Goal: Communication & Community: Answer question/provide support

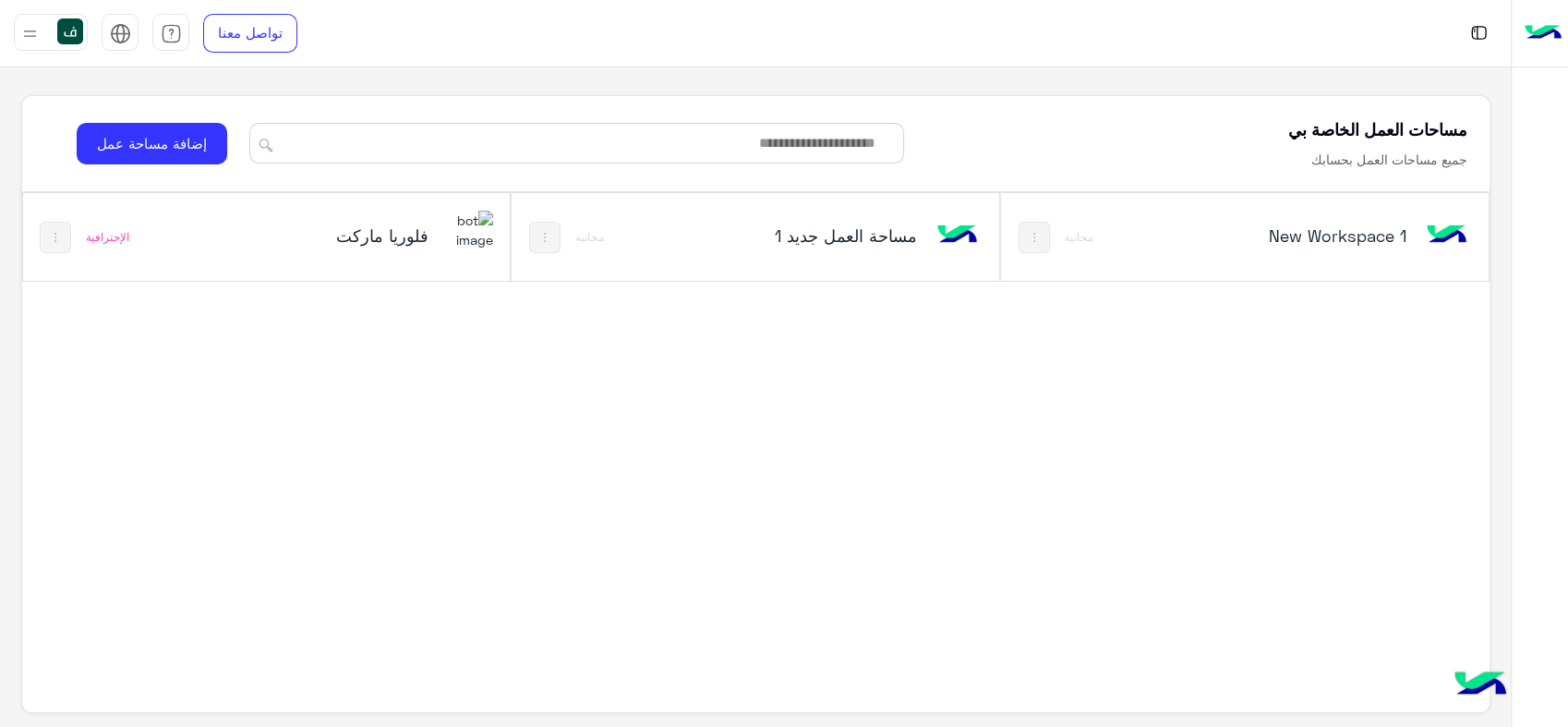
click at [406, 235] on h5 "فلوريا ماركت" at bounding box center [346, 236] width 163 height 22
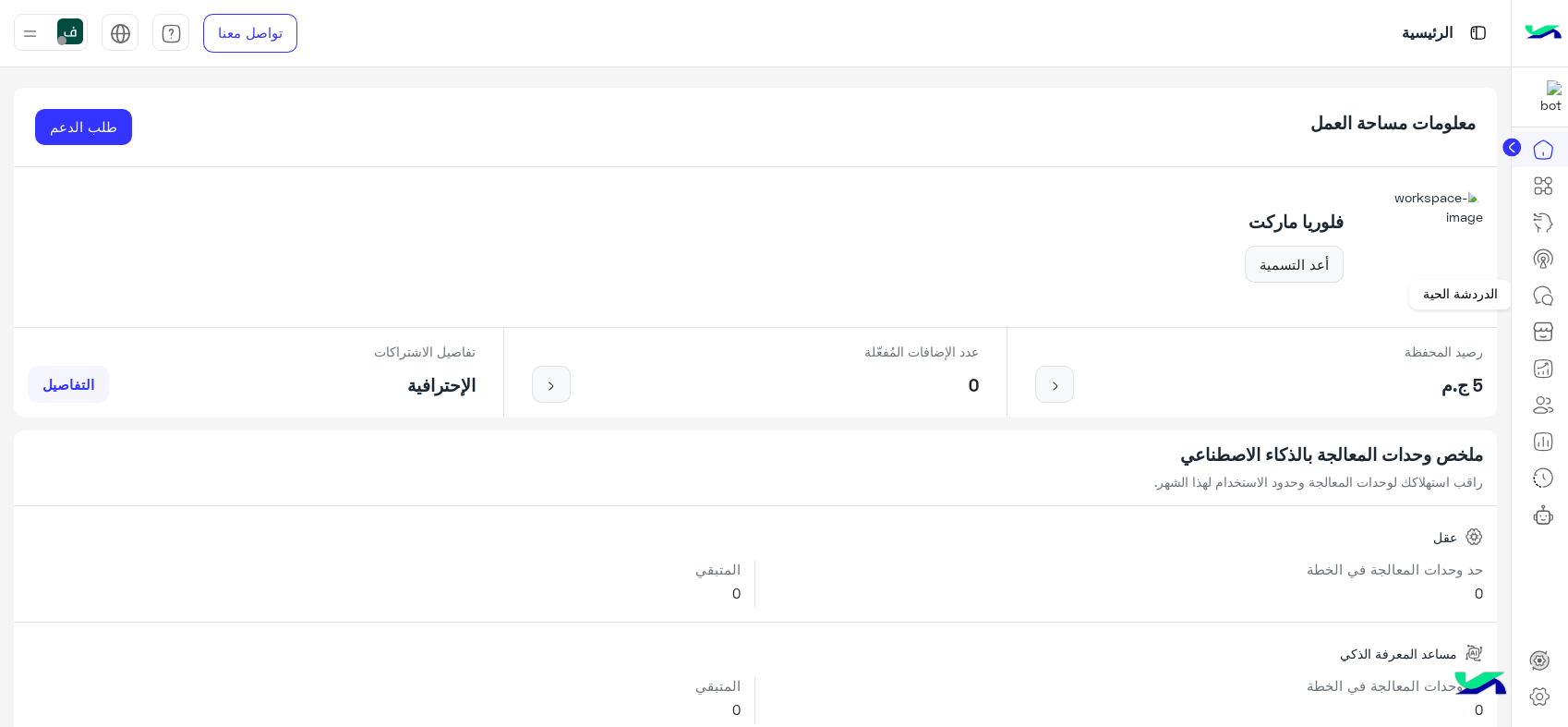
click at [1544, 289] on icon at bounding box center [1543, 296] width 22 height 22
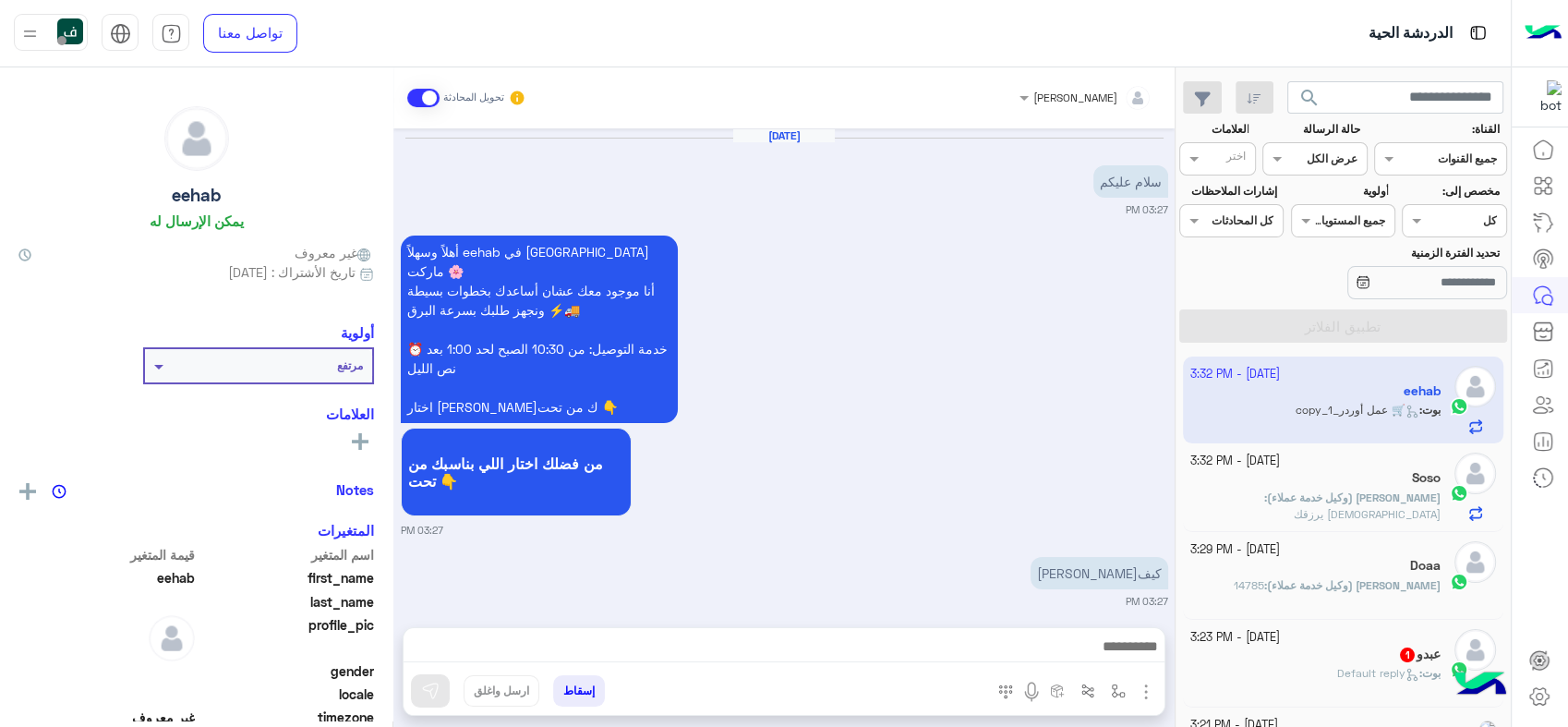
scroll to position [1784, 0]
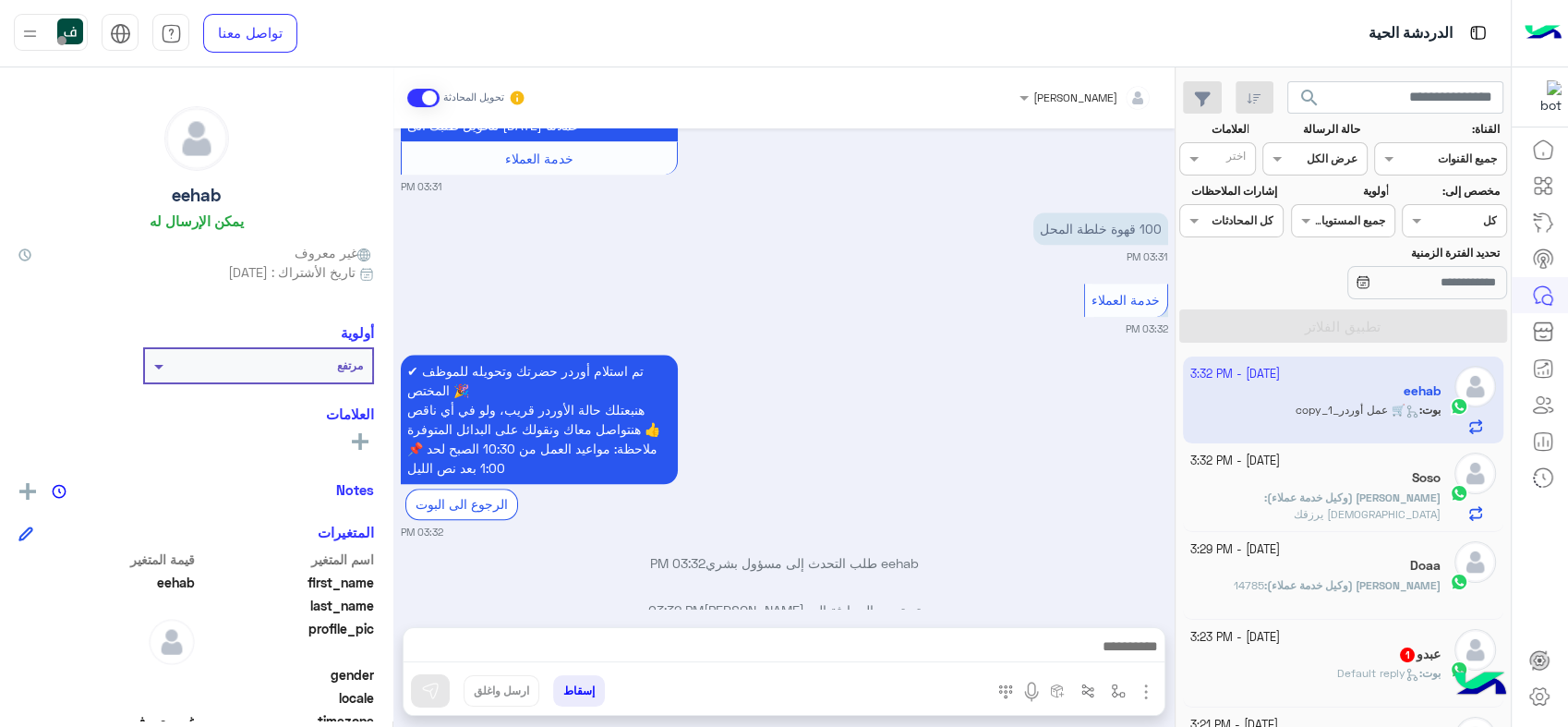
click at [1329, 168] on div "القناه عرض الكل" at bounding box center [1315, 159] width 104 height 34
click at [1326, 257] on b "مغلقة" at bounding box center [1342, 264] width 33 height 16
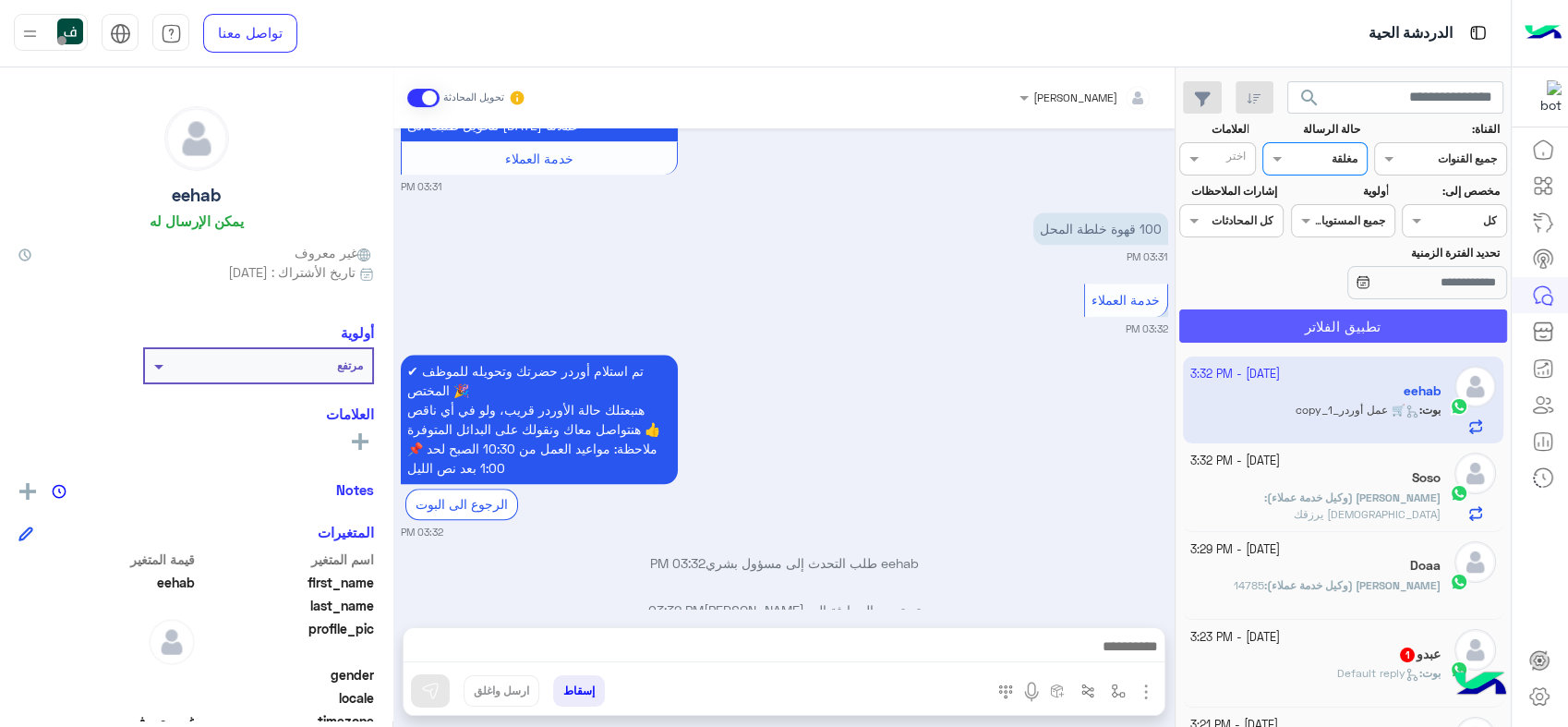
click at [1313, 318] on button "تطبيق الفلاتر" at bounding box center [1343, 326] width 328 height 34
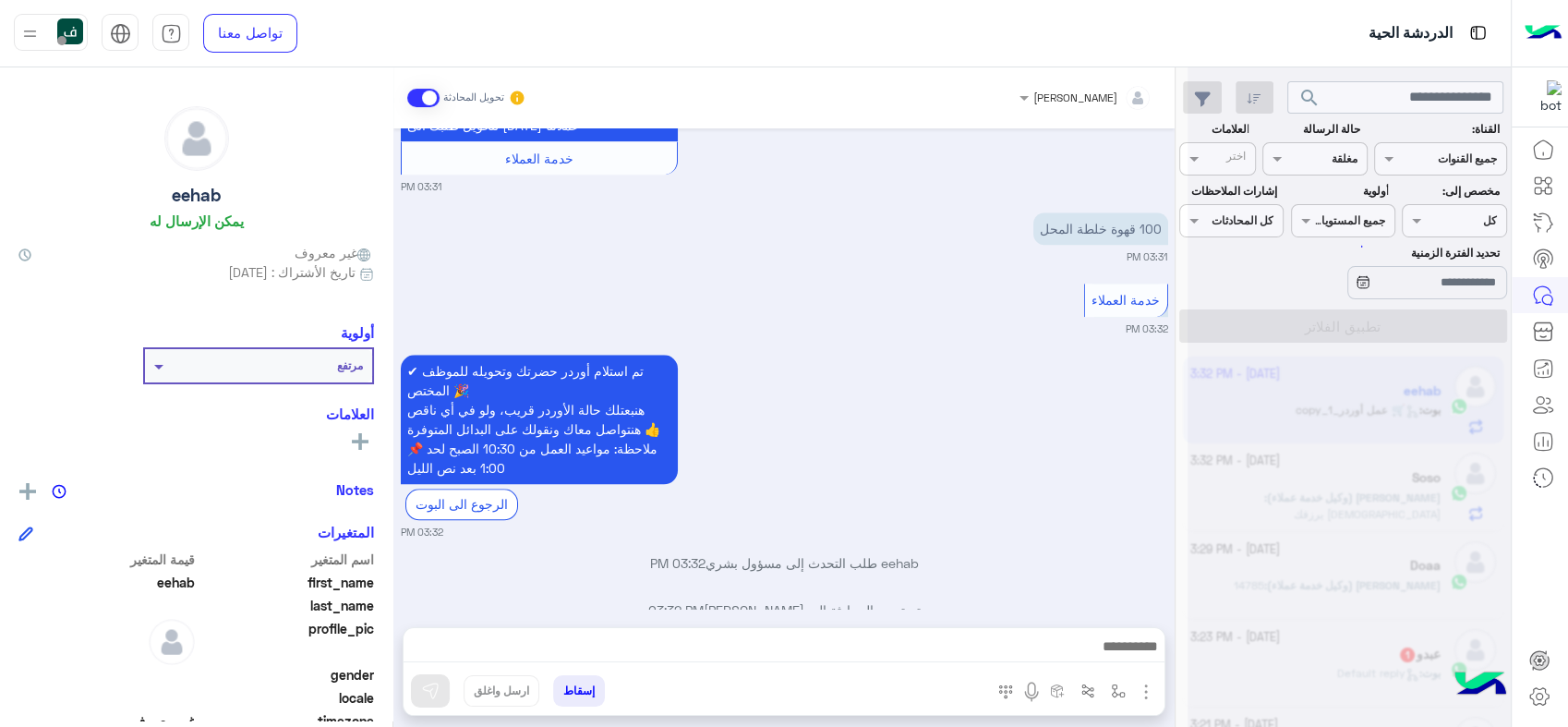
scroll to position [0, 0]
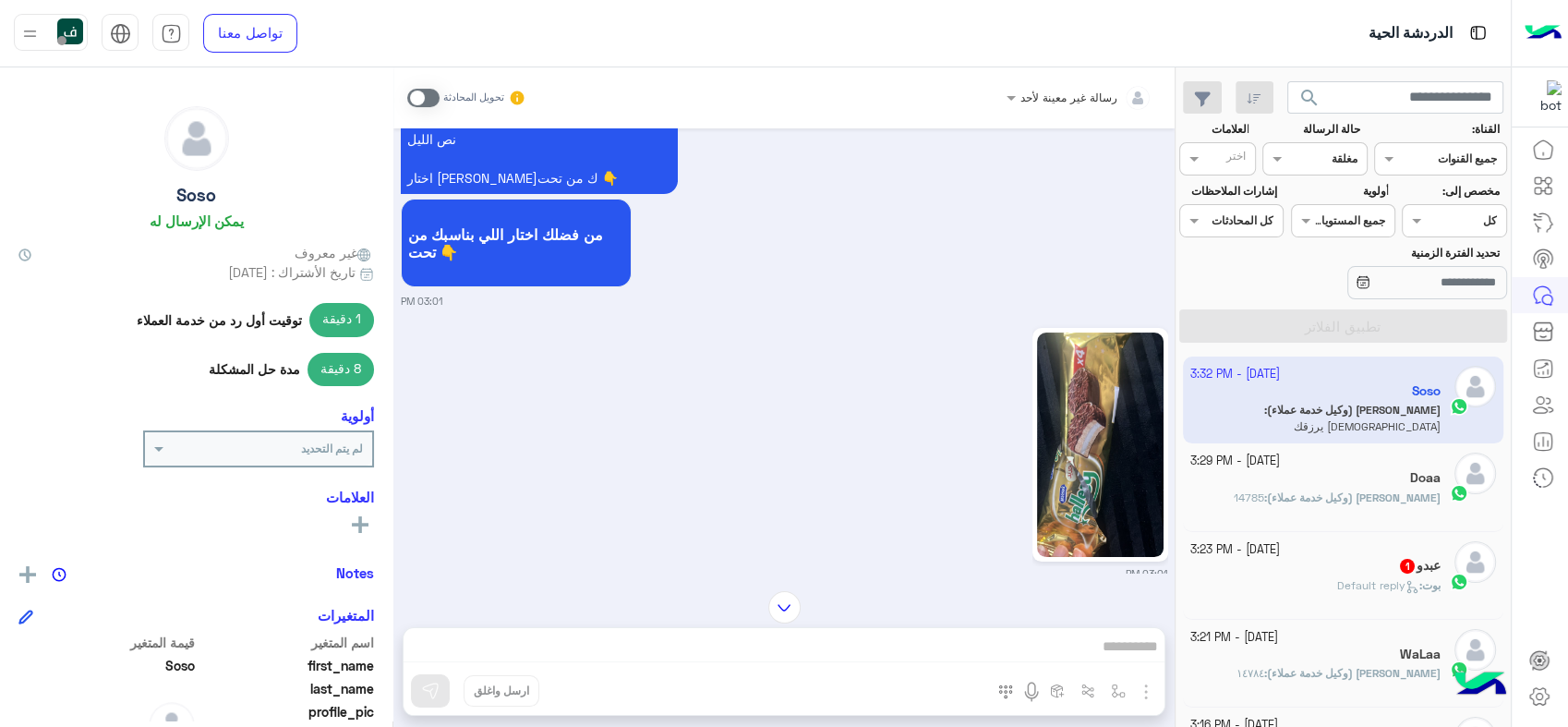
click at [1307, 556] on div "[DATE] - 3:23 PM" at bounding box center [1316, 550] width 251 height 18
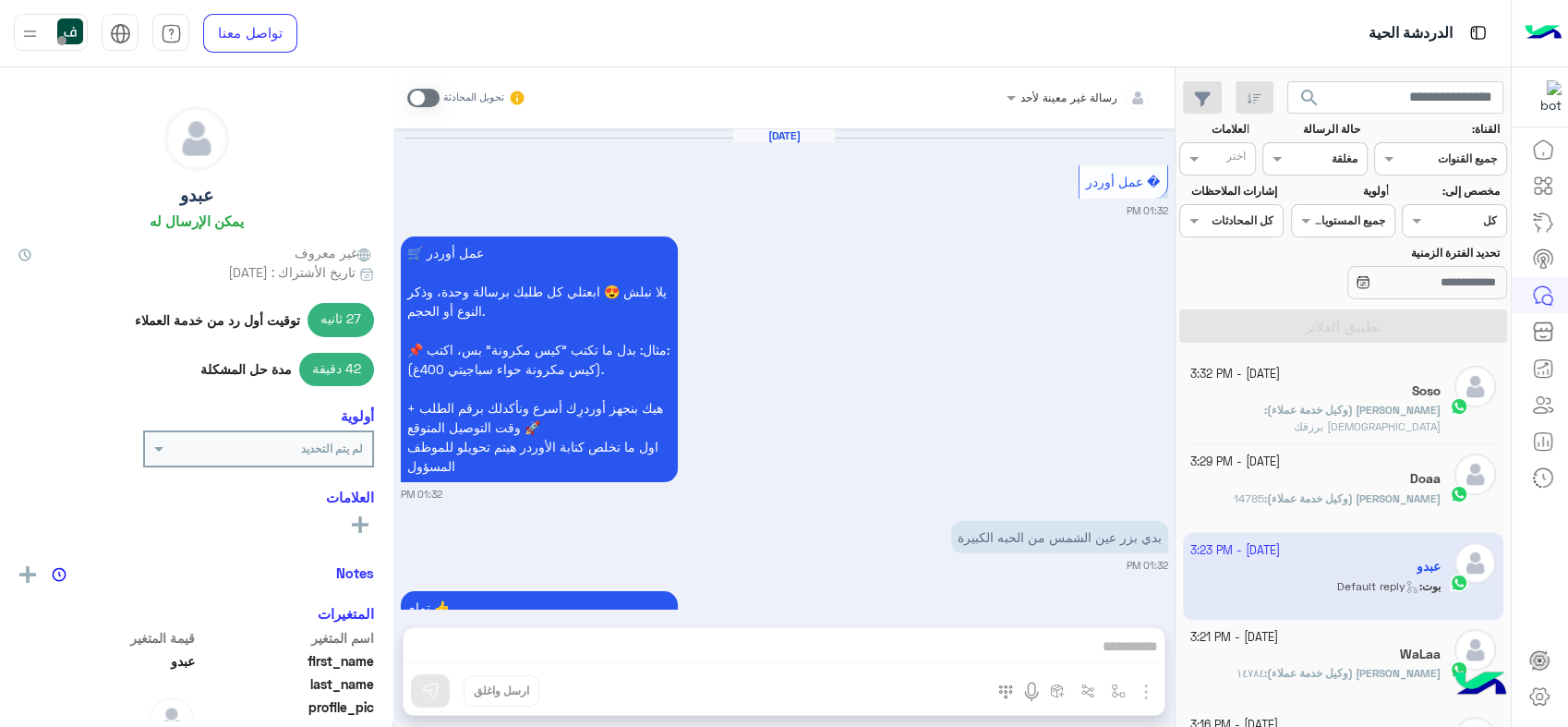
scroll to position [2529, 0]
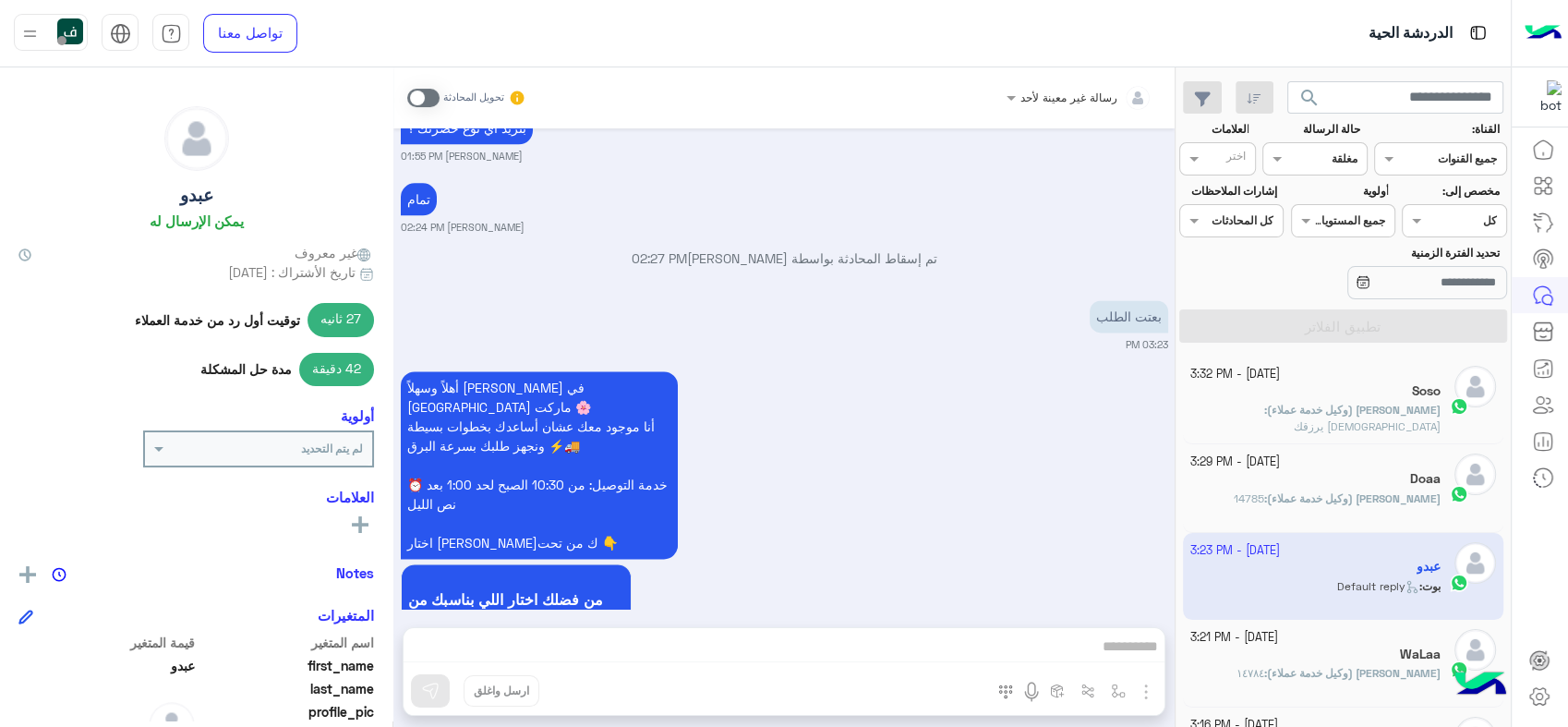
click at [1033, 93] on div at bounding box center [1079, 94] width 165 height 18
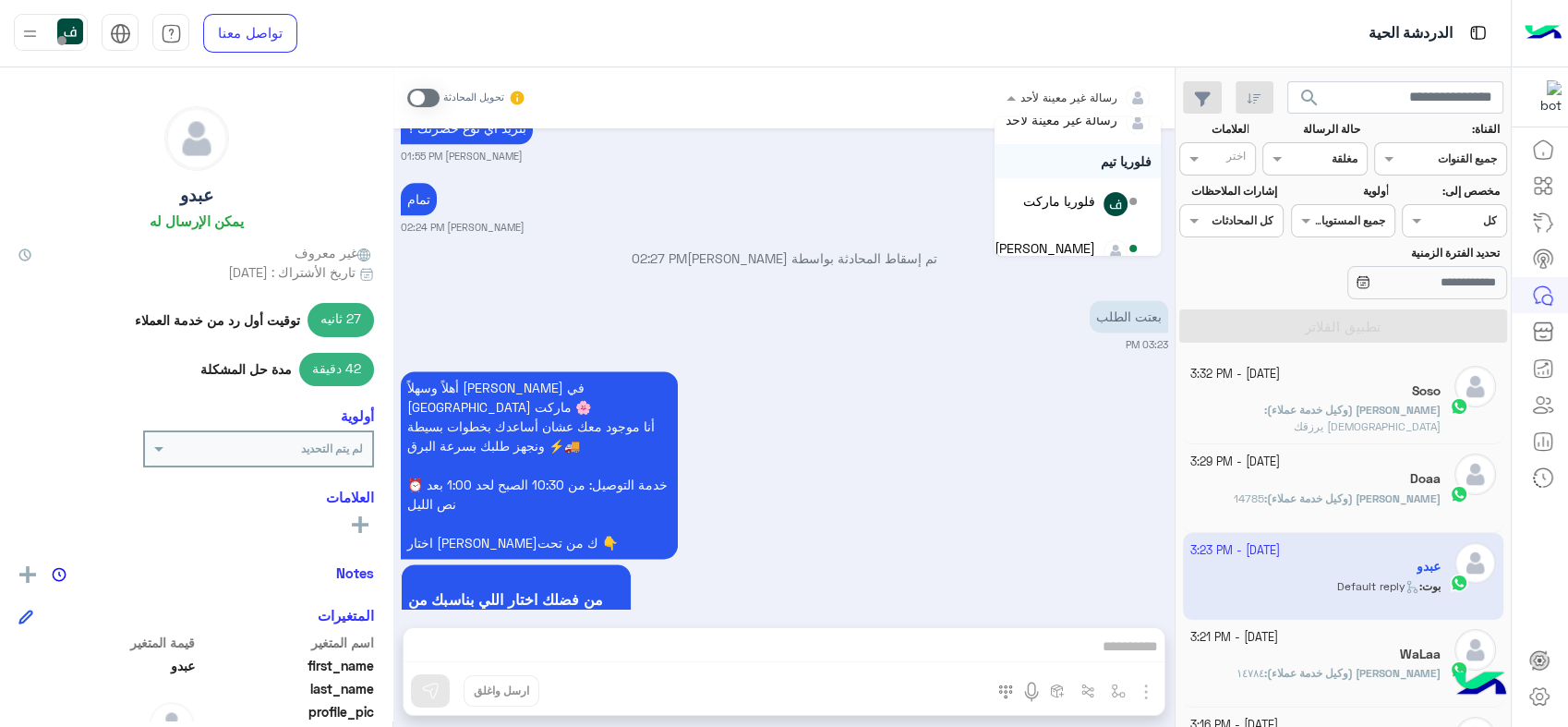
scroll to position [37, 0]
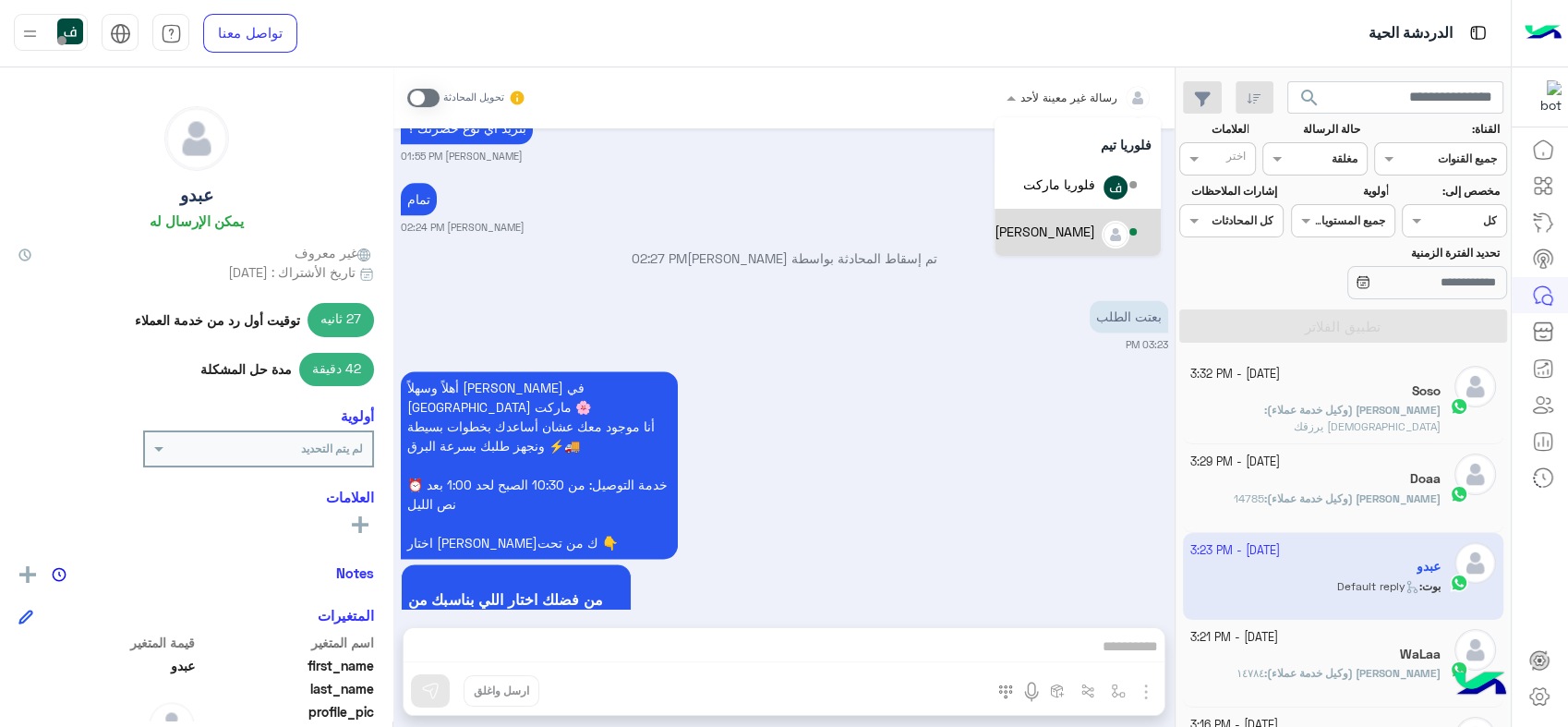
click at [1090, 229] on div "[PERSON_NAME]" at bounding box center [1045, 231] width 101 height 20
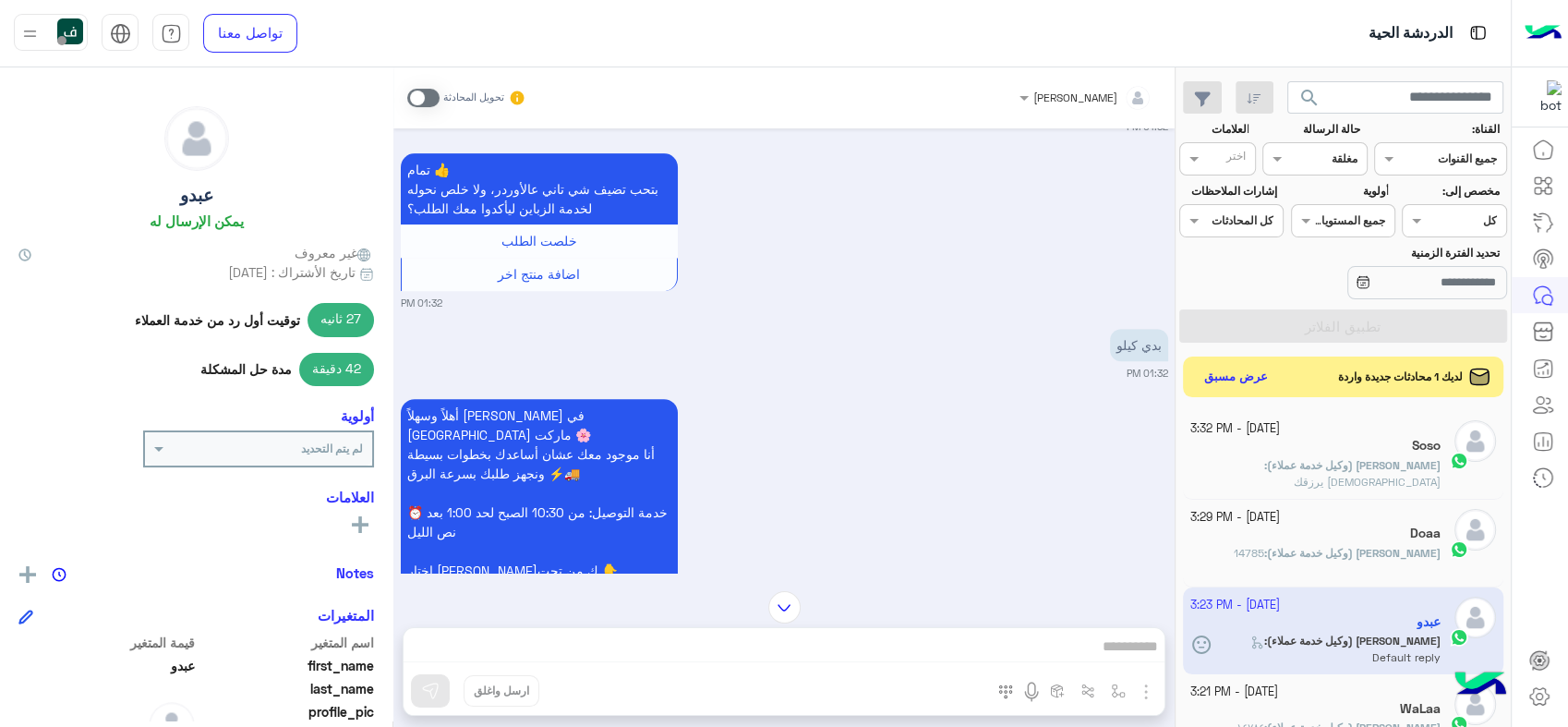
scroll to position [3010, 0]
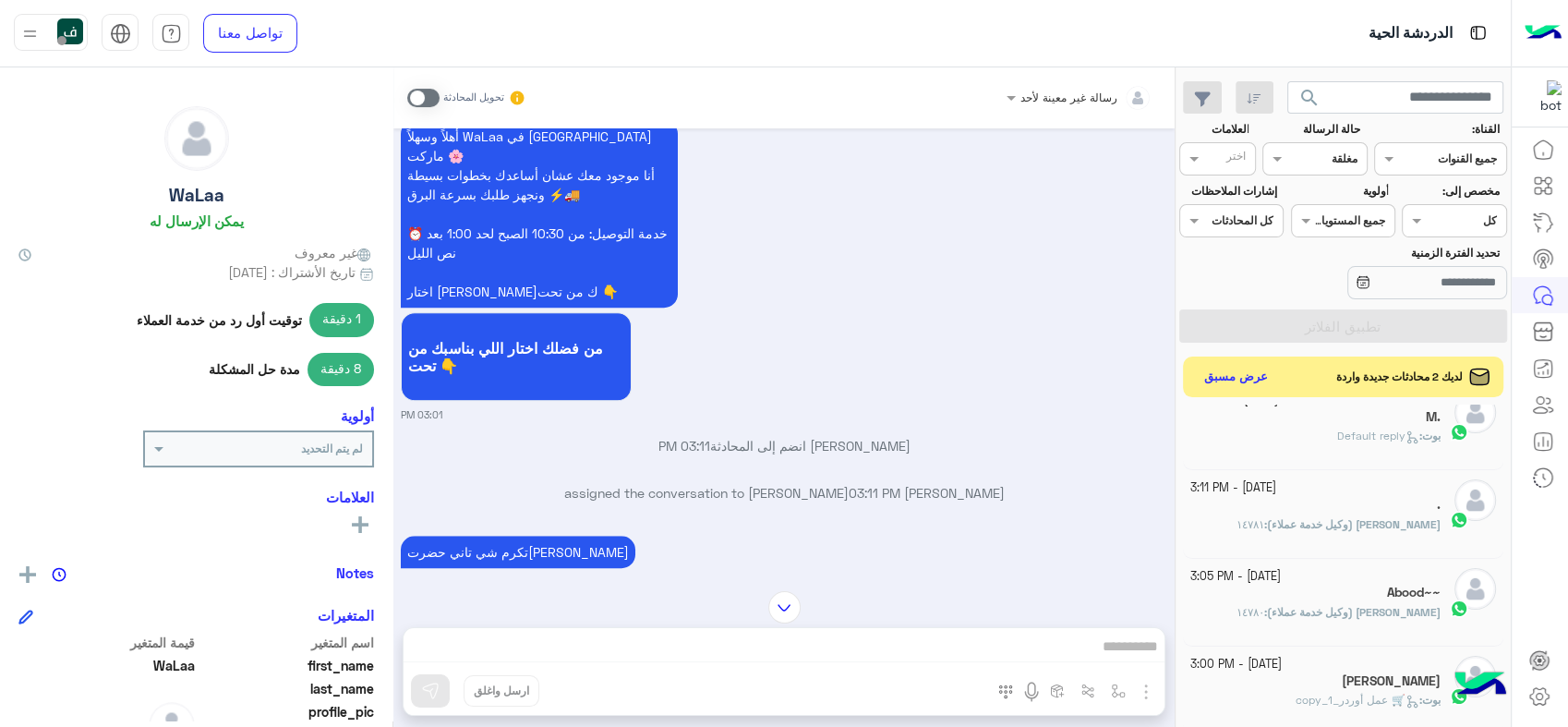
scroll to position [307, 0]
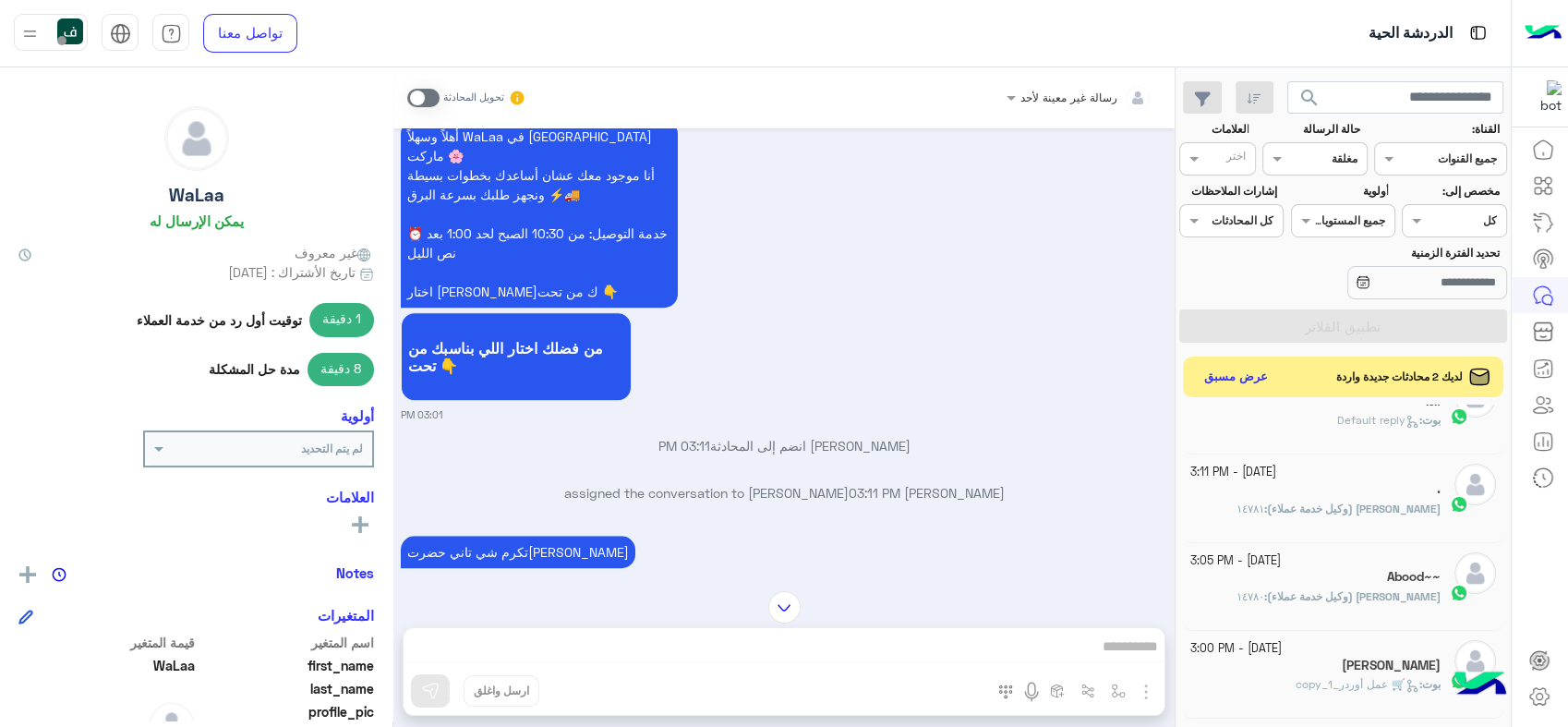
click at [1302, 581] on div "Abood~~" at bounding box center [1316, 578] width 251 height 20
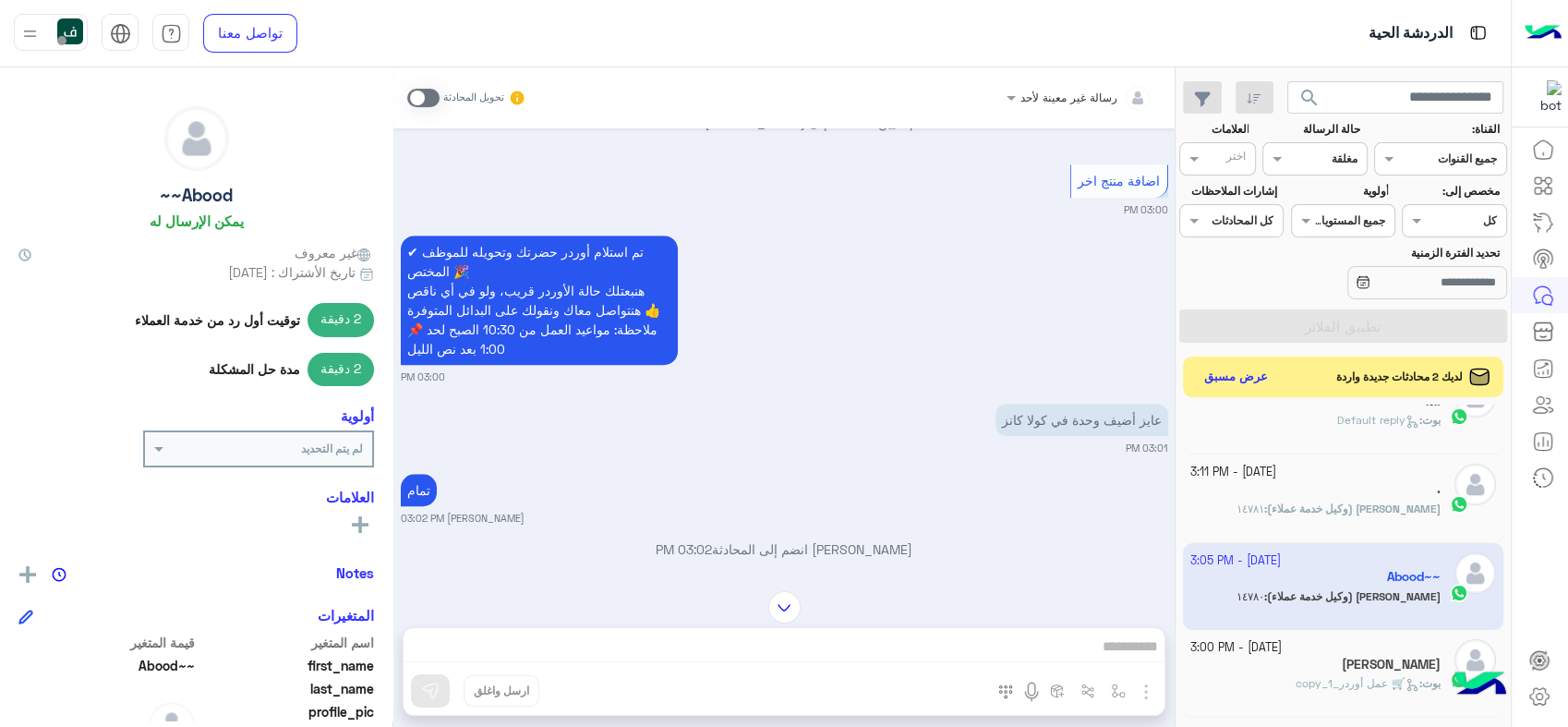
scroll to position [1486, 0]
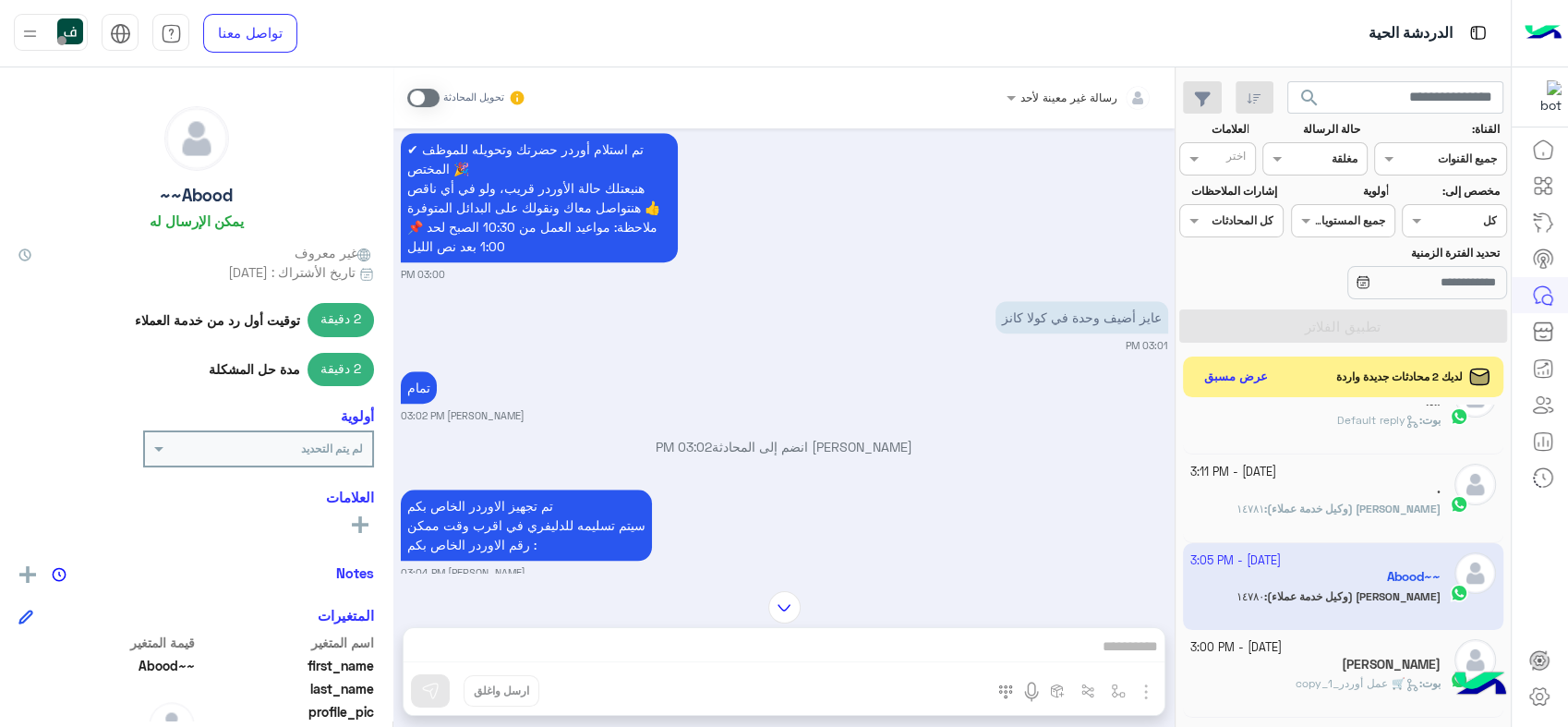
click at [1327, 150] on input "text" at bounding box center [1336, 157] width 43 height 17
click at [1321, 222] on b "مفتوحة" at bounding box center [1338, 230] width 40 height 16
click at [1340, 310] on button "تطبيق الفلاتر" at bounding box center [1343, 326] width 328 height 34
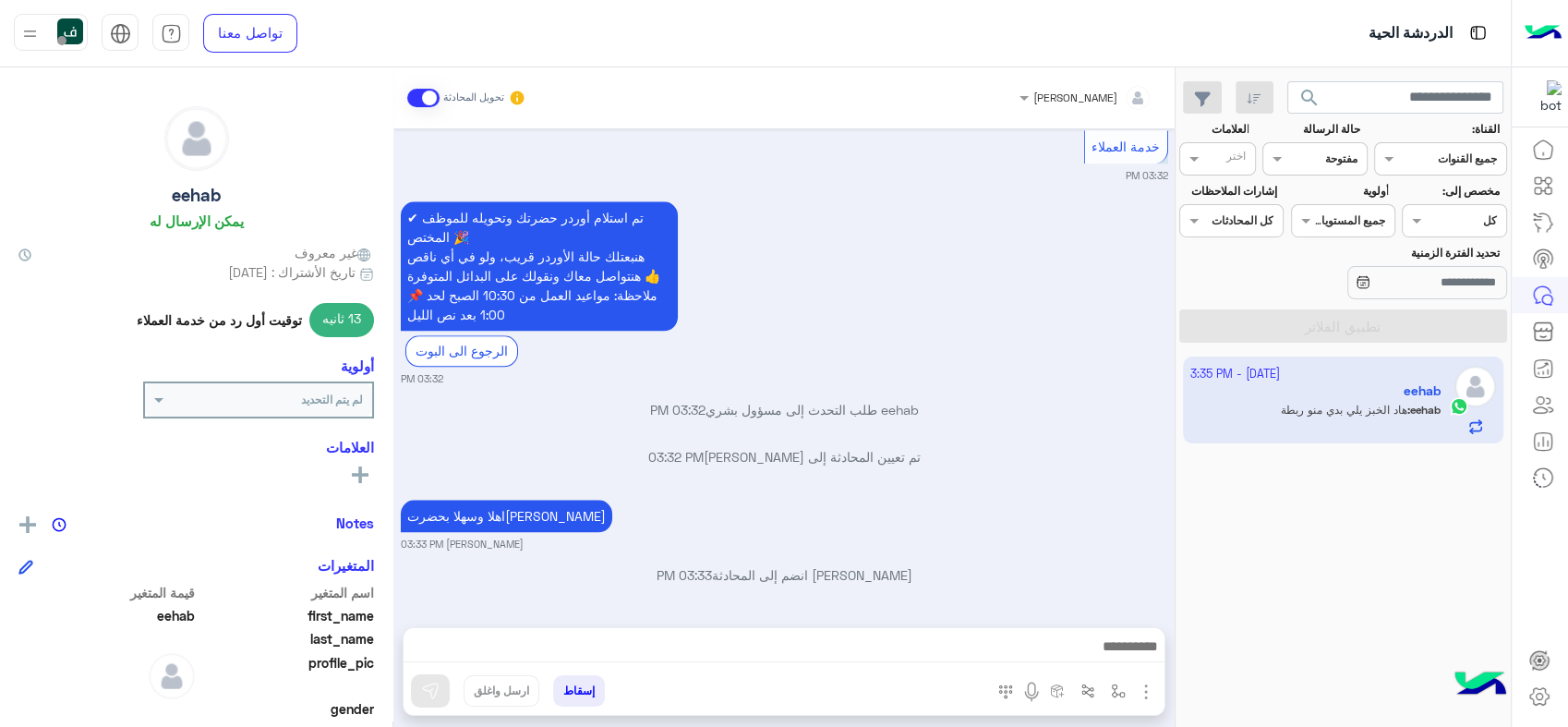
scroll to position [3445, 0]
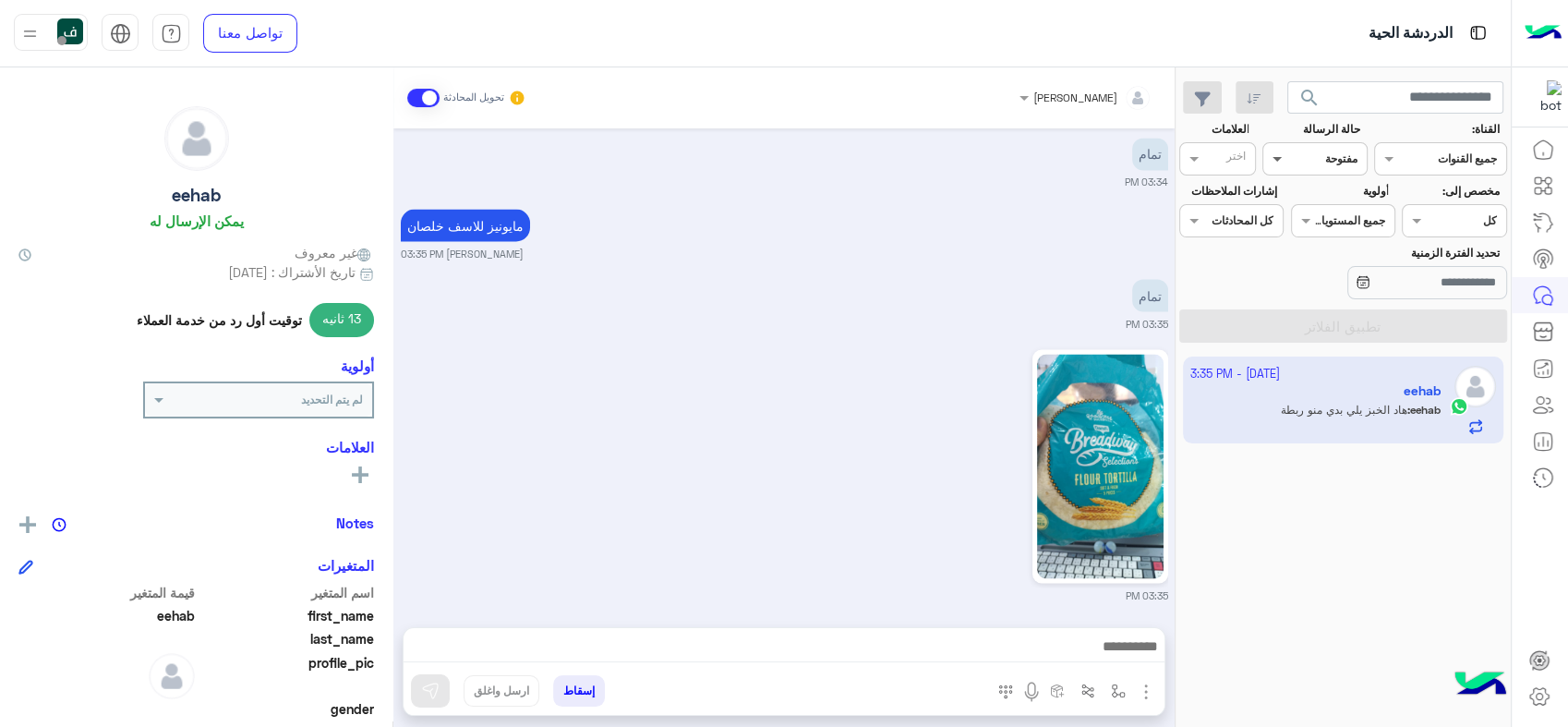
click at [1285, 161] on span at bounding box center [1275, 158] width 23 height 20
click at [1307, 266] on div "مغلقة" at bounding box center [1315, 264] width 104 height 34
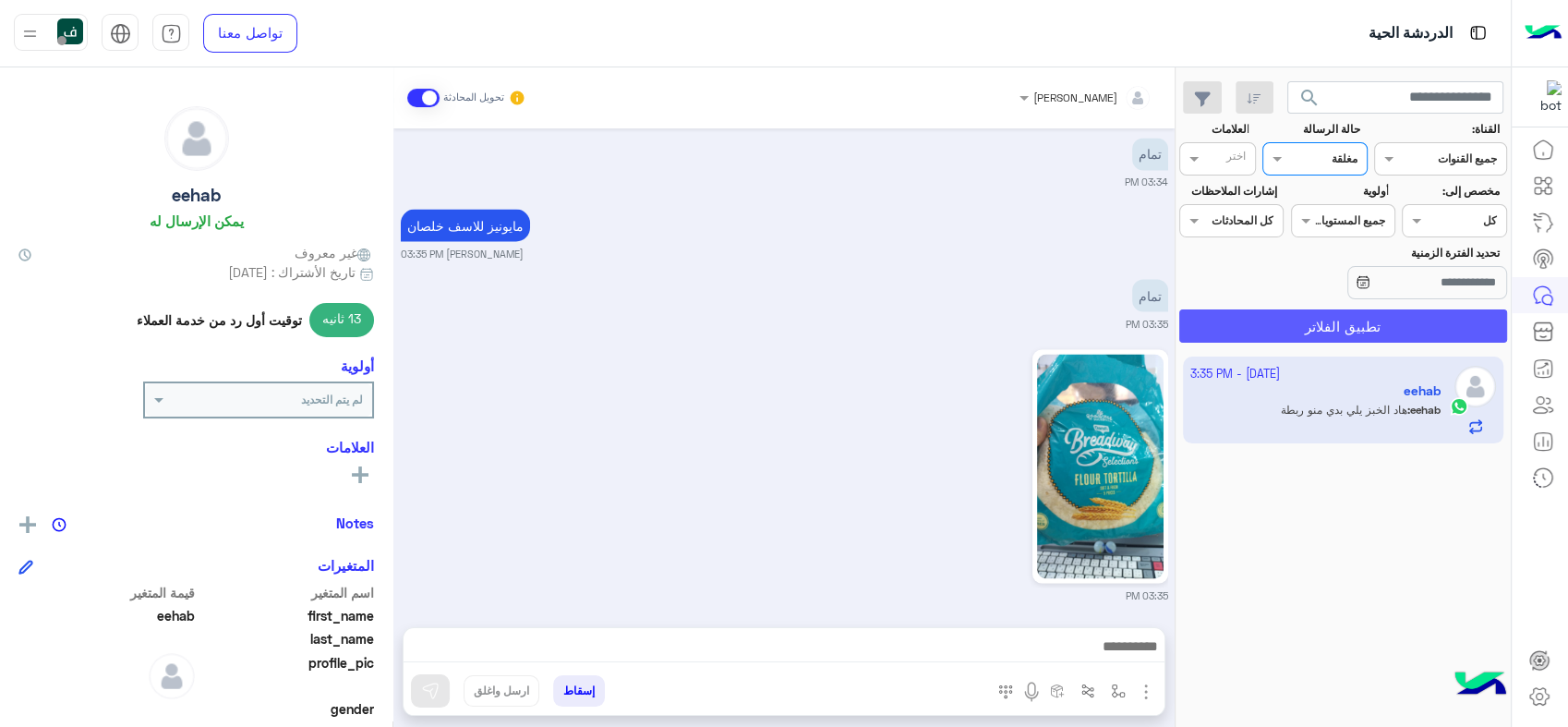
click at [1353, 326] on button "تطبيق الفلاتر" at bounding box center [1343, 326] width 328 height 34
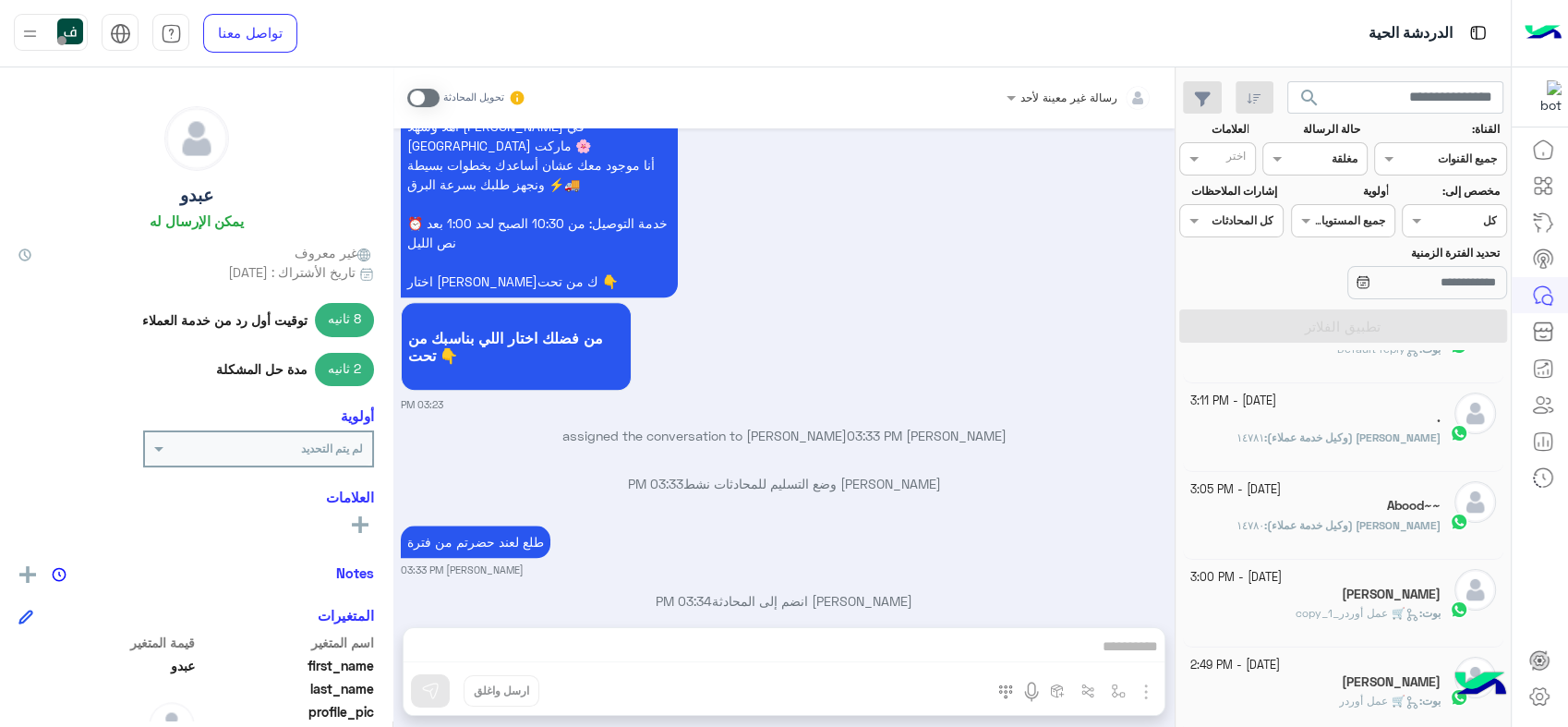
scroll to position [513, 0]
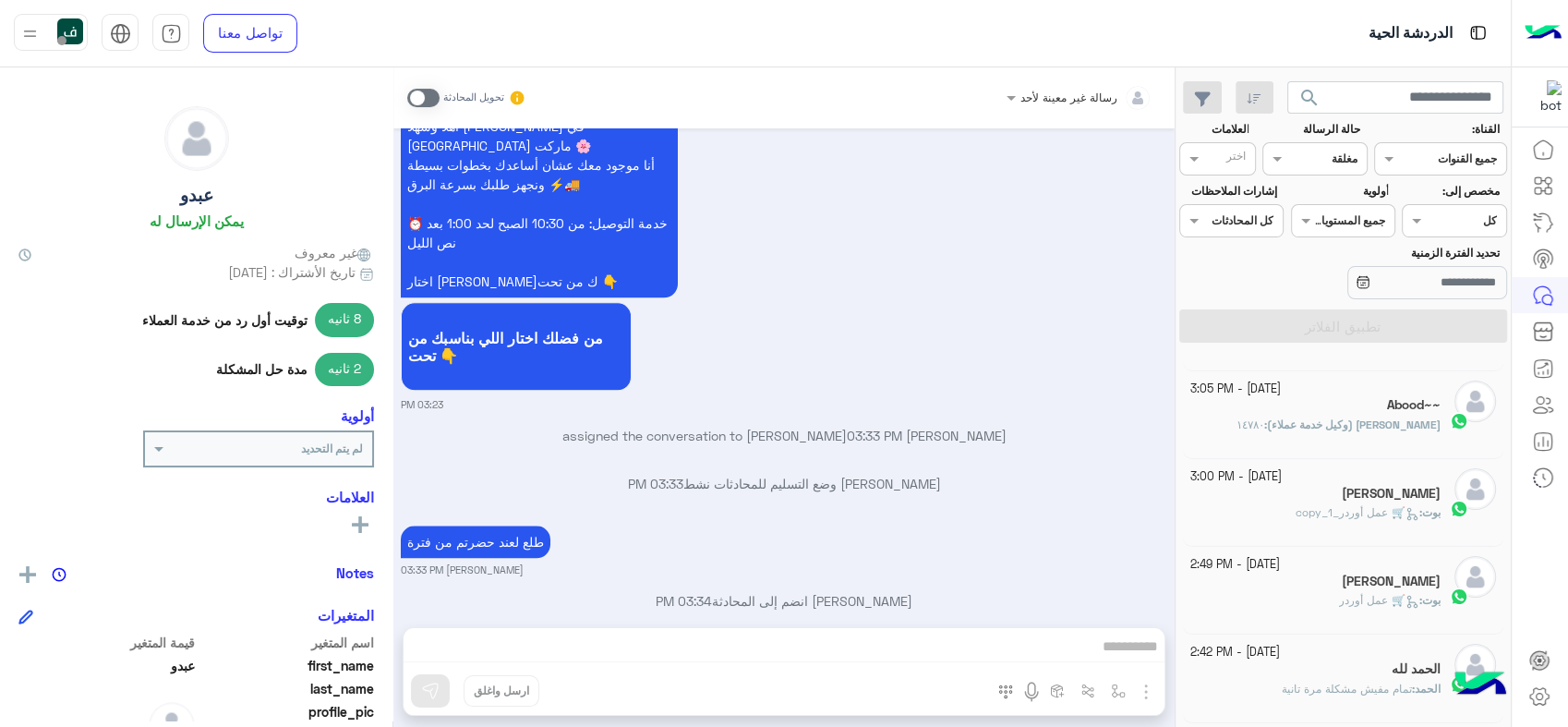
click at [1282, 505] on div "بوت : 🛒 عمل أوردر_copy_1" at bounding box center [1316, 520] width 251 height 33
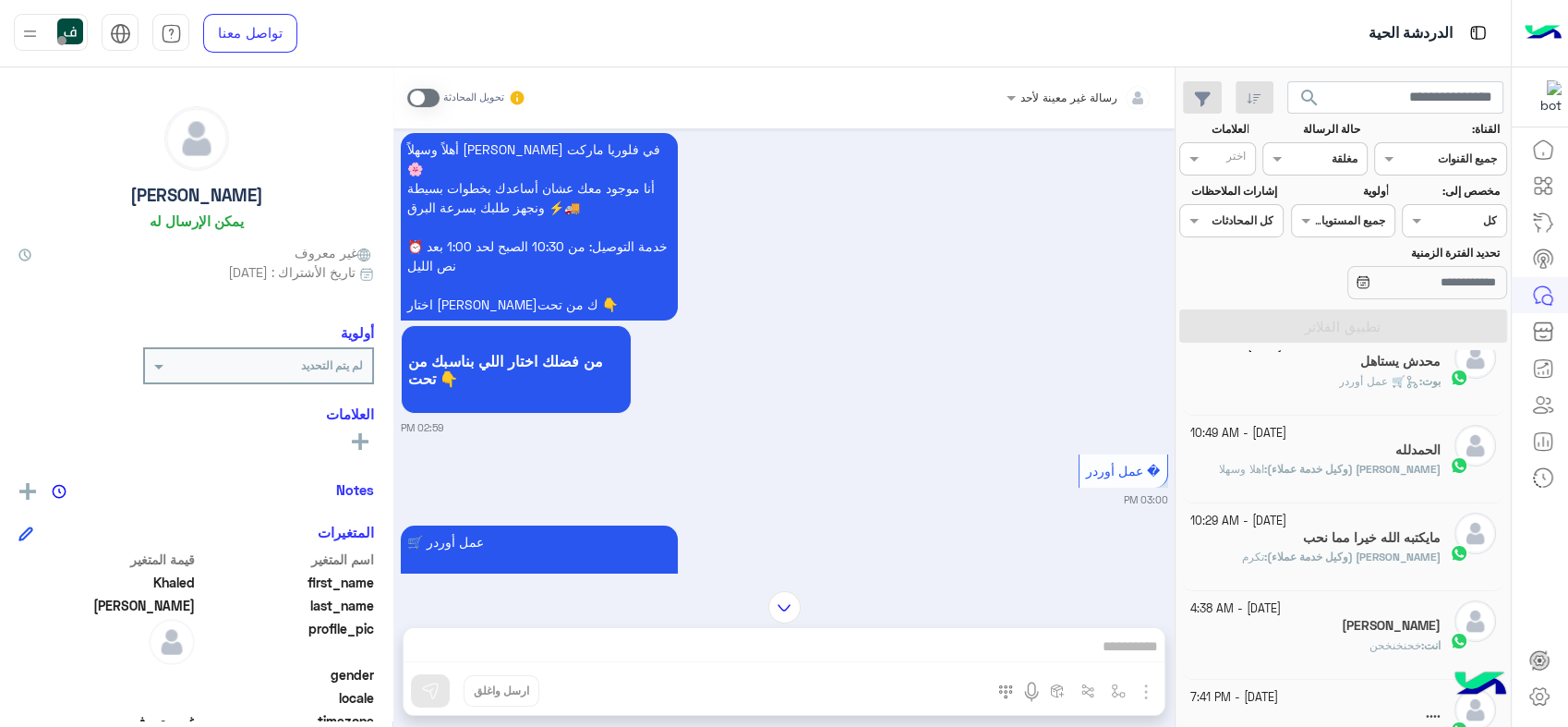
scroll to position [522, 0]
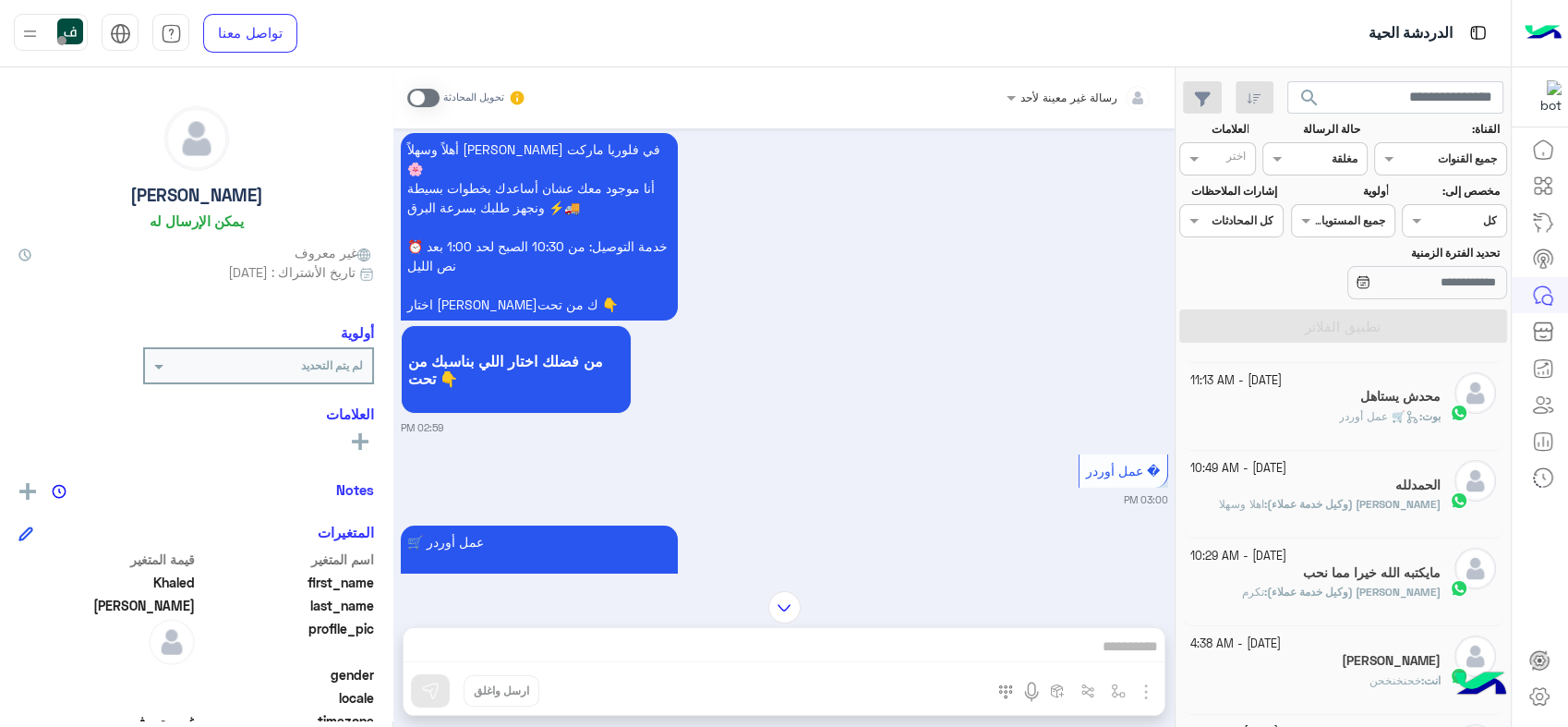
click at [1258, 581] on div "مايكتبه الله خيرا مما نحب" at bounding box center [1316, 574] width 251 height 20
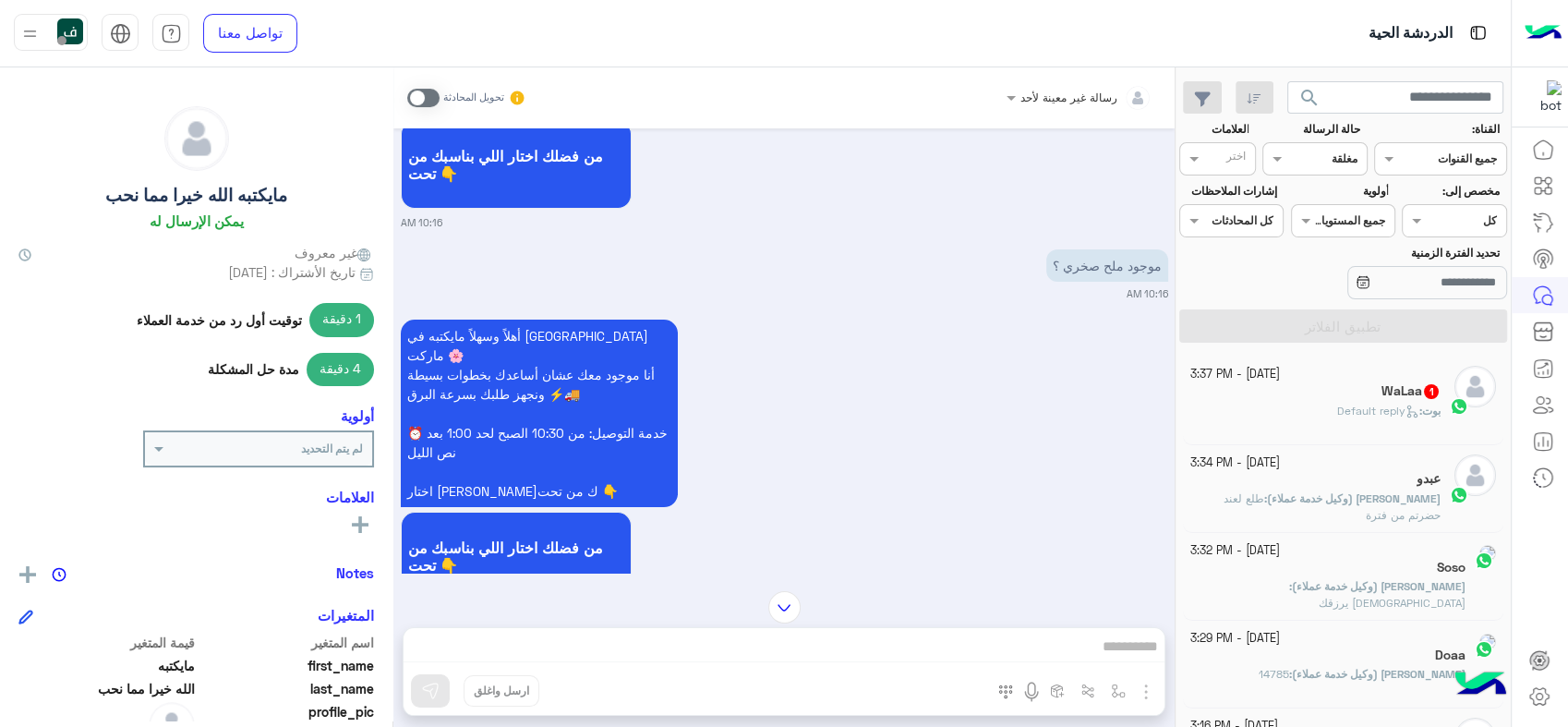
click at [1312, 569] on div "Soso" at bounding box center [1328, 569] width 276 height 20
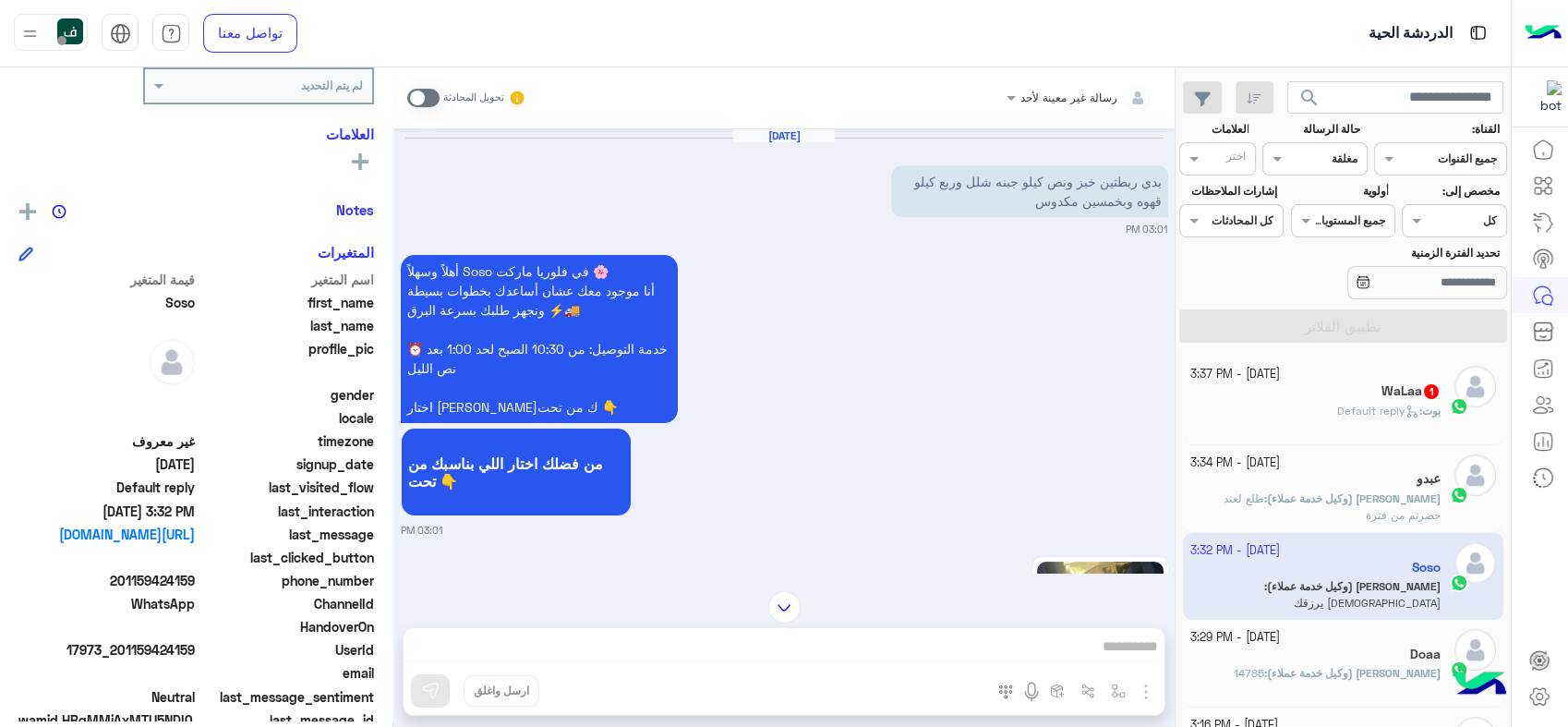
scroll to position [394, 0]
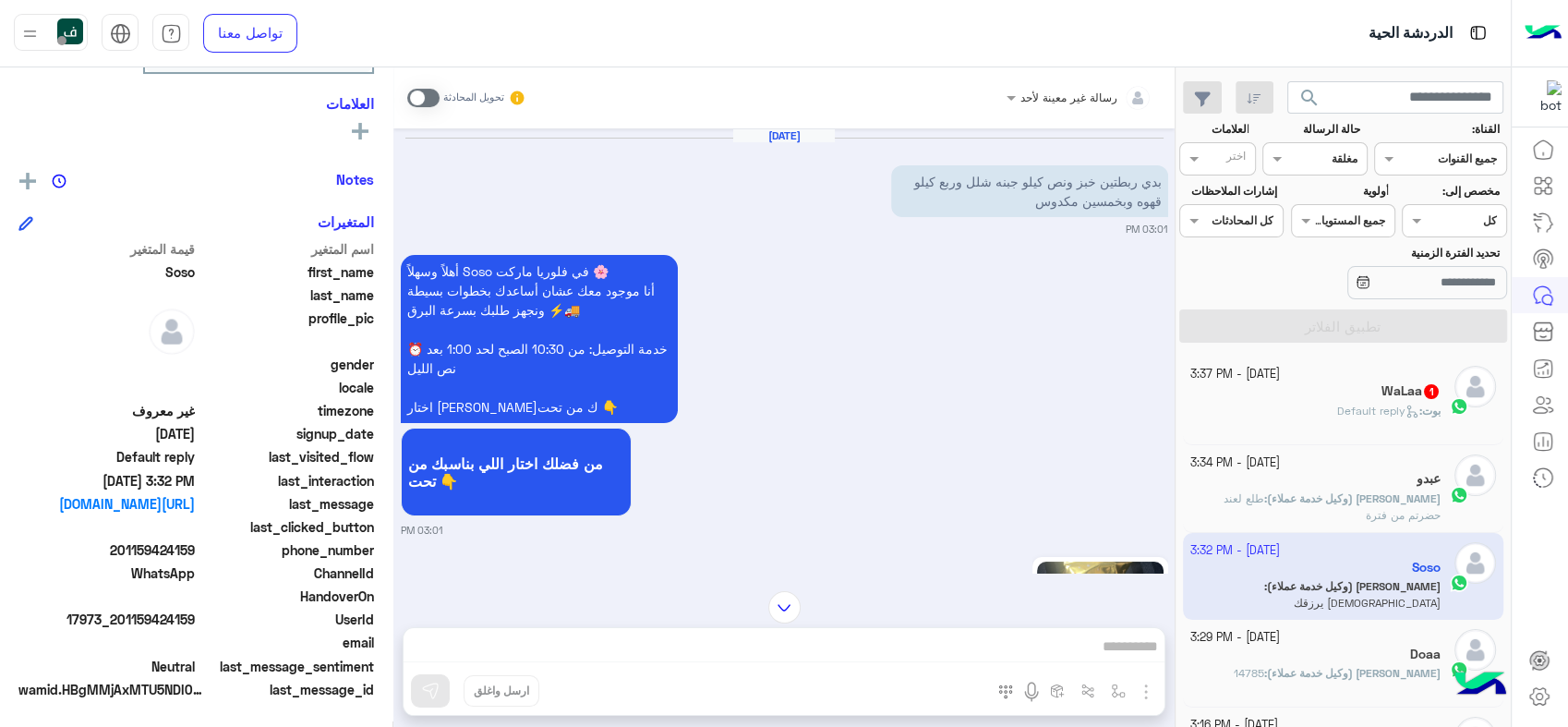
click at [144, 606] on div "HandoverOn" at bounding box center [196, 598] width 355 height 23
click at [141, 617] on span "17973_201159424159" at bounding box center [107, 619] width 177 height 20
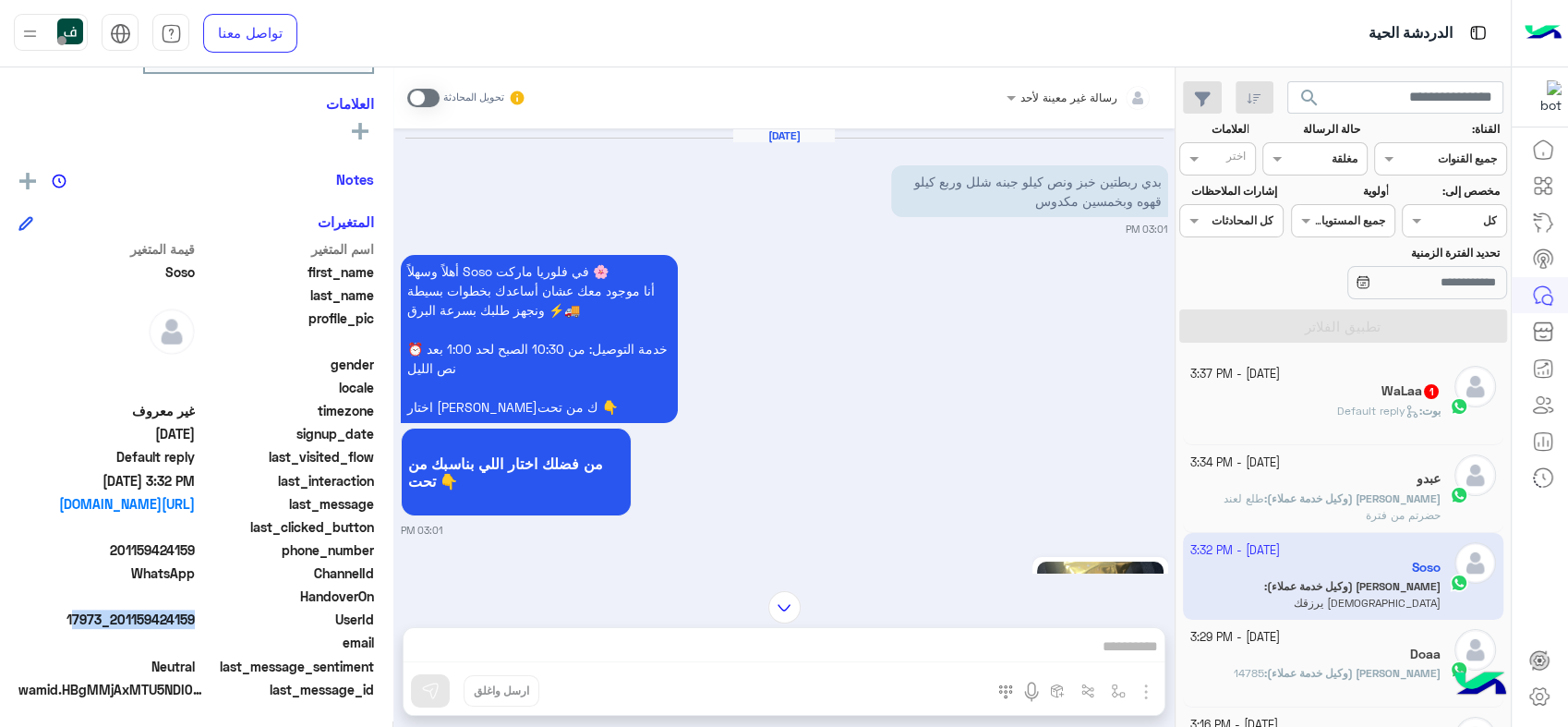
copy span "17973_201159424159"
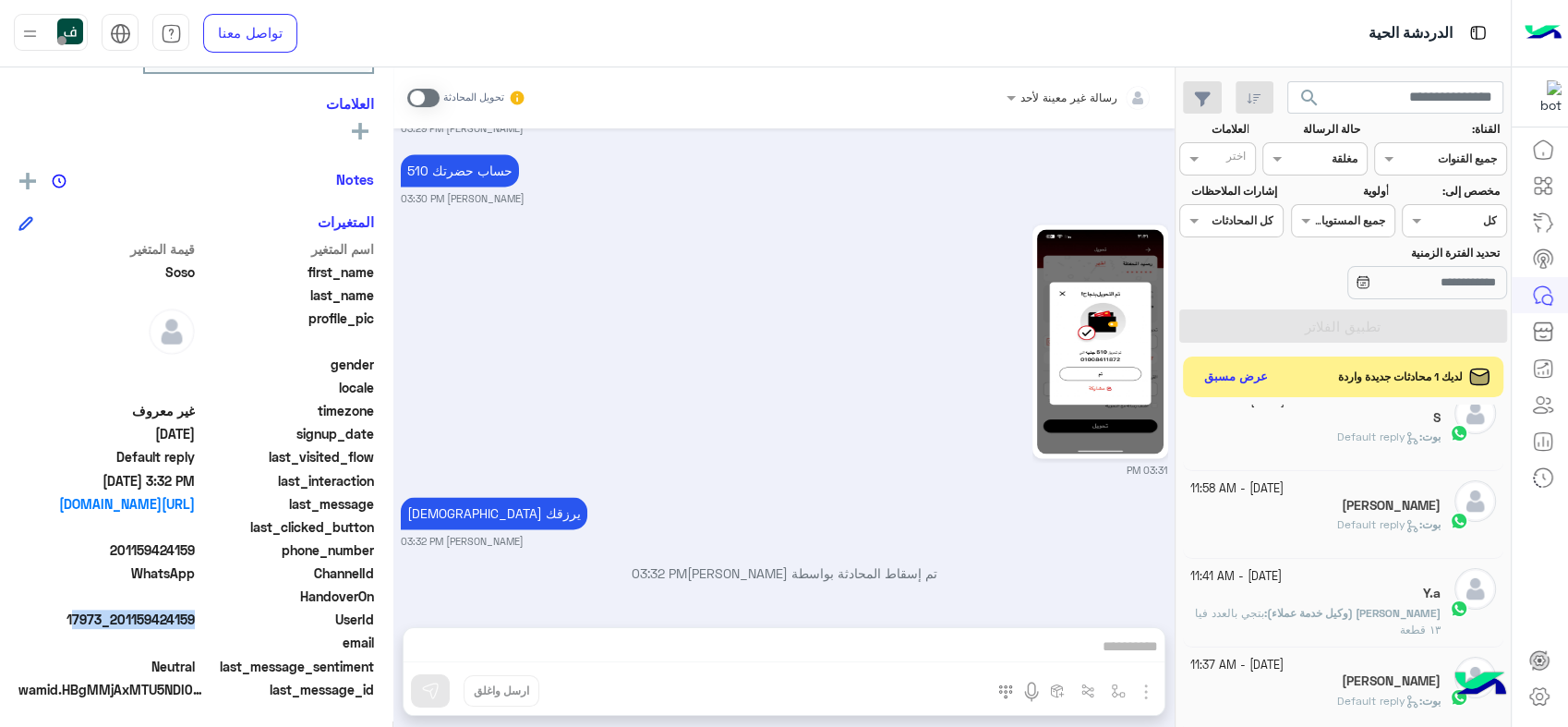
scroll to position [214, 0]
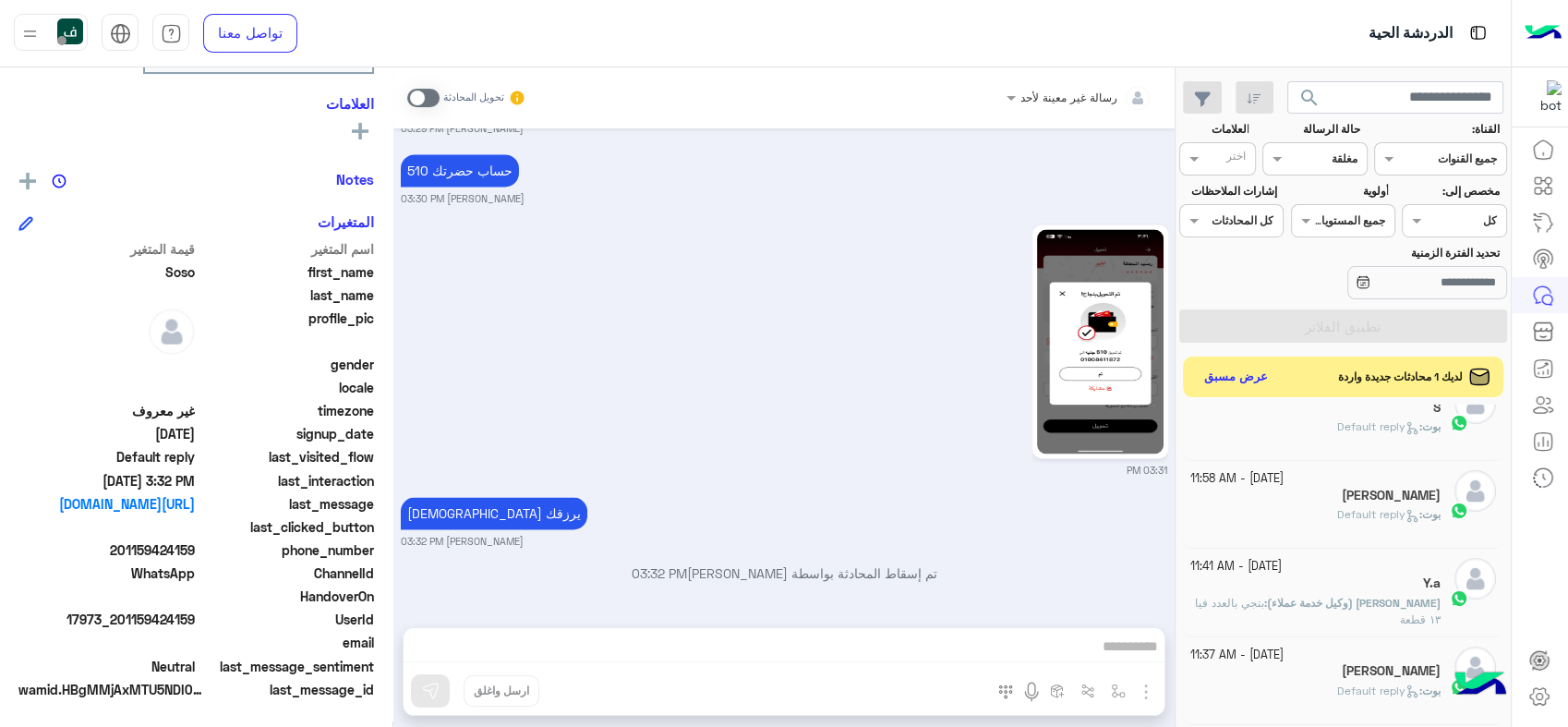
click at [1268, 587] on div "Y.a" at bounding box center [1316, 585] width 251 height 20
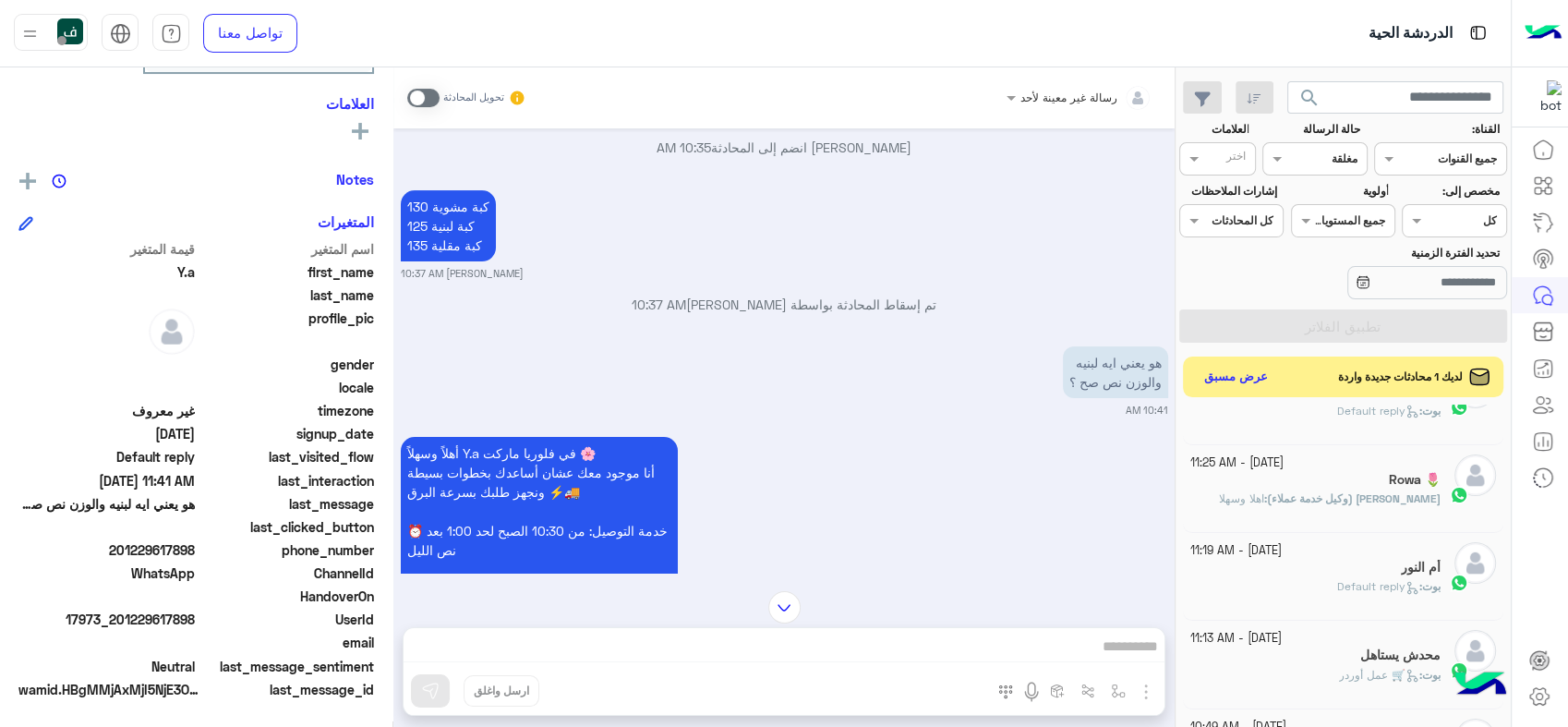
scroll to position [522, 0]
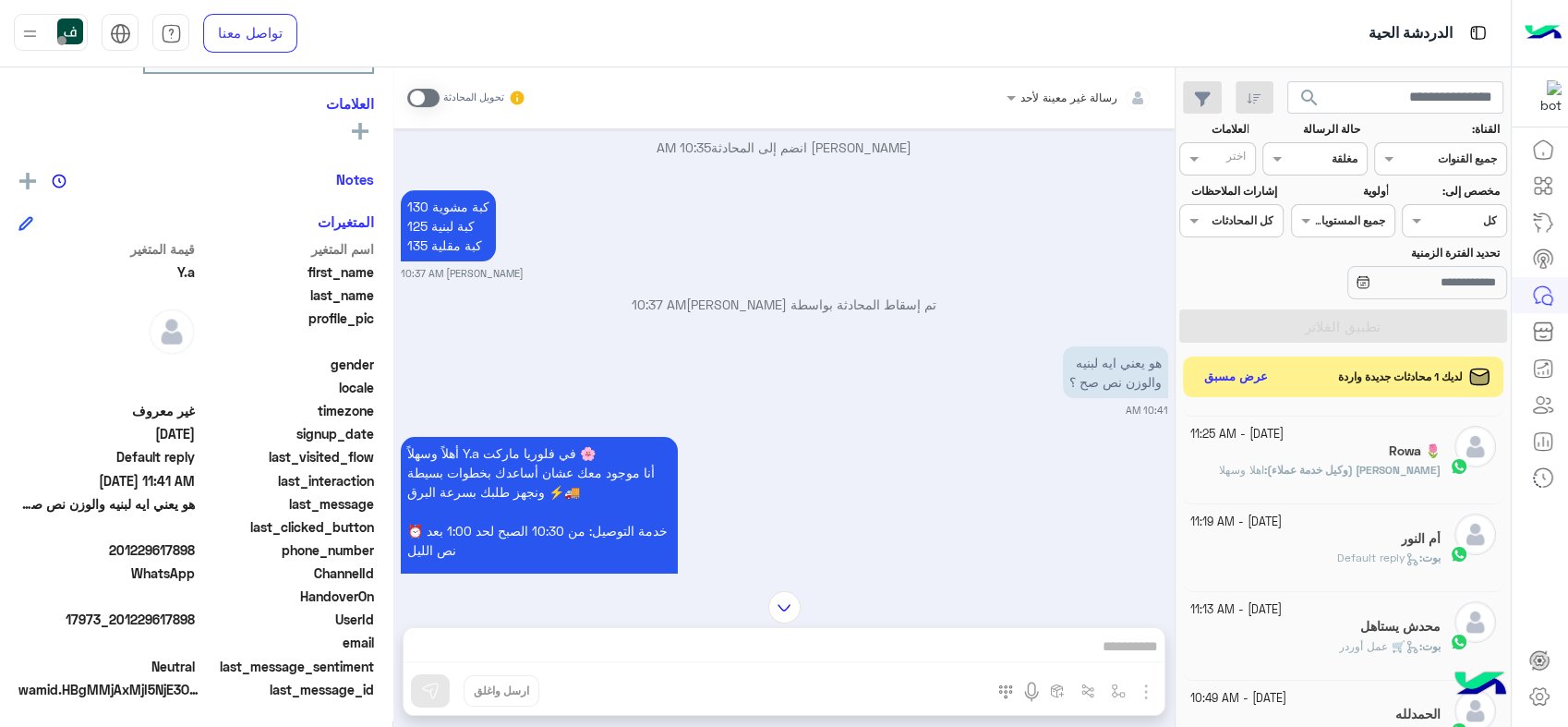
click at [1306, 561] on div "[PERSON_NAME] : Default reply" at bounding box center [1316, 565] width 251 height 33
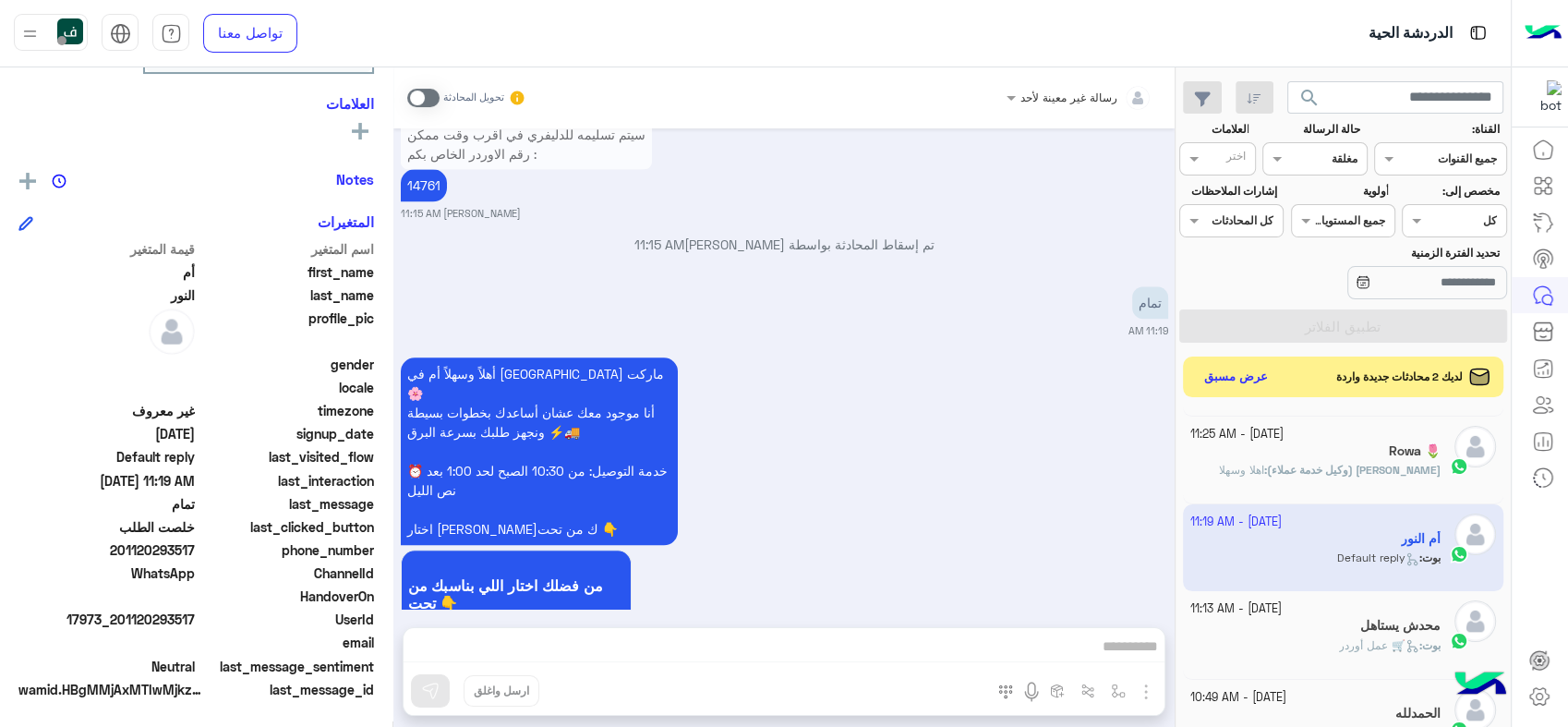
scroll to position [2161, 0]
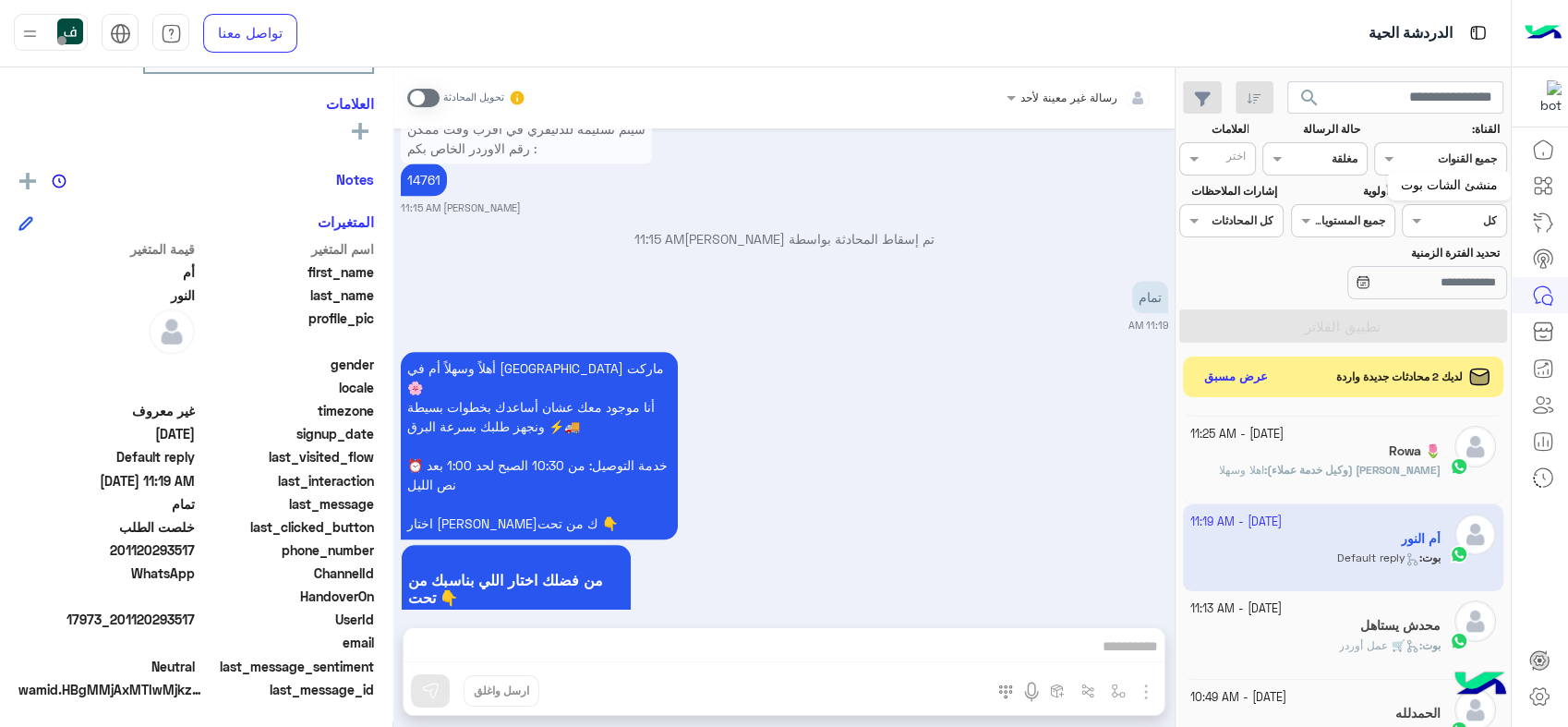
click at [1546, 192] on icon at bounding box center [1543, 186] width 22 height 22
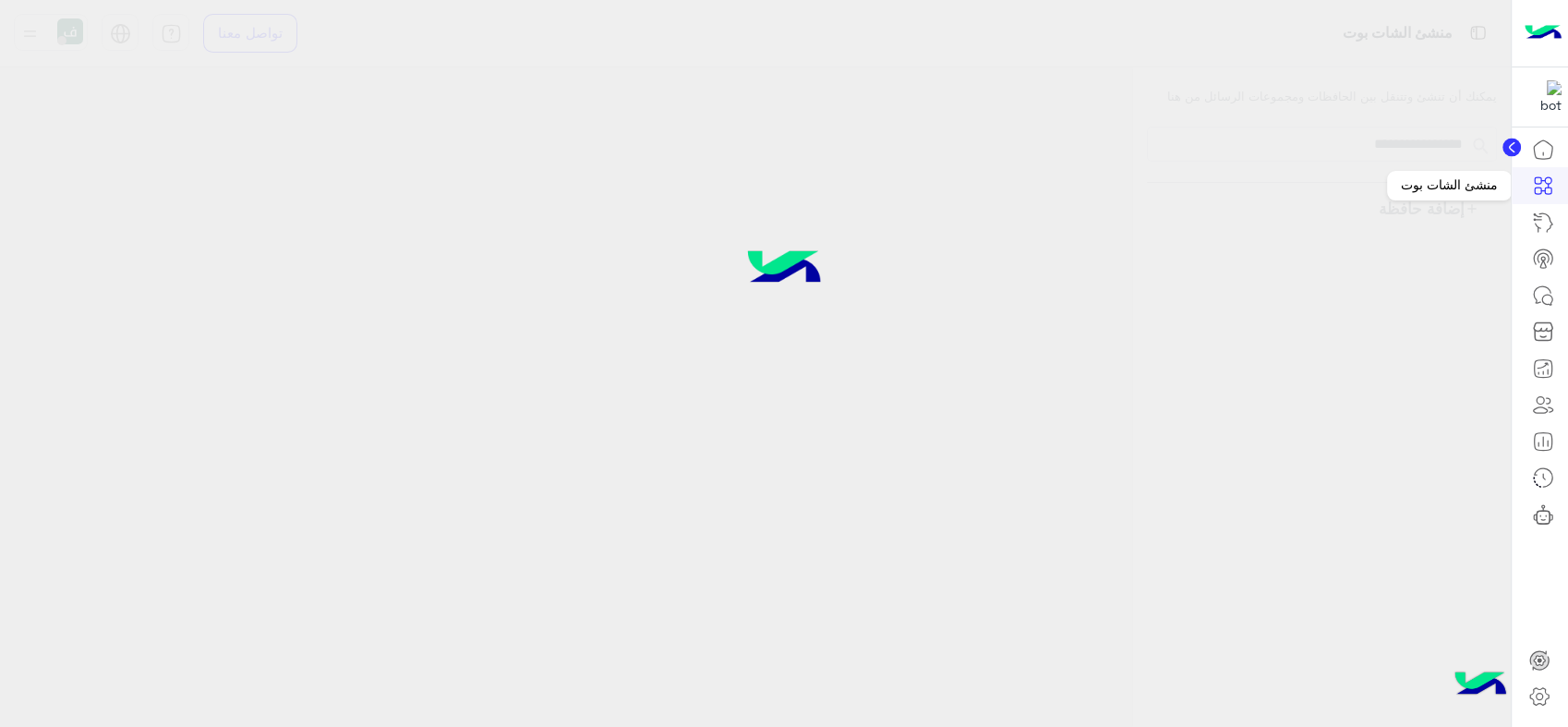
click at [1547, 184] on icon at bounding box center [1543, 186] width 22 height 22
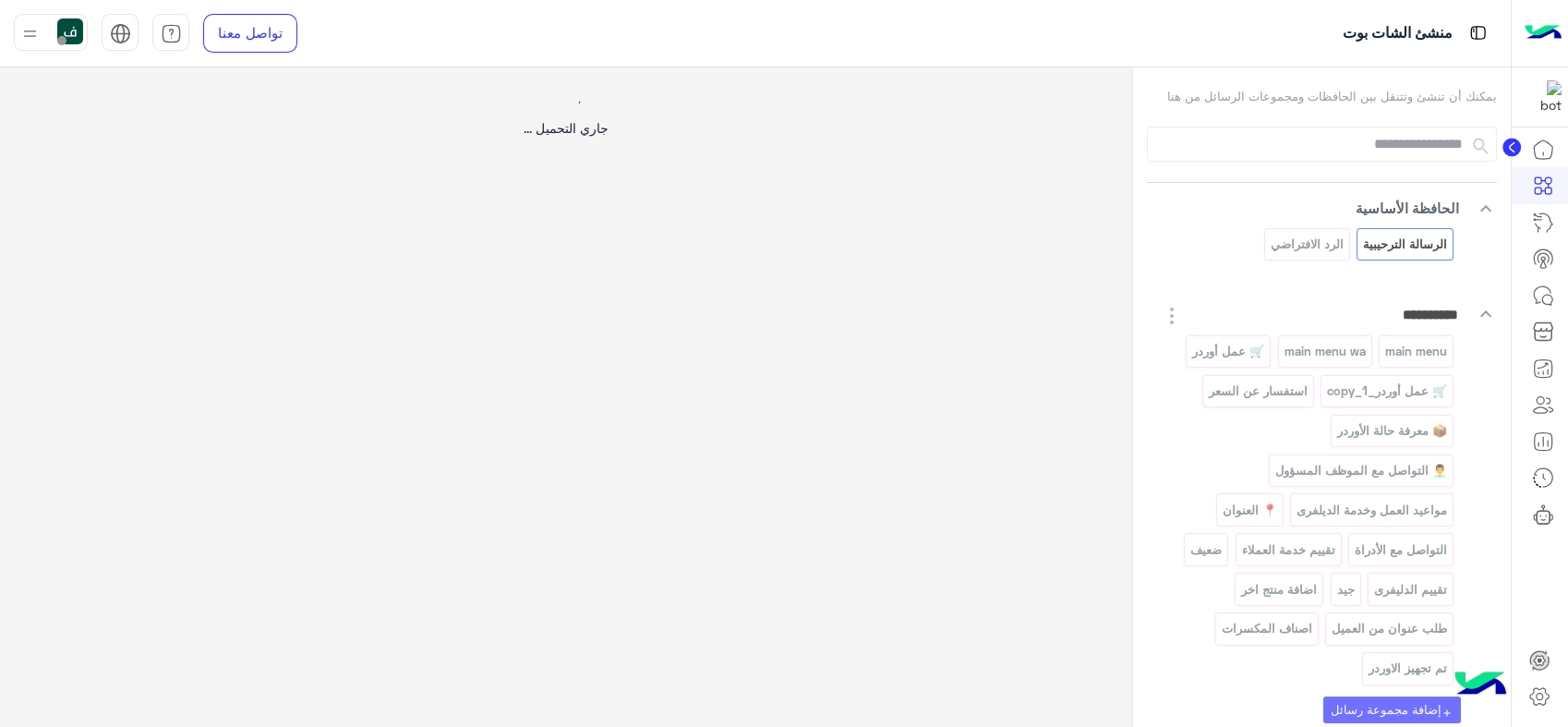
select select "*"
select select "**"
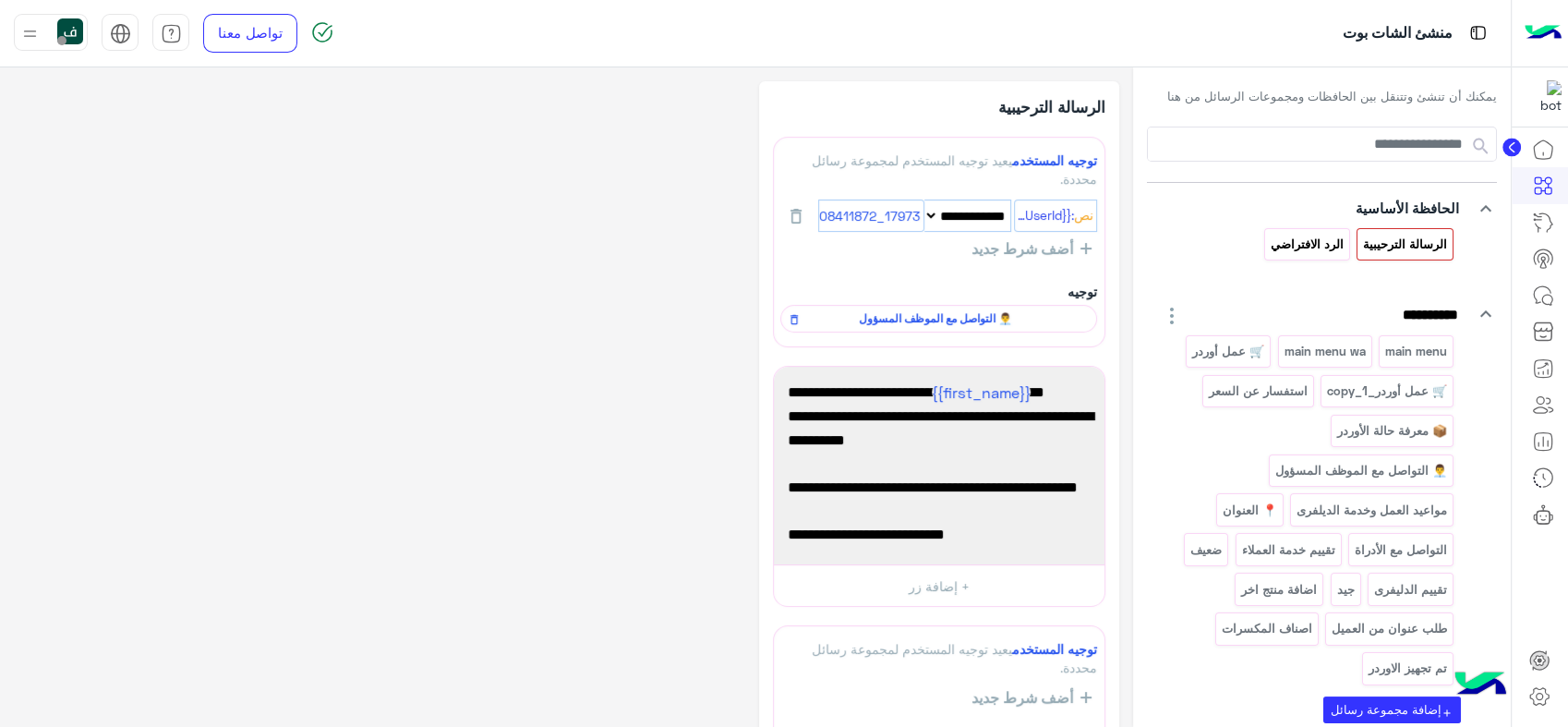
click at [1301, 259] on div "الرد الافتراضي" at bounding box center [1307, 244] width 86 height 33
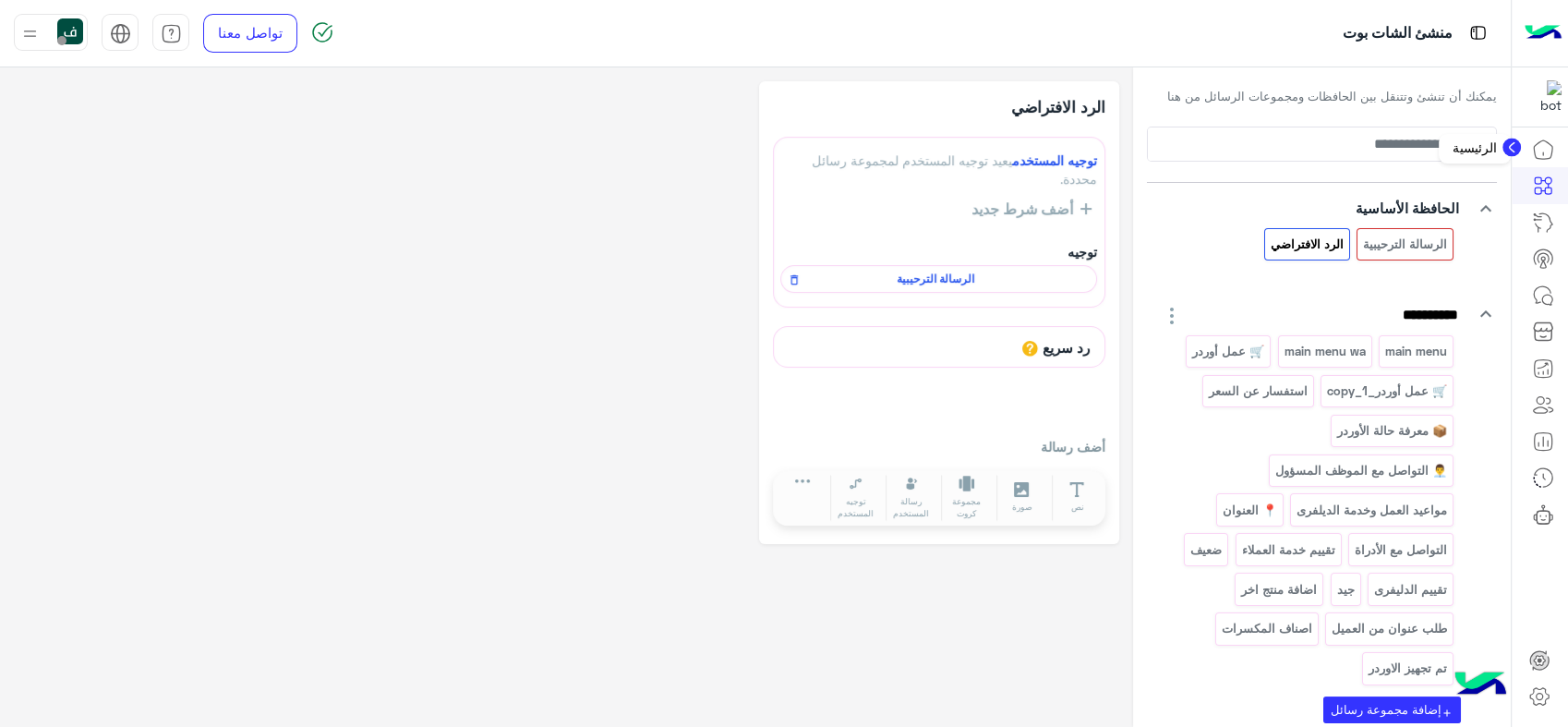
click at [1542, 148] on icon at bounding box center [1543, 150] width 22 height 22
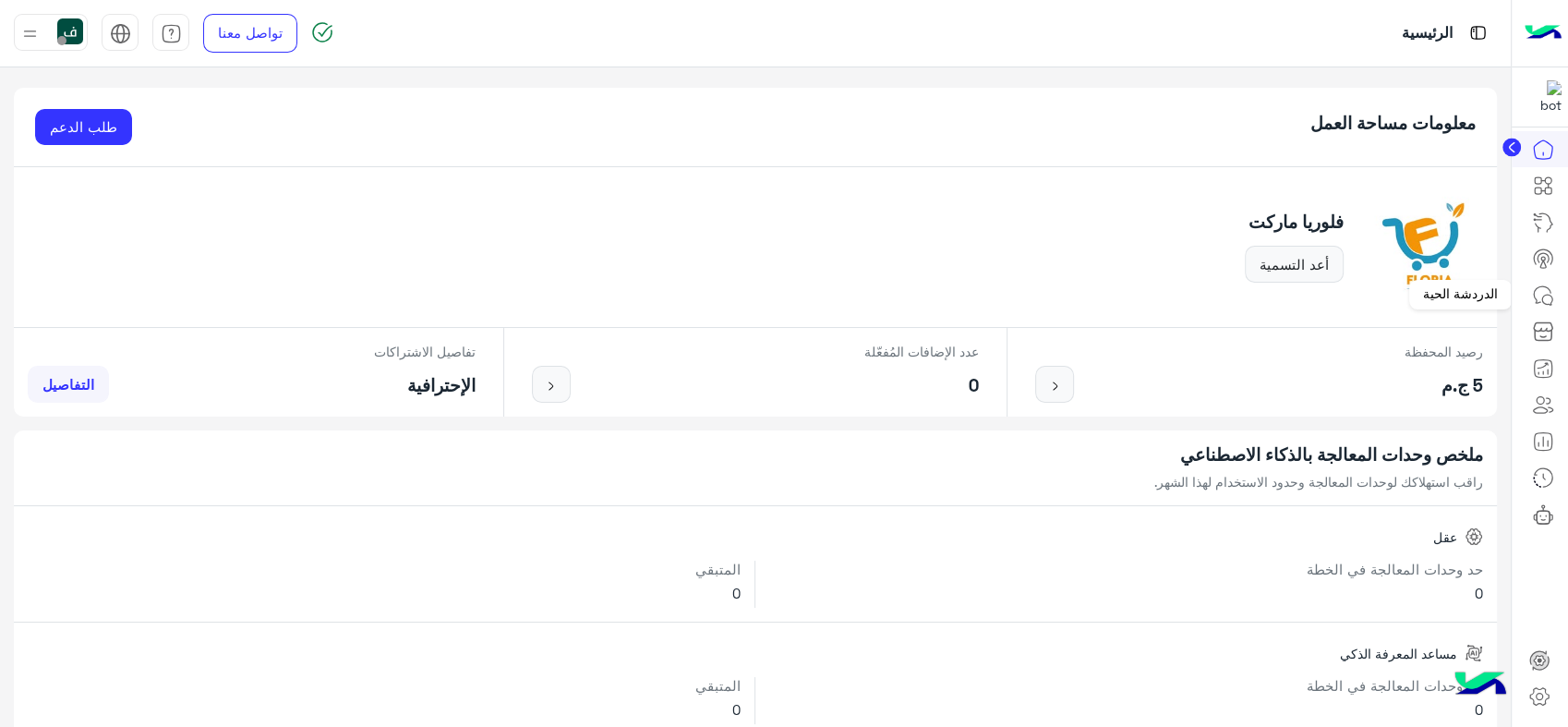
click at [1540, 296] on icon at bounding box center [1543, 296] width 22 height 22
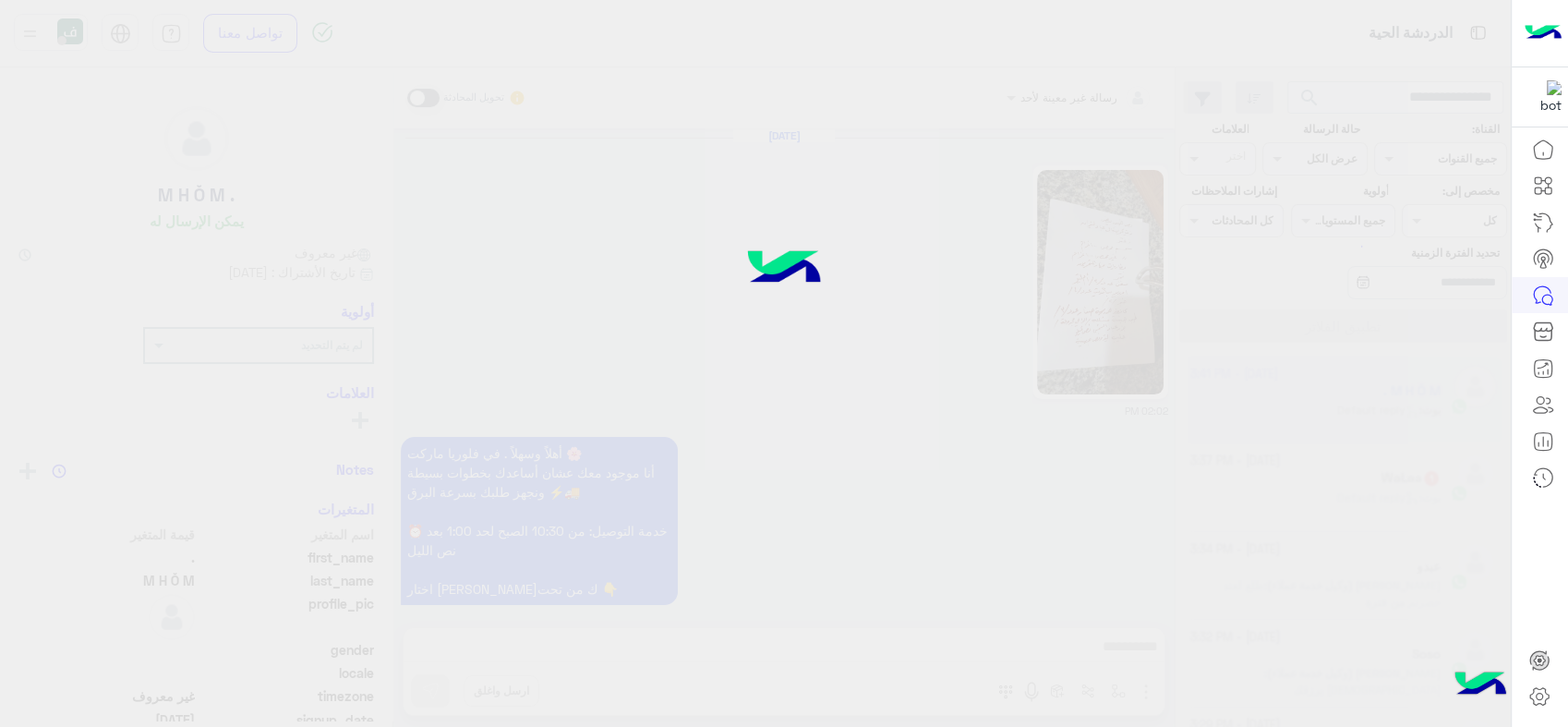
scroll to position [1533, 0]
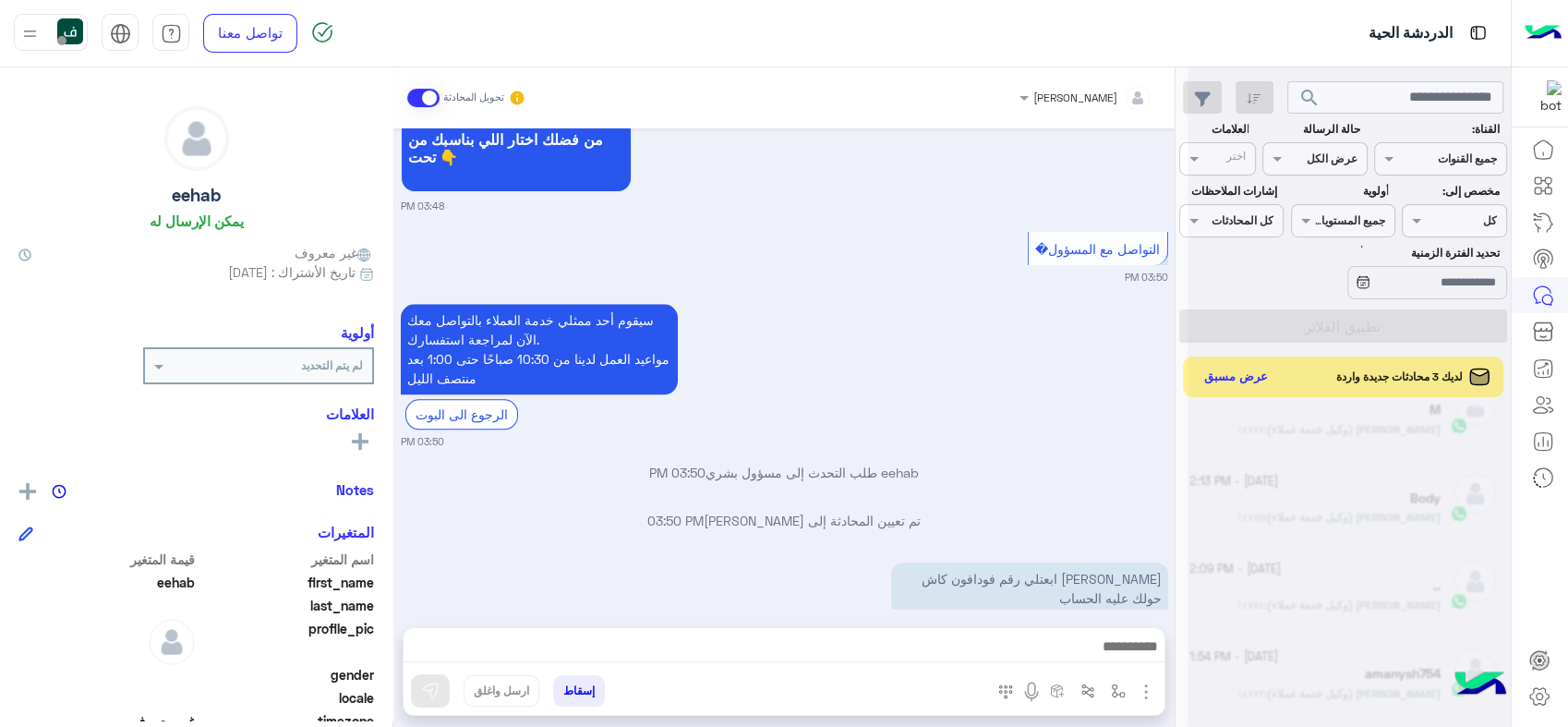
scroll to position [8, 0]
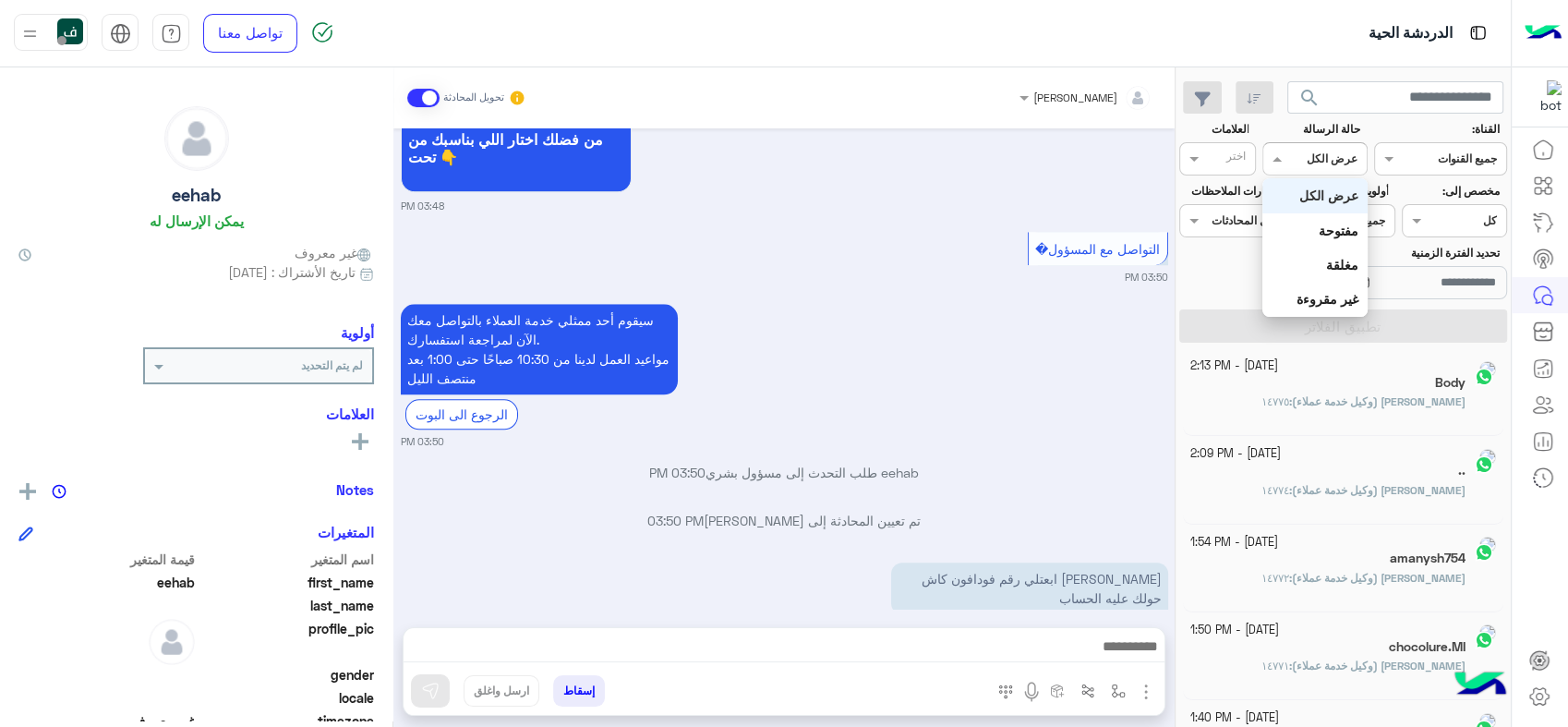
click at [1316, 150] on input "text" at bounding box center [1336, 157] width 43 height 17
click at [1326, 257] on b "مغلقة" at bounding box center [1342, 264] width 33 height 16
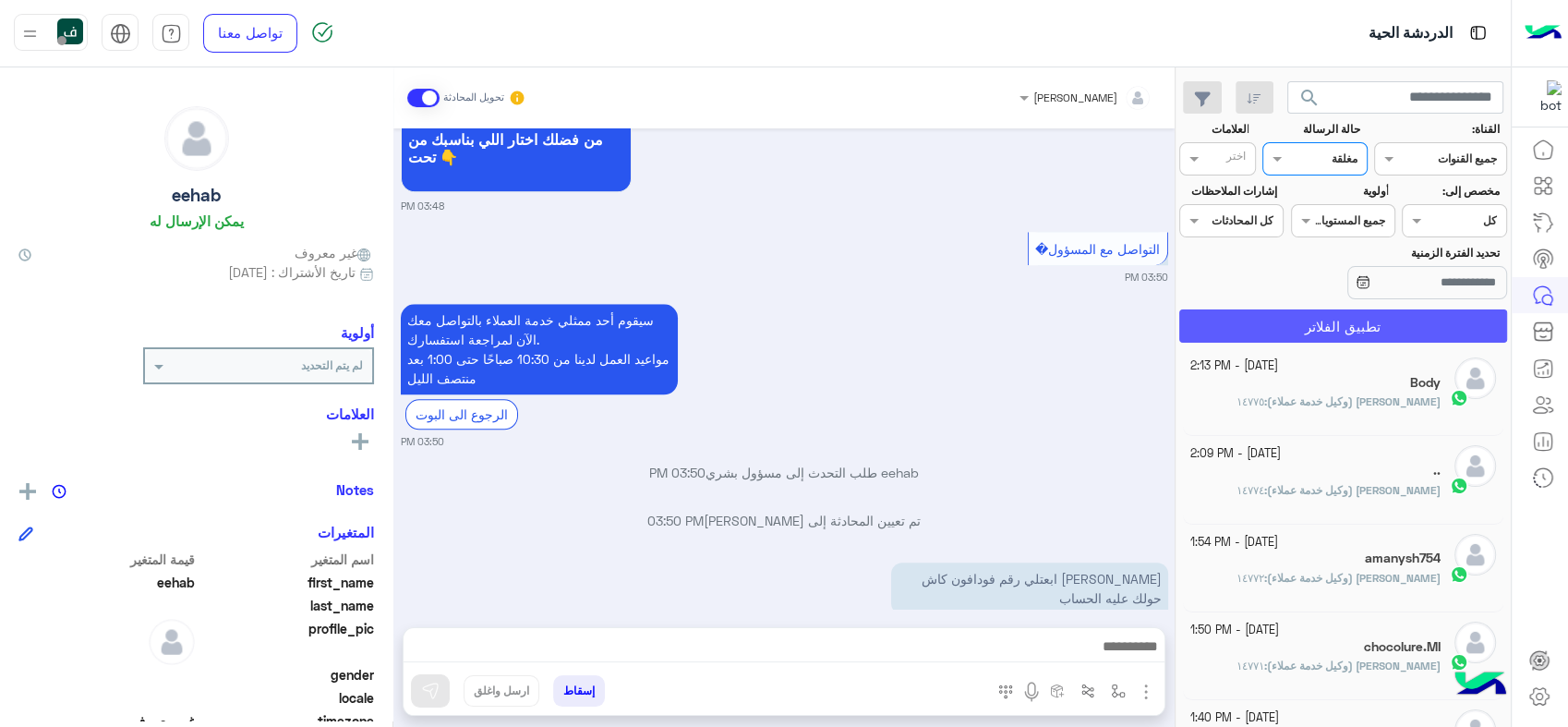
click at [1297, 317] on button "تطبيق الفلاتر" at bounding box center [1343, 326] width 328 height 34
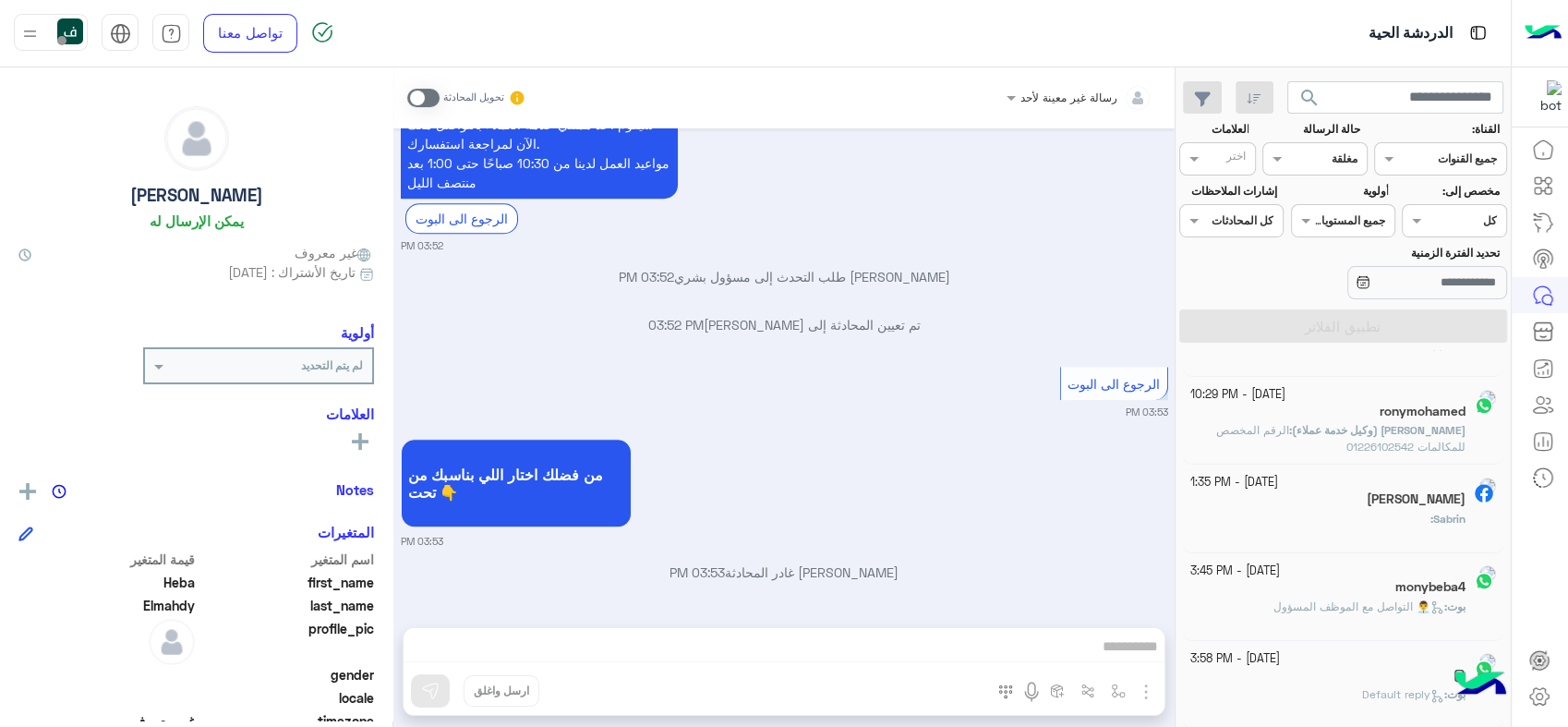
scroll to position [8, 0]
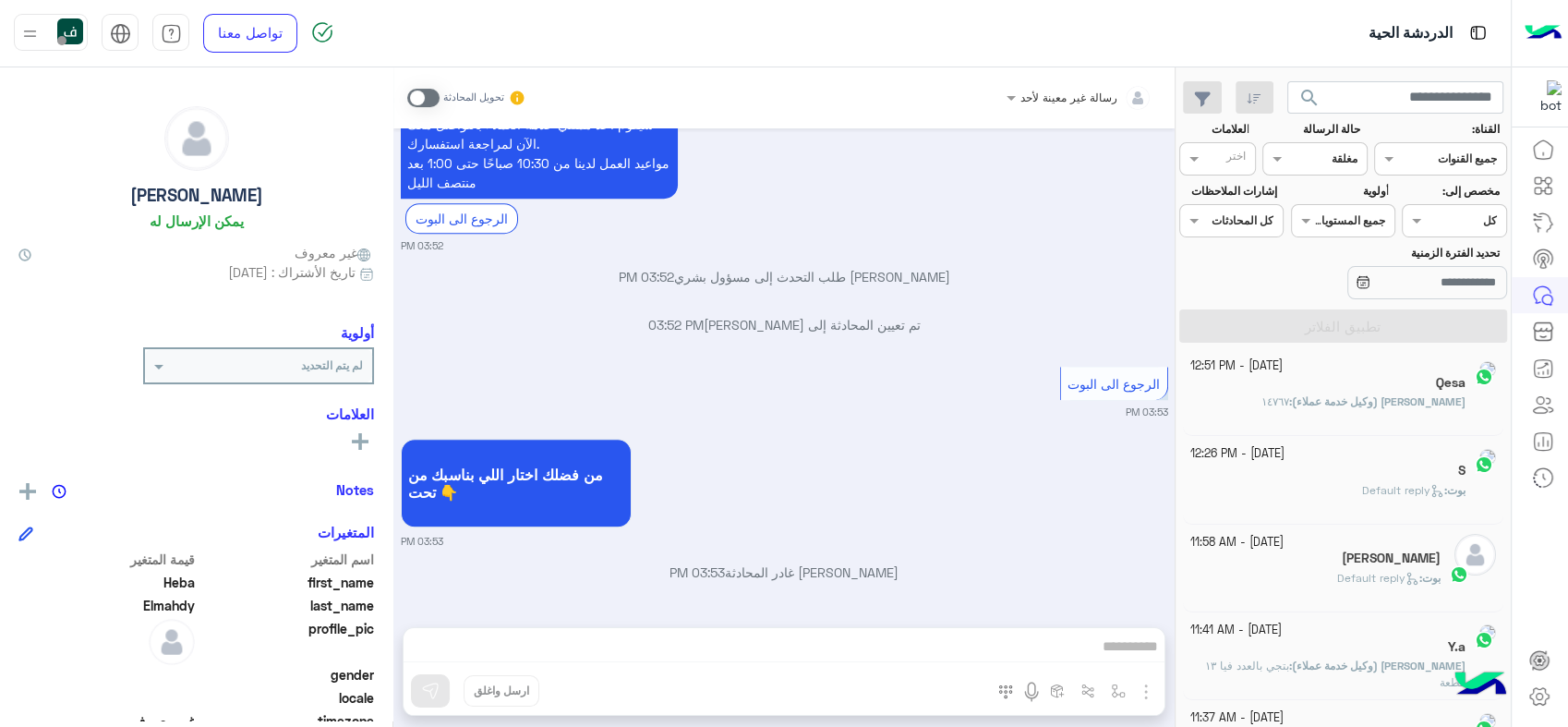
click at [1300, 556] on div "[PERSON_NAME]" at bounding box center [1316, 559] width 251 height 20
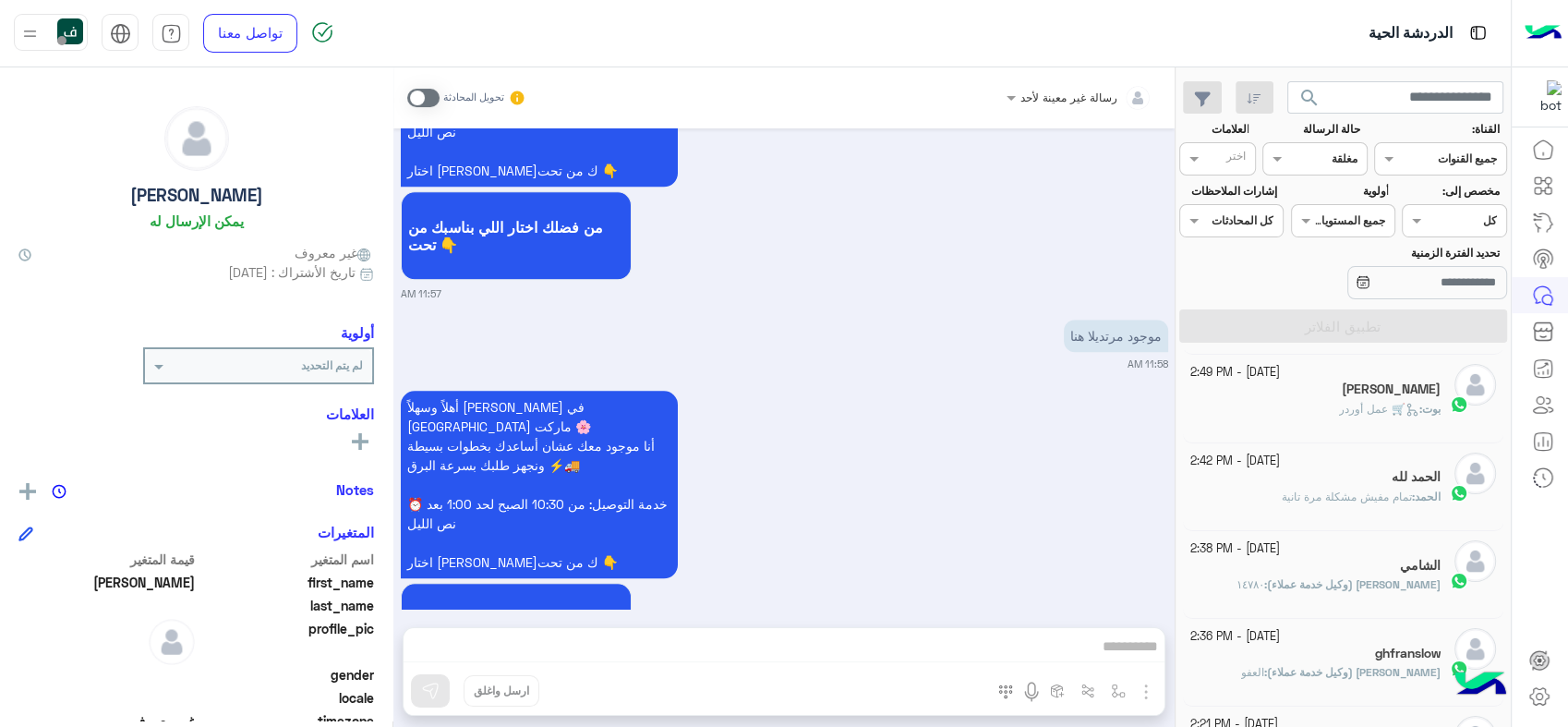
scroll to position [829, 0]
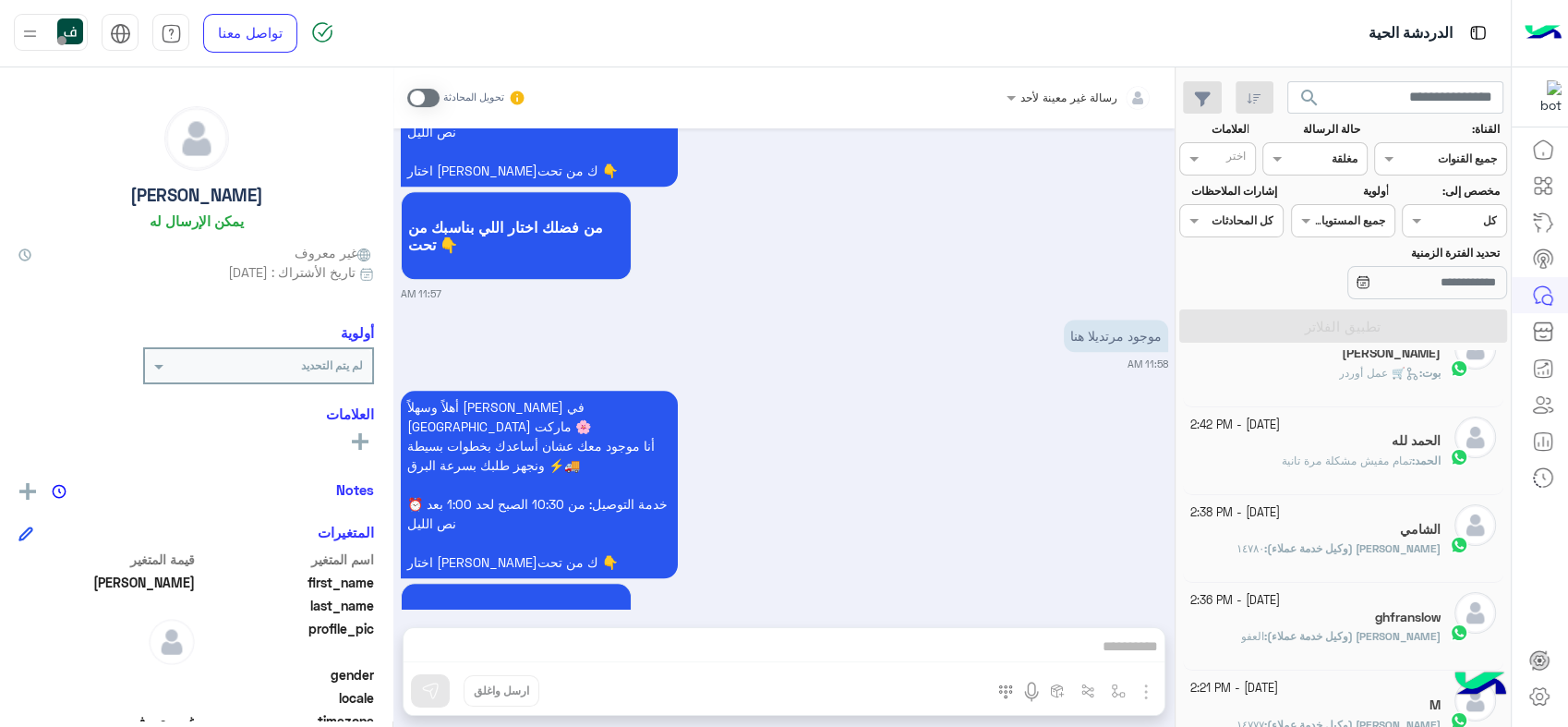
click at [1339, 548] on span "[PERSON_NAME] (وكيل خدمة عملاء)" at bounding box center [1354, 548] width 174 height 14
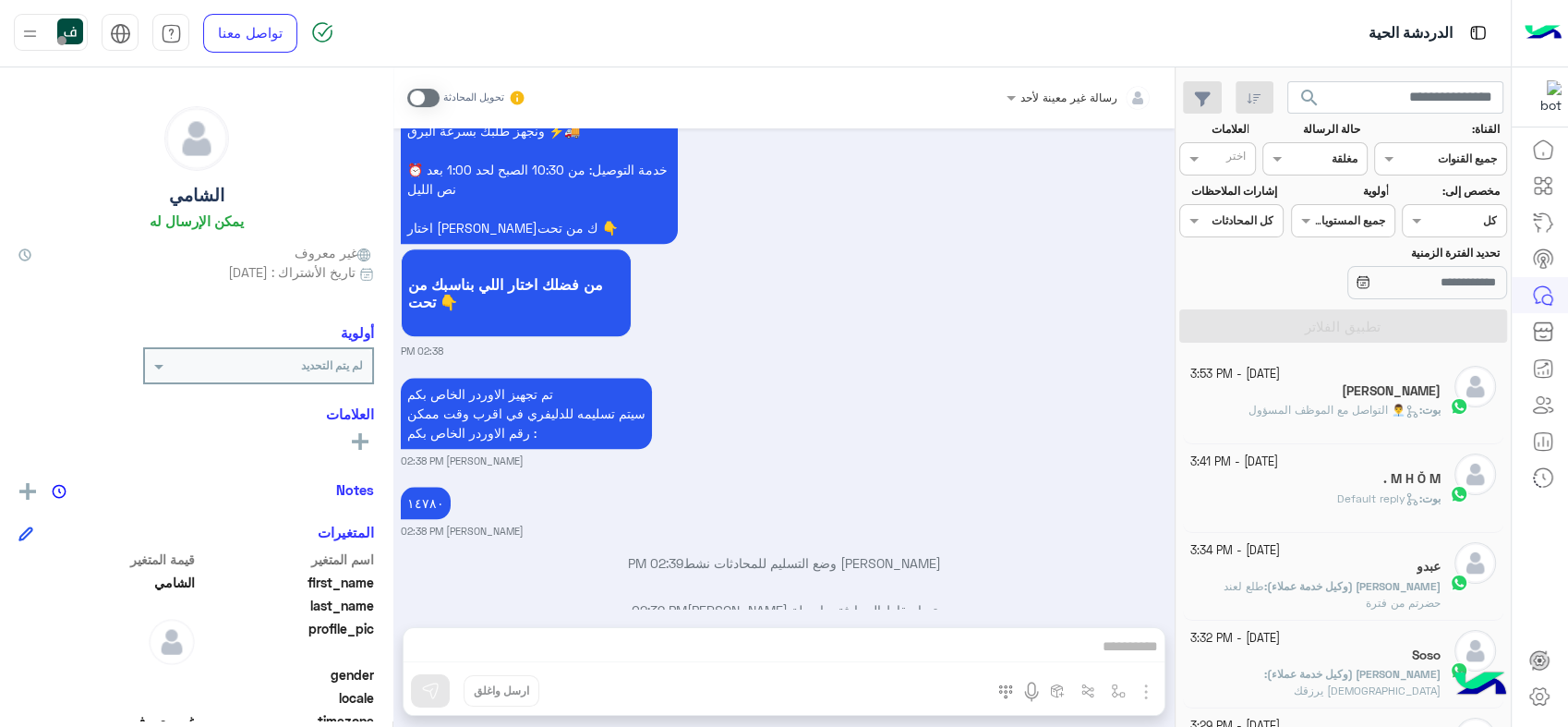
click at [1263, 420] on div "بوت : 👨‍💼 التواصل مع الموظف المسؤول" at bounding box center [1316, 418] width 251 height 33
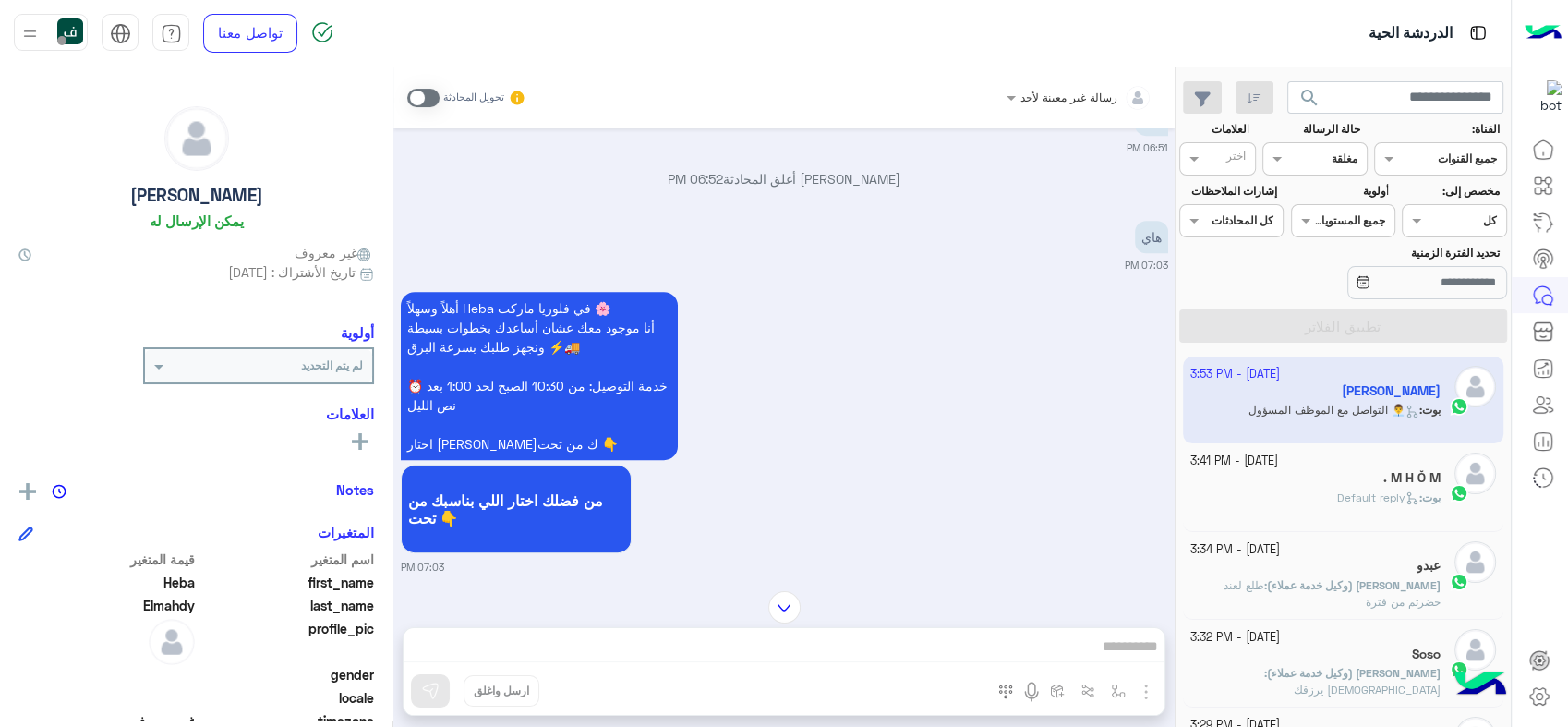
scroll to position [1503, 0]
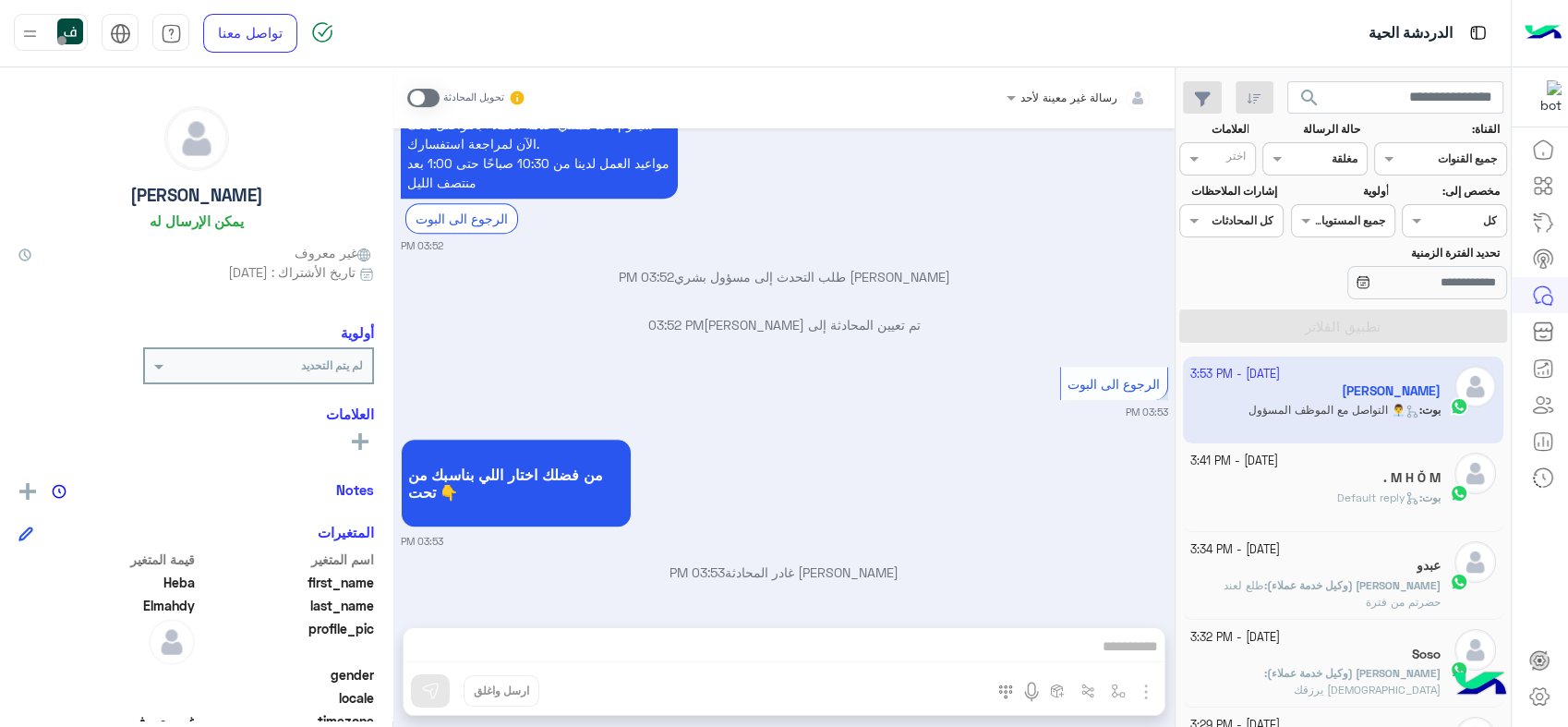
click at [880, 517] on div "من فضلك اختار [PERSON_NAME]ك من تحت 👇 03:53 PM" at bounding box center [784, 491] width 768 height 114
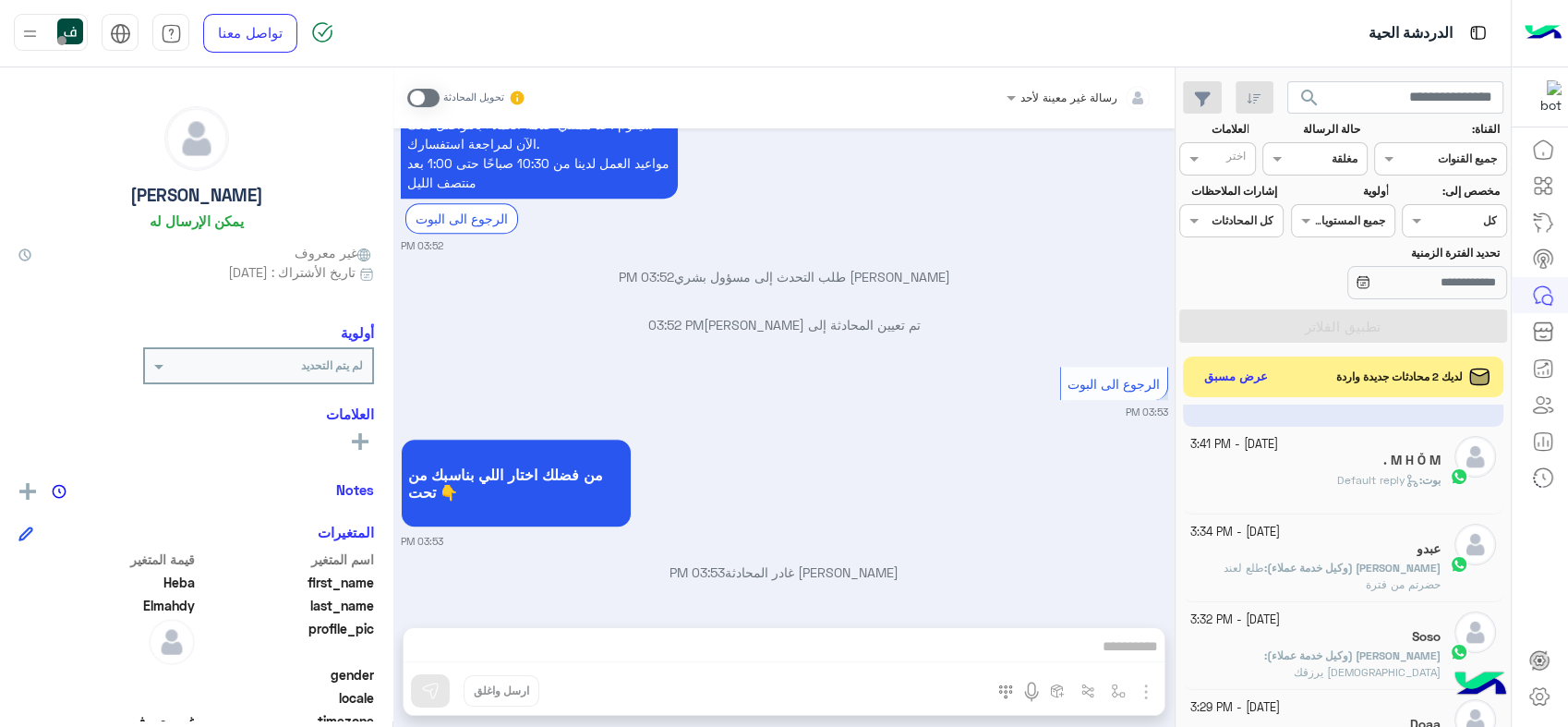
scroll to position [102, 0]
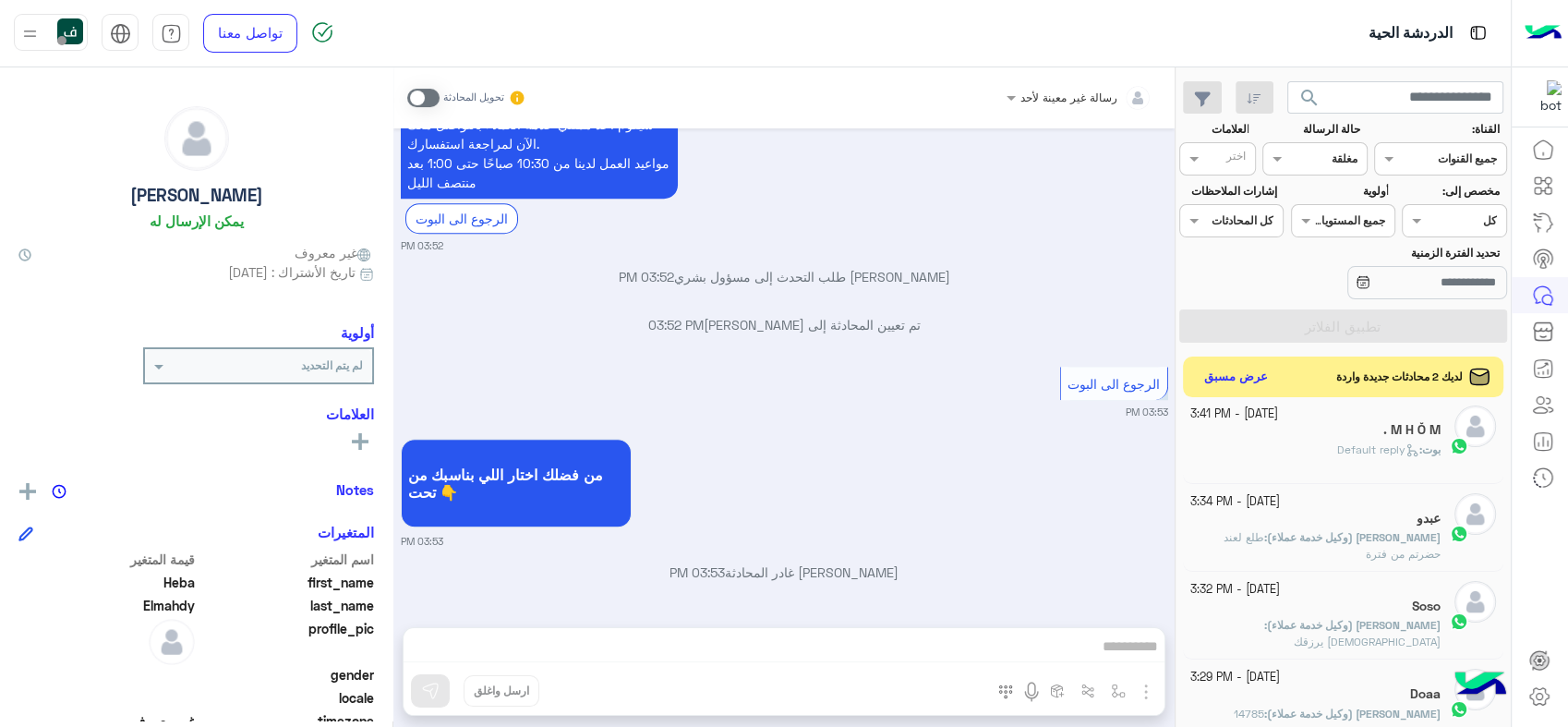
click at [1271, 541] on span "طلع لعند حضرتم من فترة" at bounding box center [1332, 545] width 217 height 31
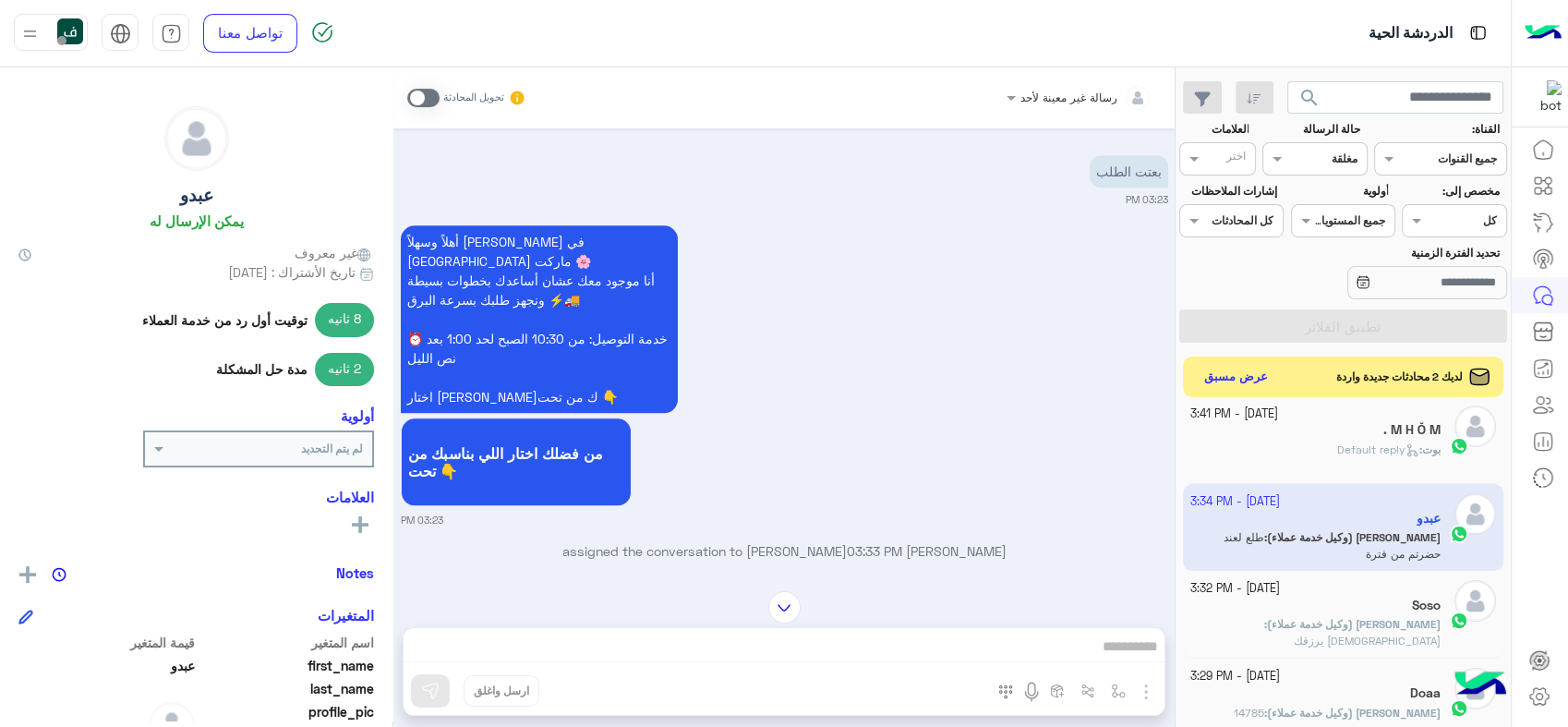
scroll to position [2015, 0]
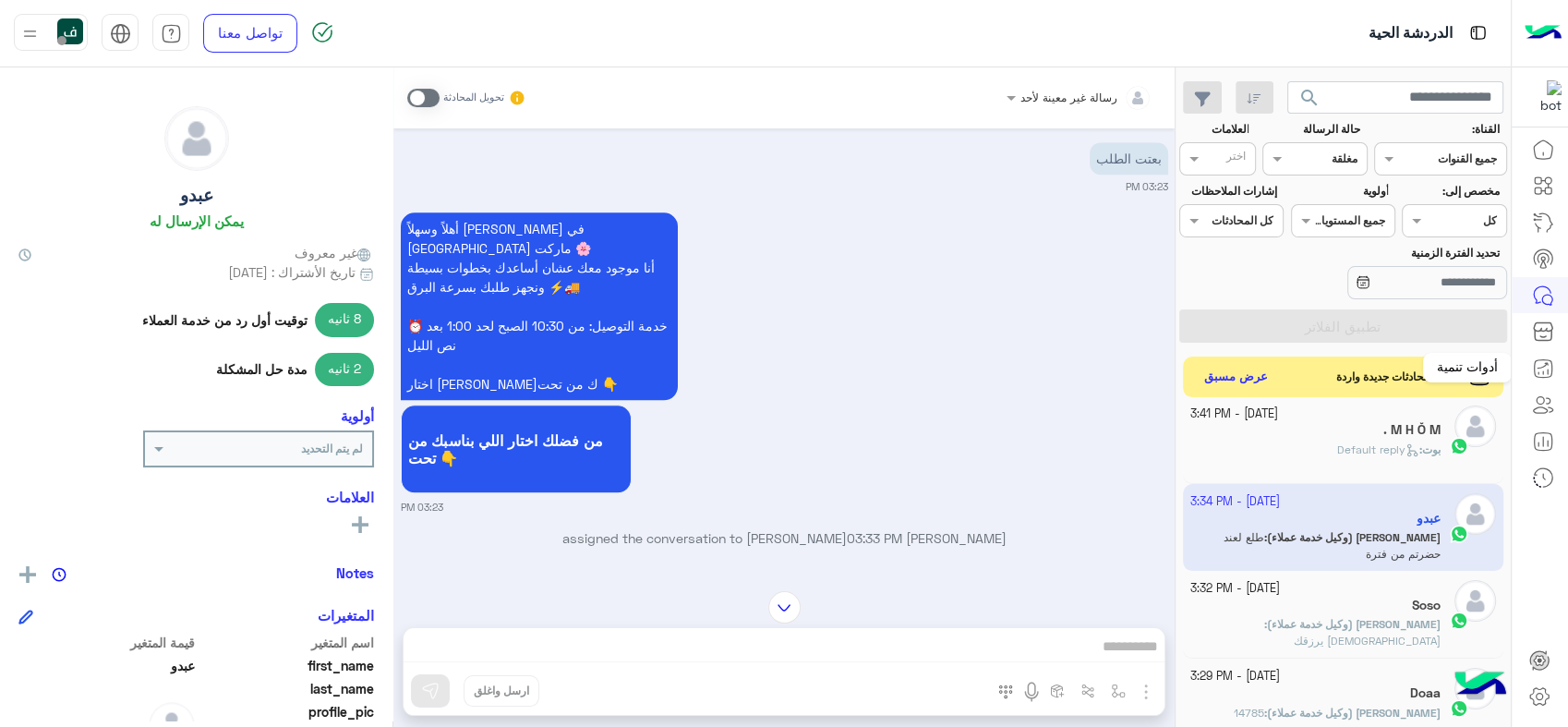
click at [1545, 370] on icon at bounding box center [1543, 369] width 22 height 22
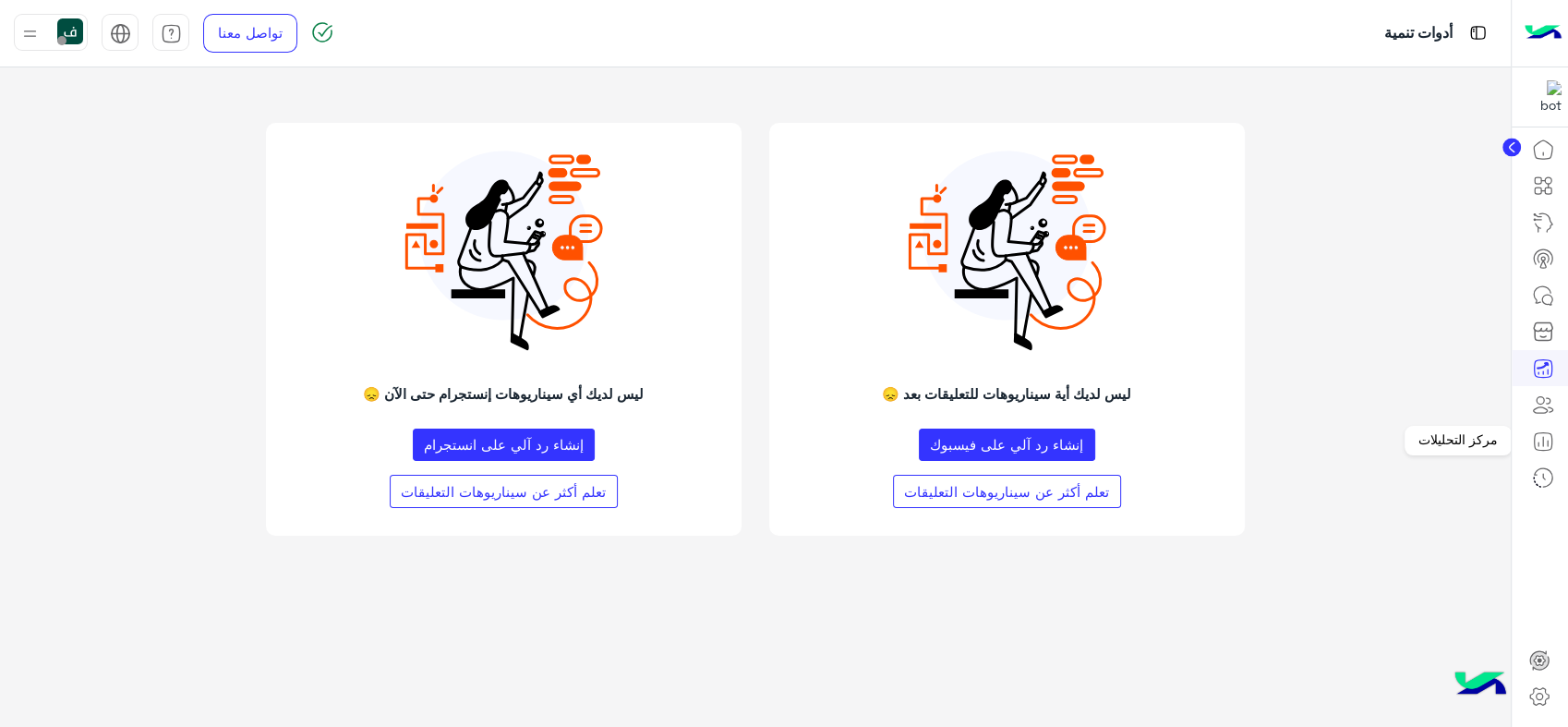
click at [1543, 440] on icon at bounding box center [1543, 441] width 0 height 9
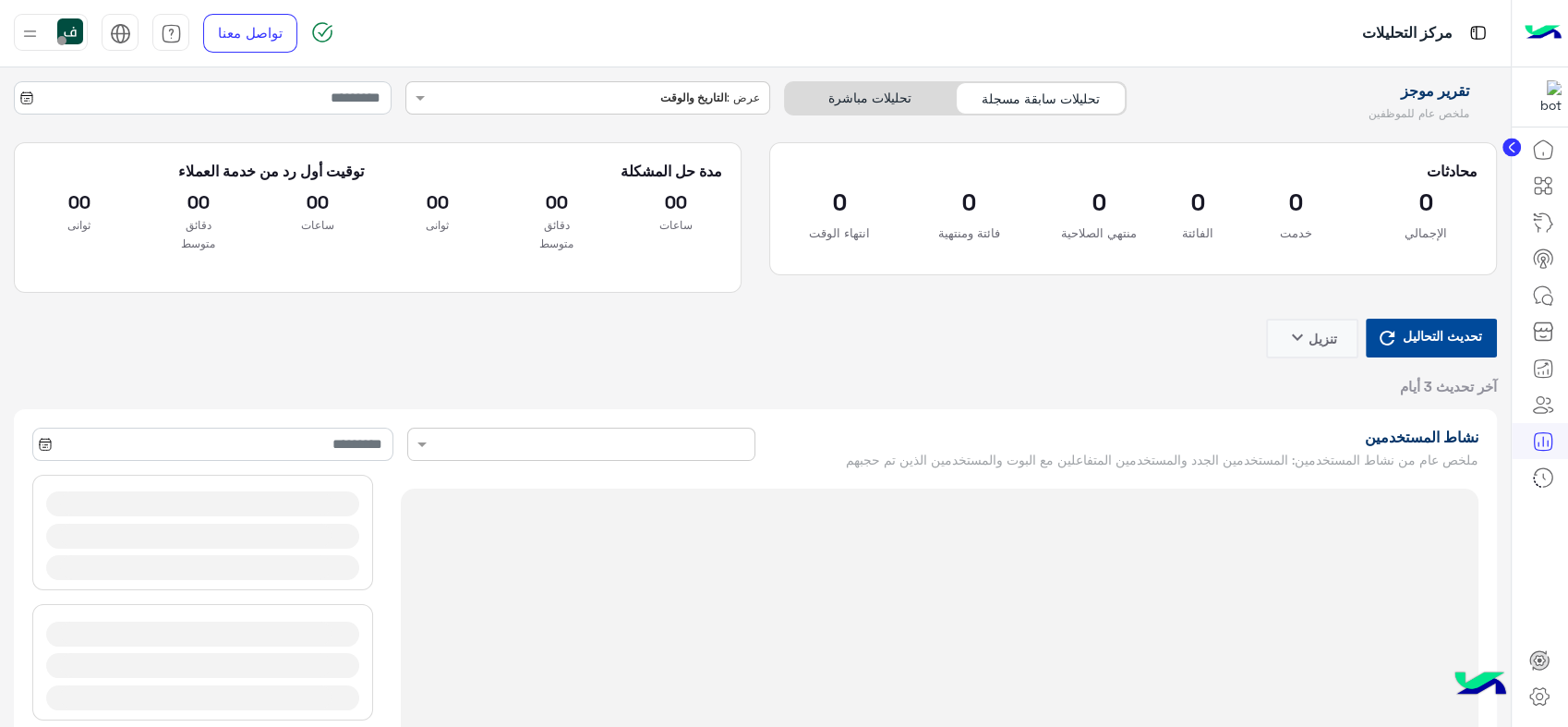
type input "**********"
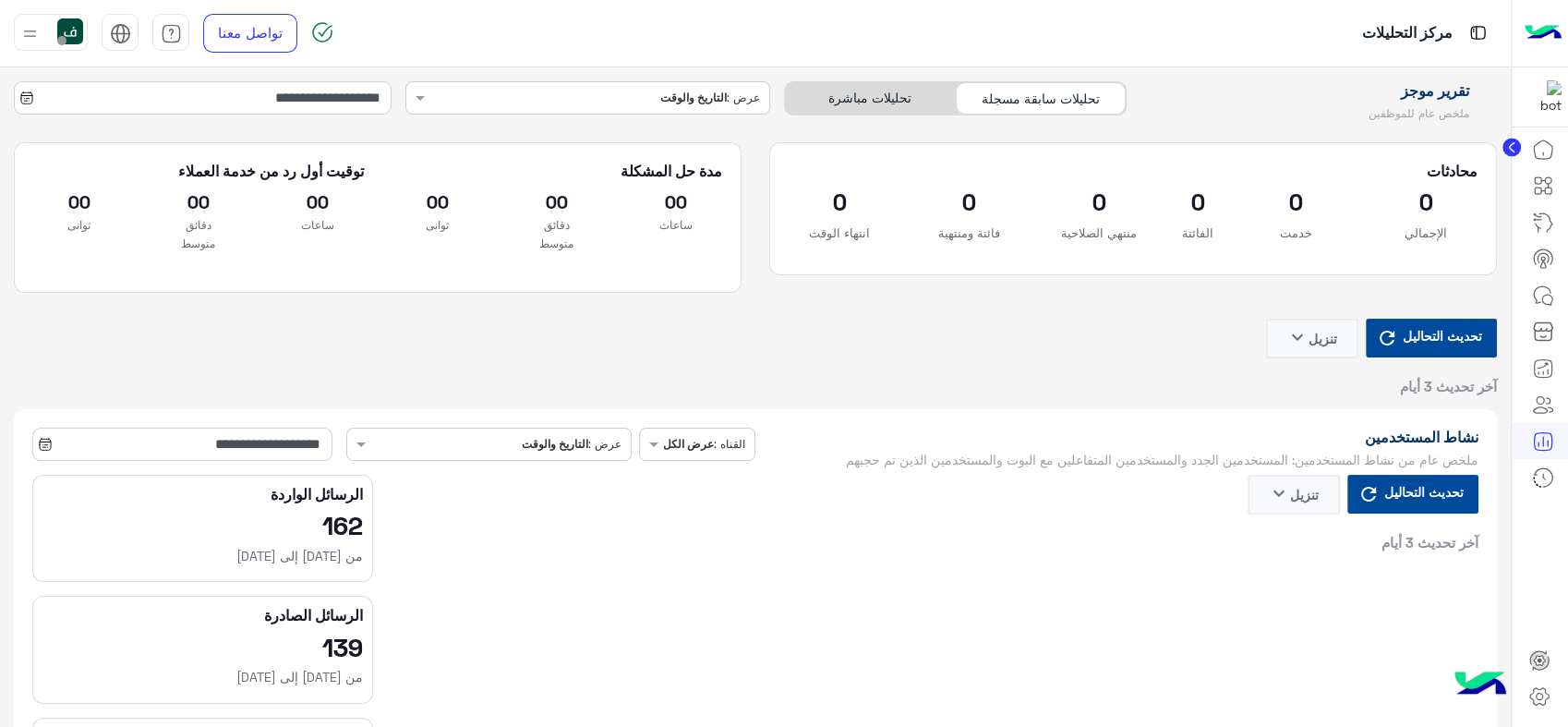
type input "**********"
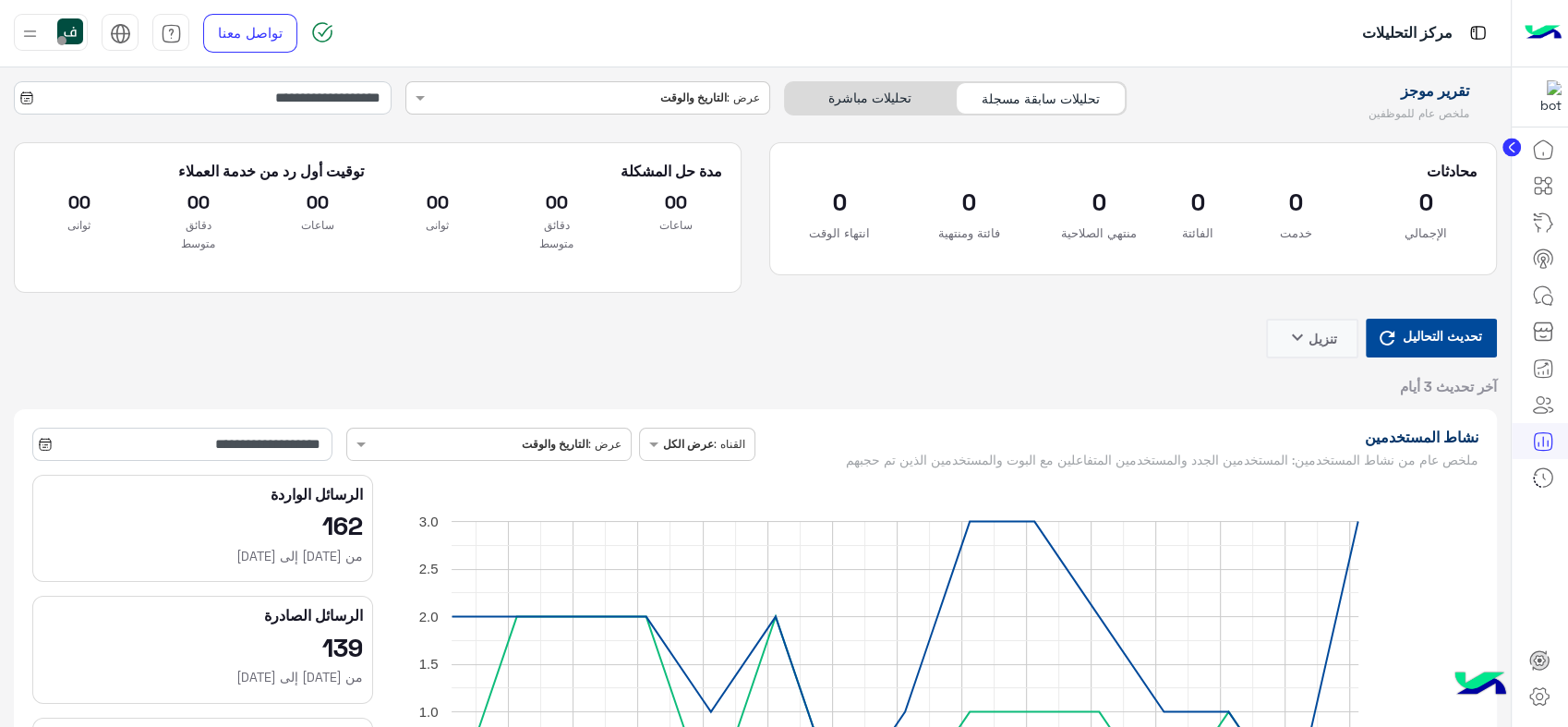
type input "**********"
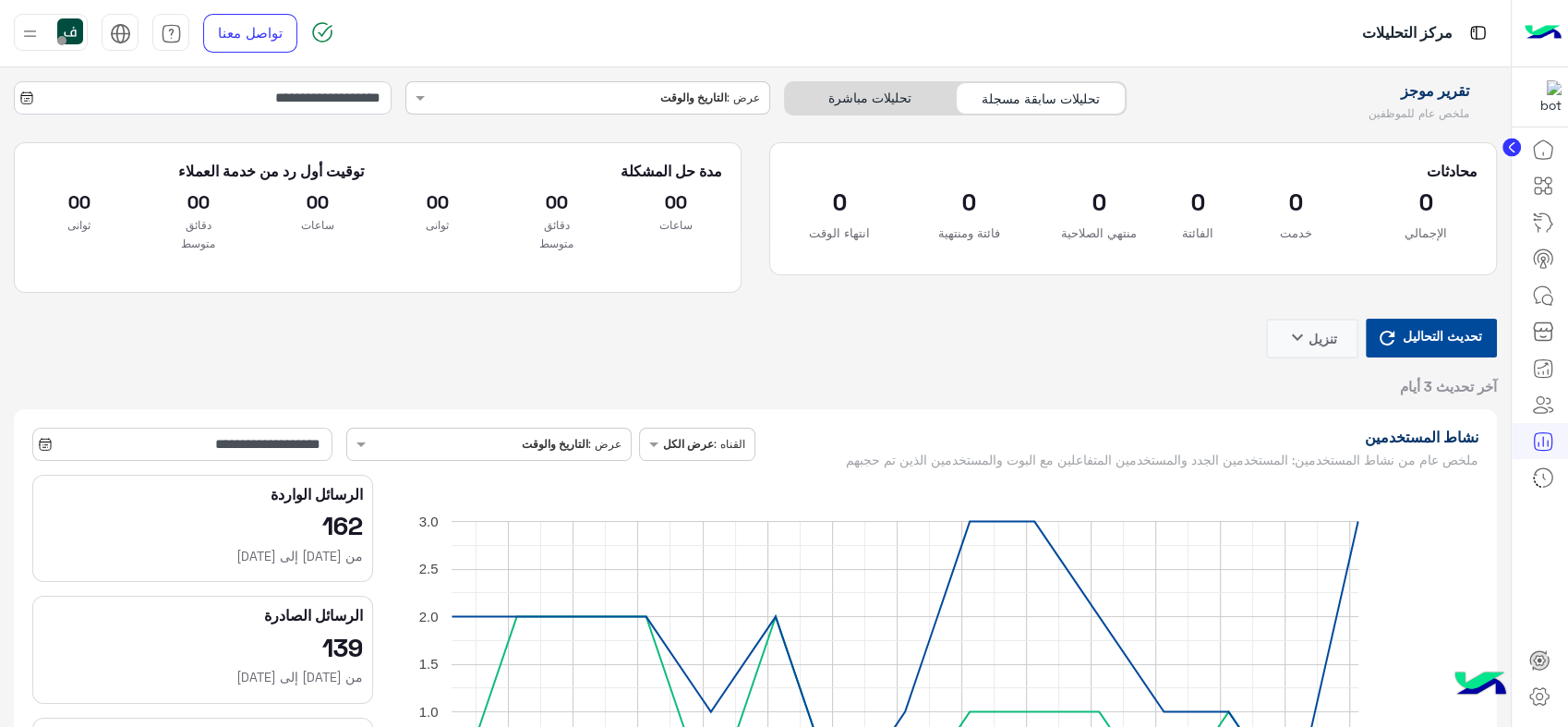
click at [87, 424] on div "**********" at bounding box center [756, 711] width 1483 height 604
type input "**********"
click at [202, 451] on input "**********" at bounding box center [182, 444] width 301 height 34
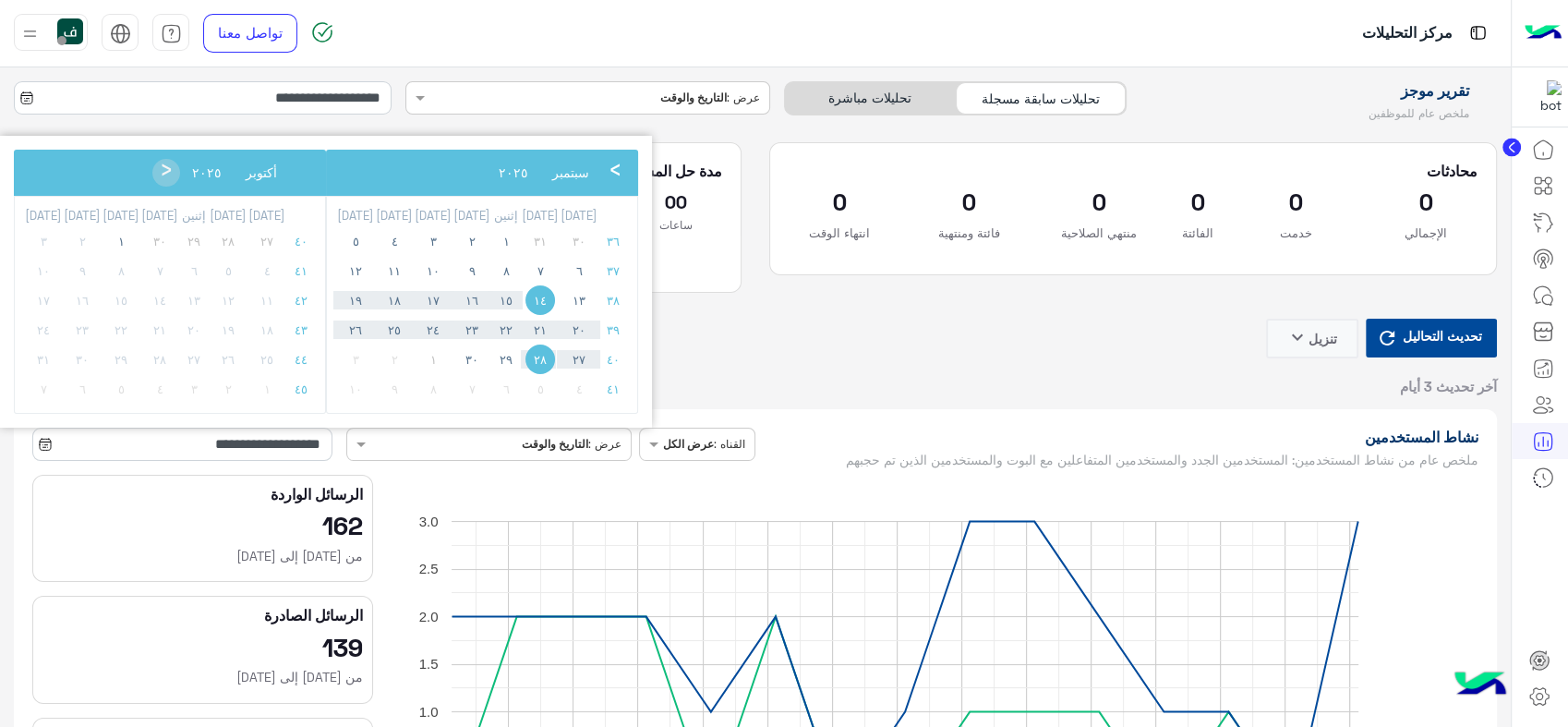
click at [419, 357] on span "١" at bounding box center [434, 359] width 30 height 30
click at [457, 361] on span "٣٠" at bounding box center [472, 359] width 30 height 30
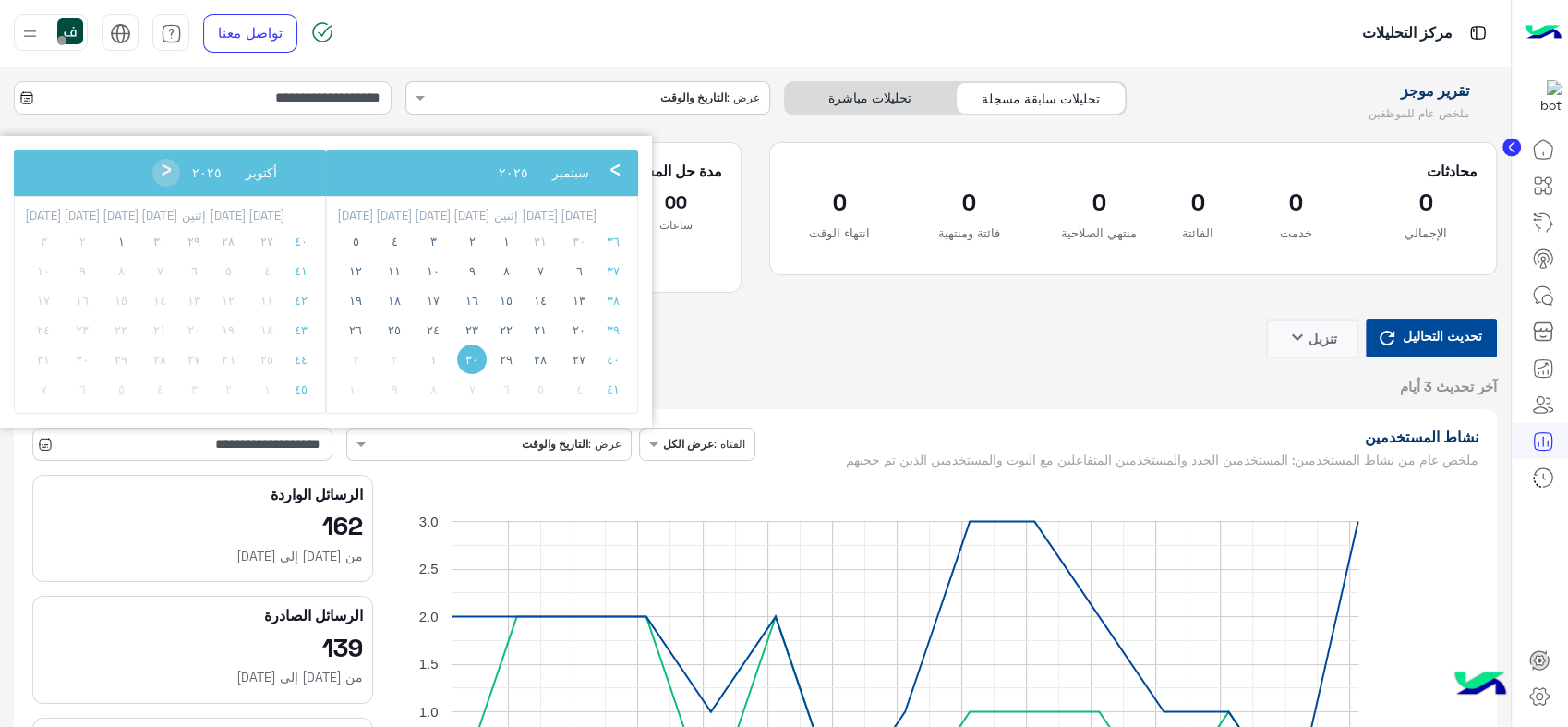
click at [419, 354] on span "١" at bounding box center [434, 359] width 30 height 30
click at [419, 370] on span "١" at bounding box center [434, 359] width 30 height 30
click at [206, 457] on input "**********" at bounding box center [182, 444] width 301 height 34
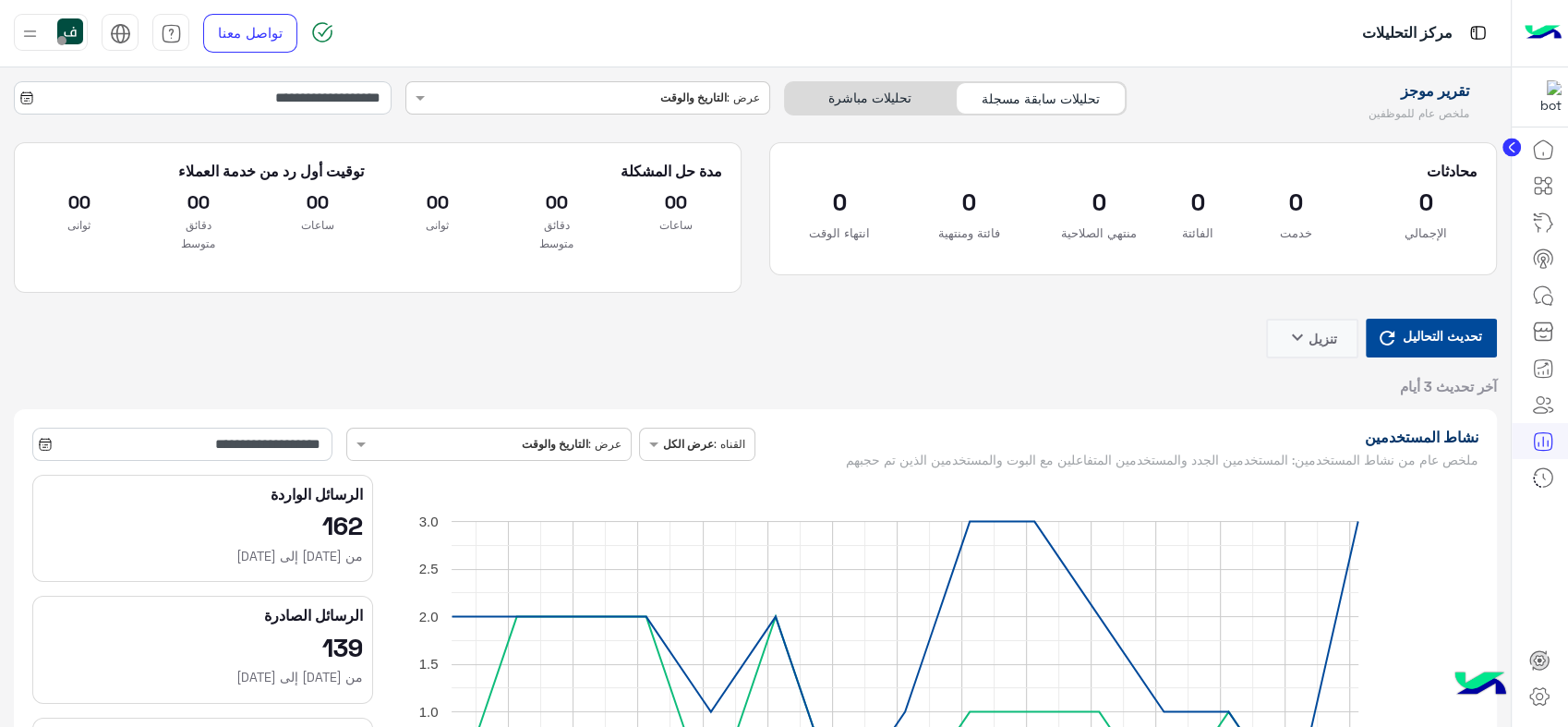
click at [53, 443] on icon at bounding box center [46, 444] width 15 height 15
click at [43, 453] on input "**********" at bounding box center [182, 444] width 301 height 34
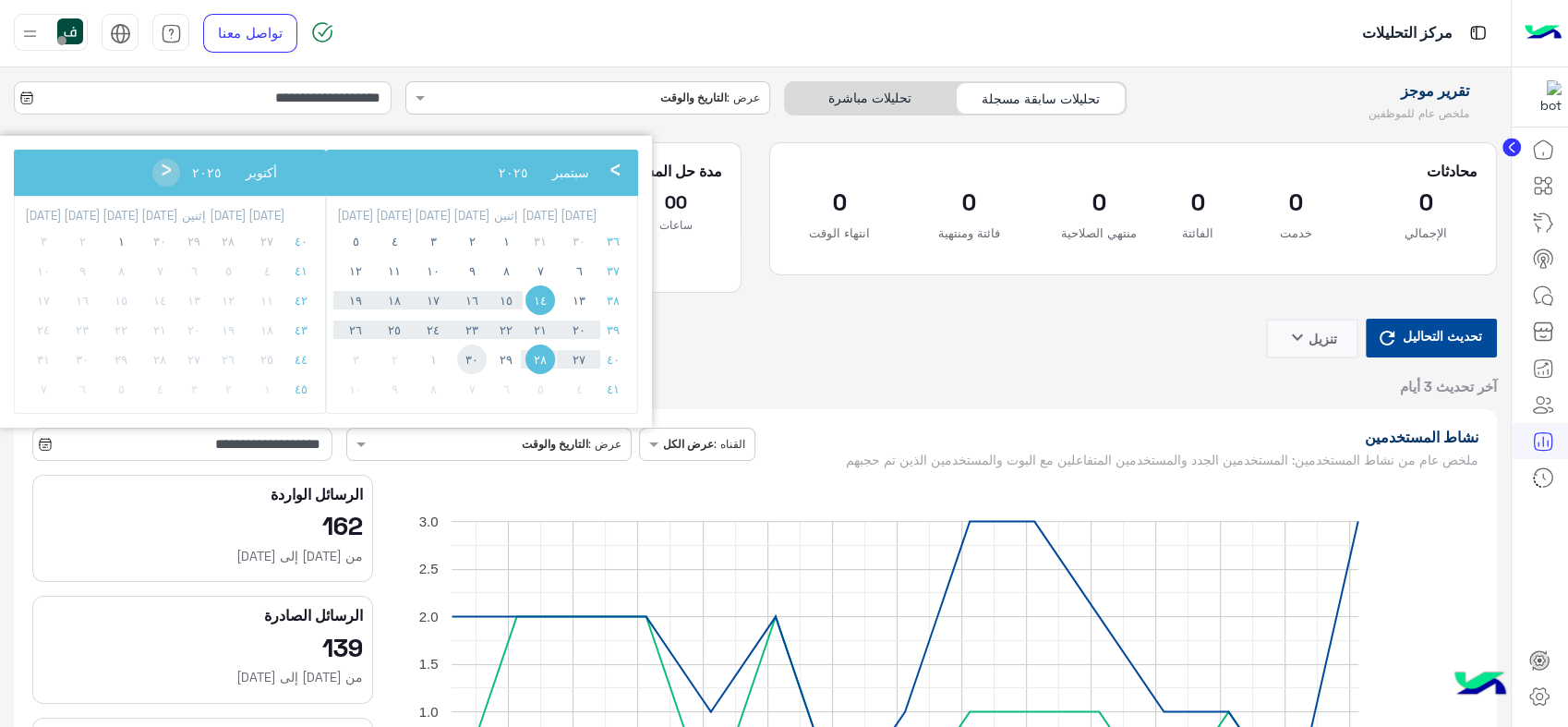
click at [457, 359] on span "٣٠" at bounding box center [472, 359] width 30 height 30
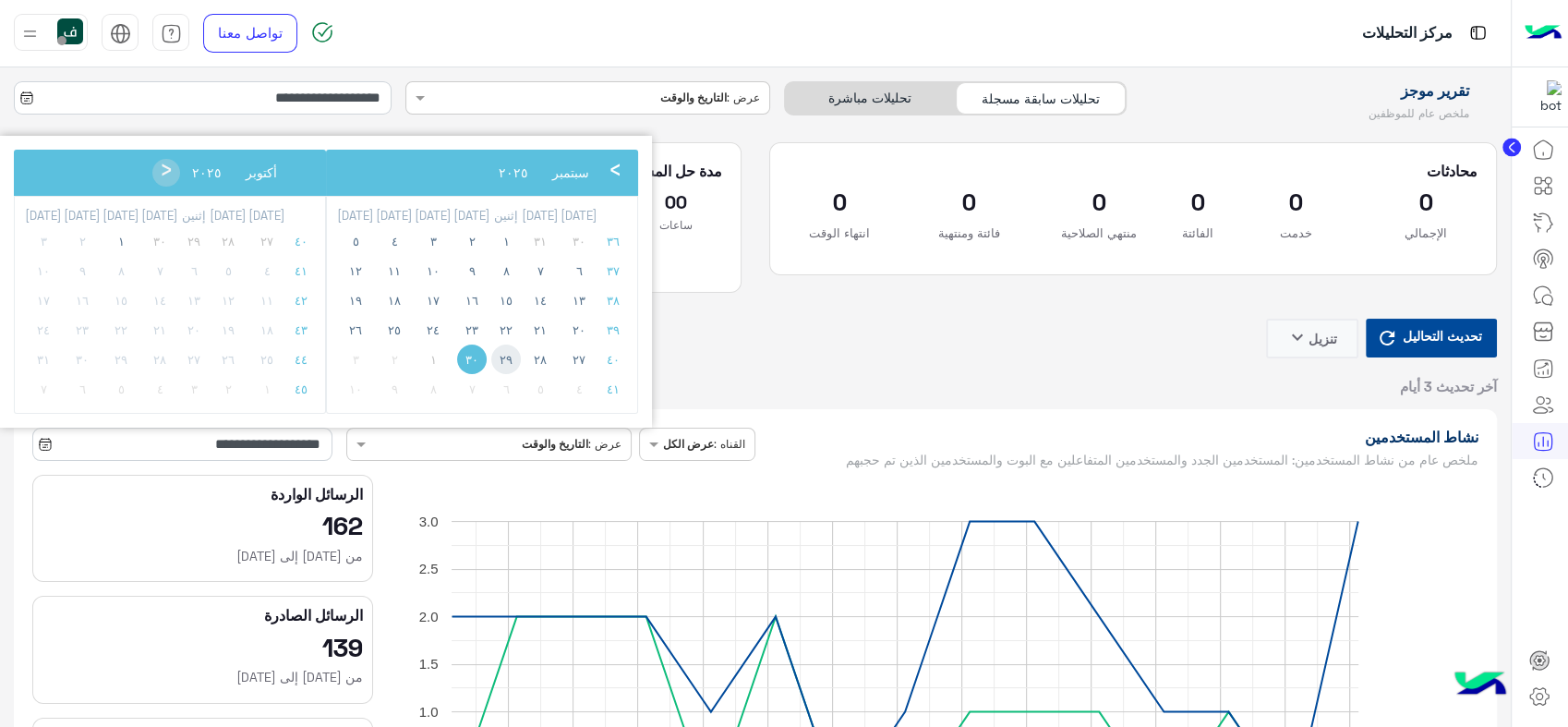
click at [491, 356] on span "٢٩" at bounding box center [506, 359] width 30 height 30
click at [457, 359] on span "٣٠" at bounding box center [472, 359] width 30 height 30
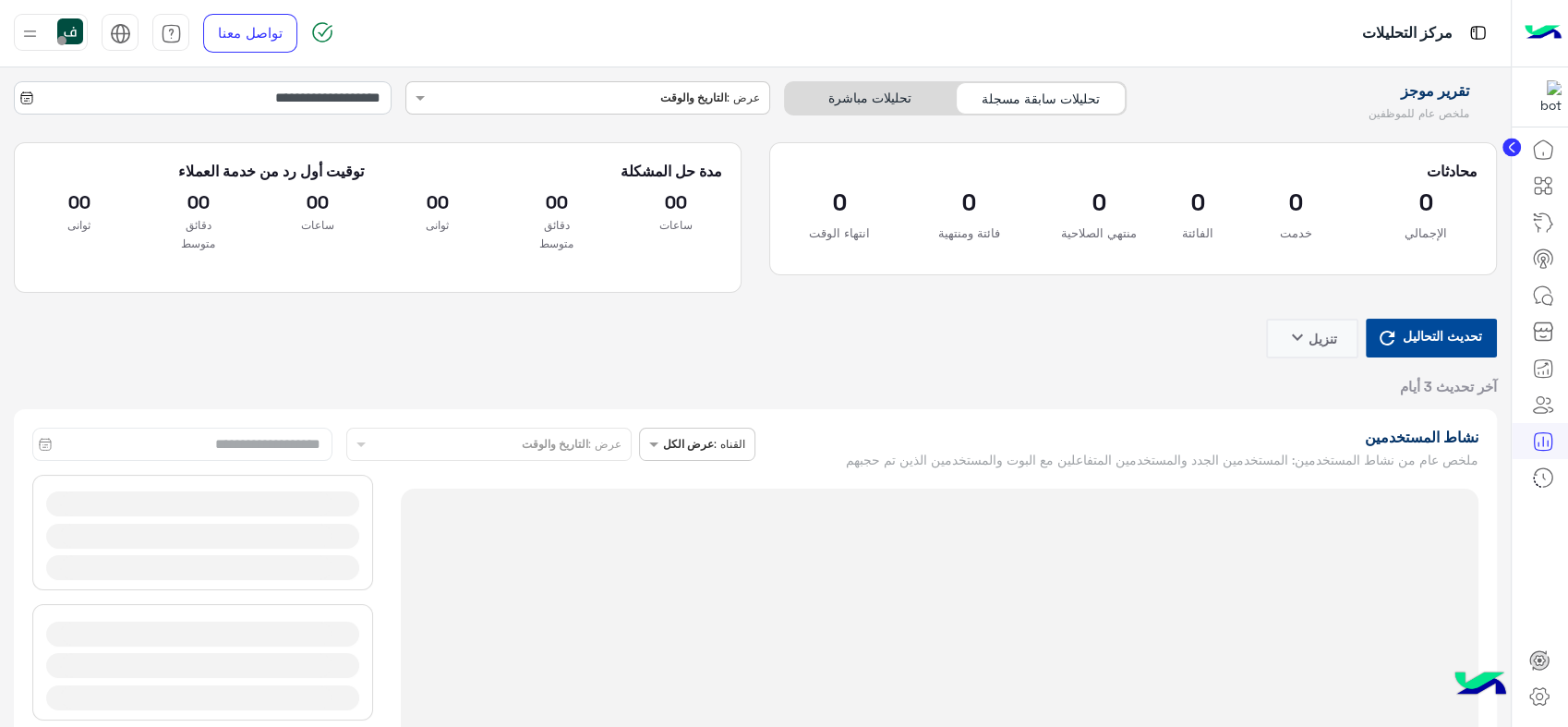
click at [158, 445] on div "**********" at bounding box center [756, 711] width 1483 height 603
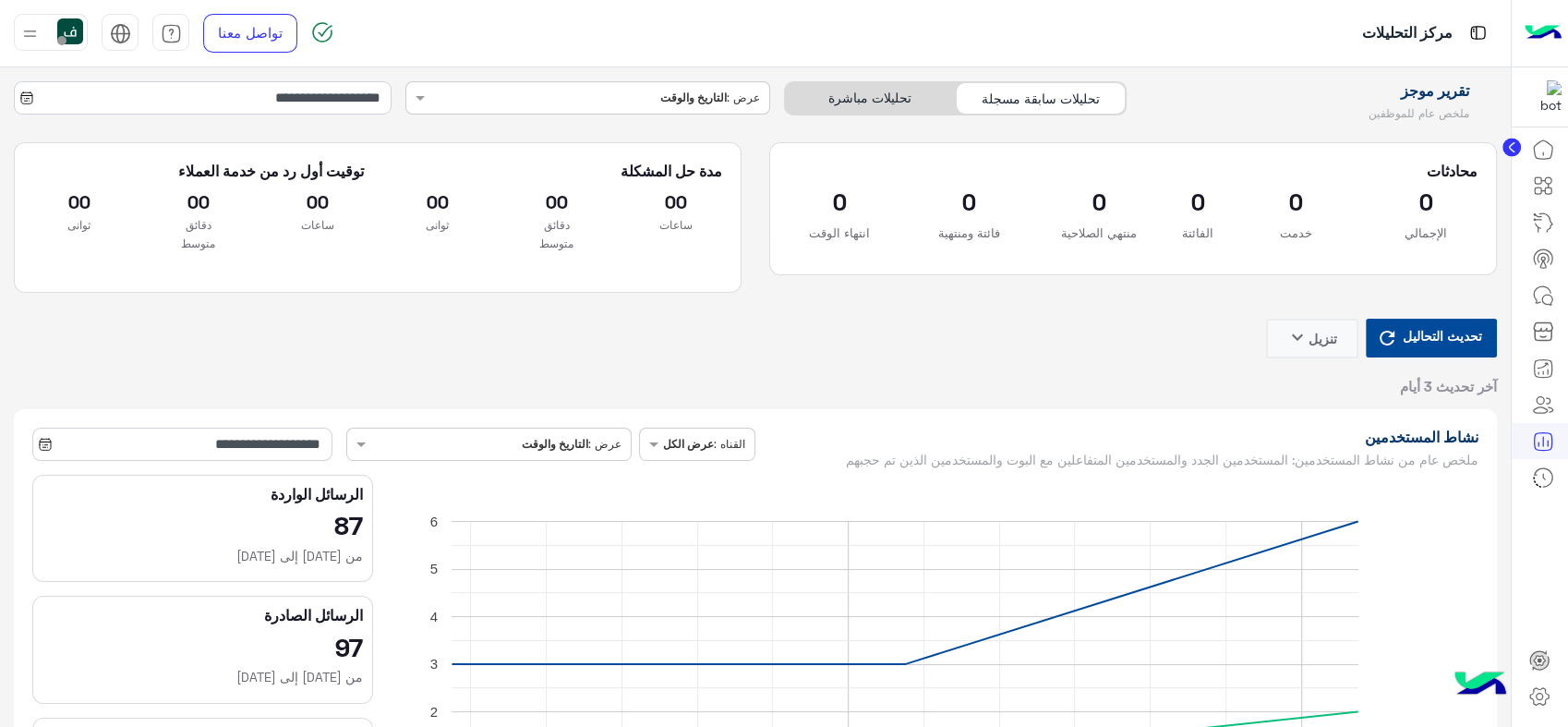
click at [45, 451] on icon at bounding box center [46, 444] width 15 height 15
click at [51, 443] on icon at bounding box center [46, 444] width 11 height 11
click at [143, 451] on input "**********" at bounding box center [182, 444] width 301 height 34
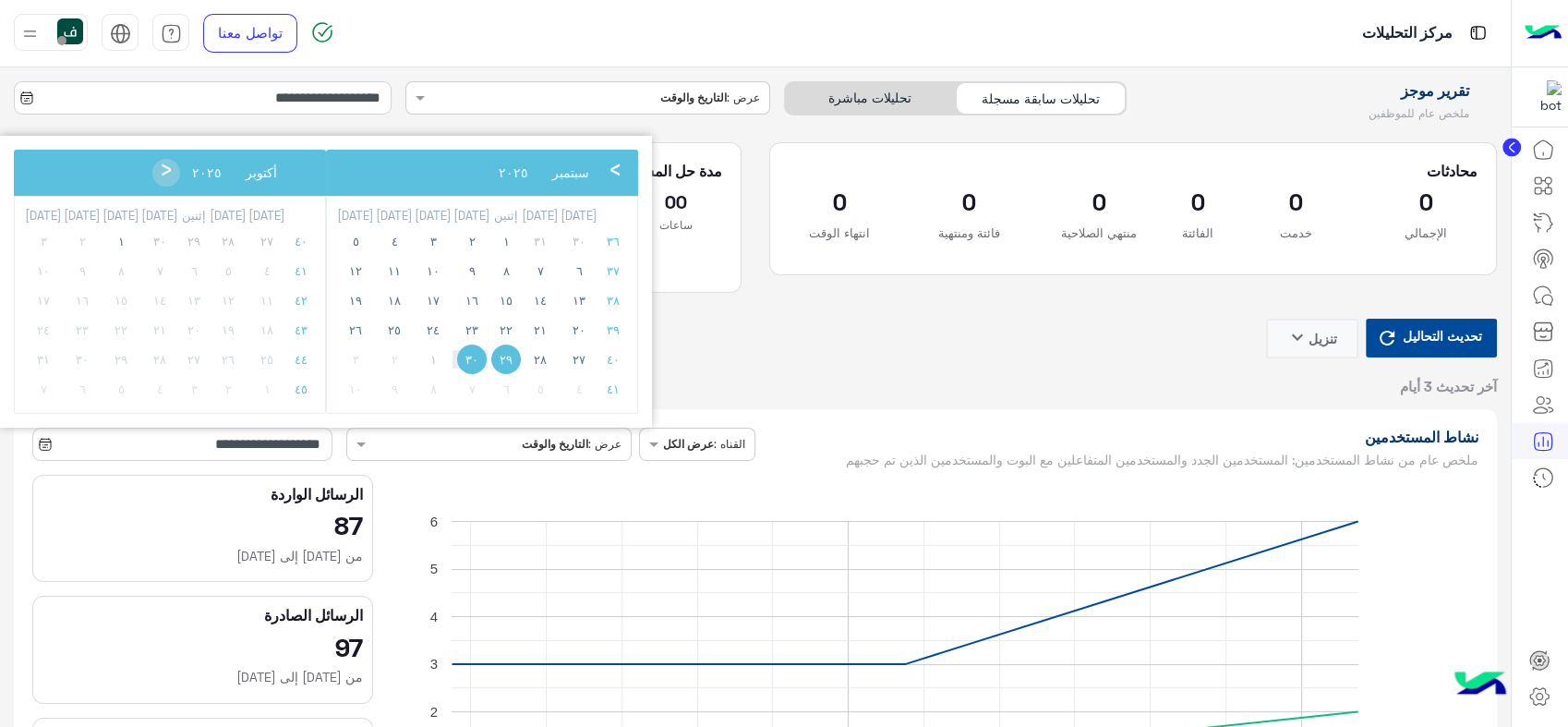
click at [457, 347] on span "٣٠" at bounding box center [472, 359] width 30 height 30
click at [106, 236] on span "١" at bounding box center [121, 241] width 30 height 30
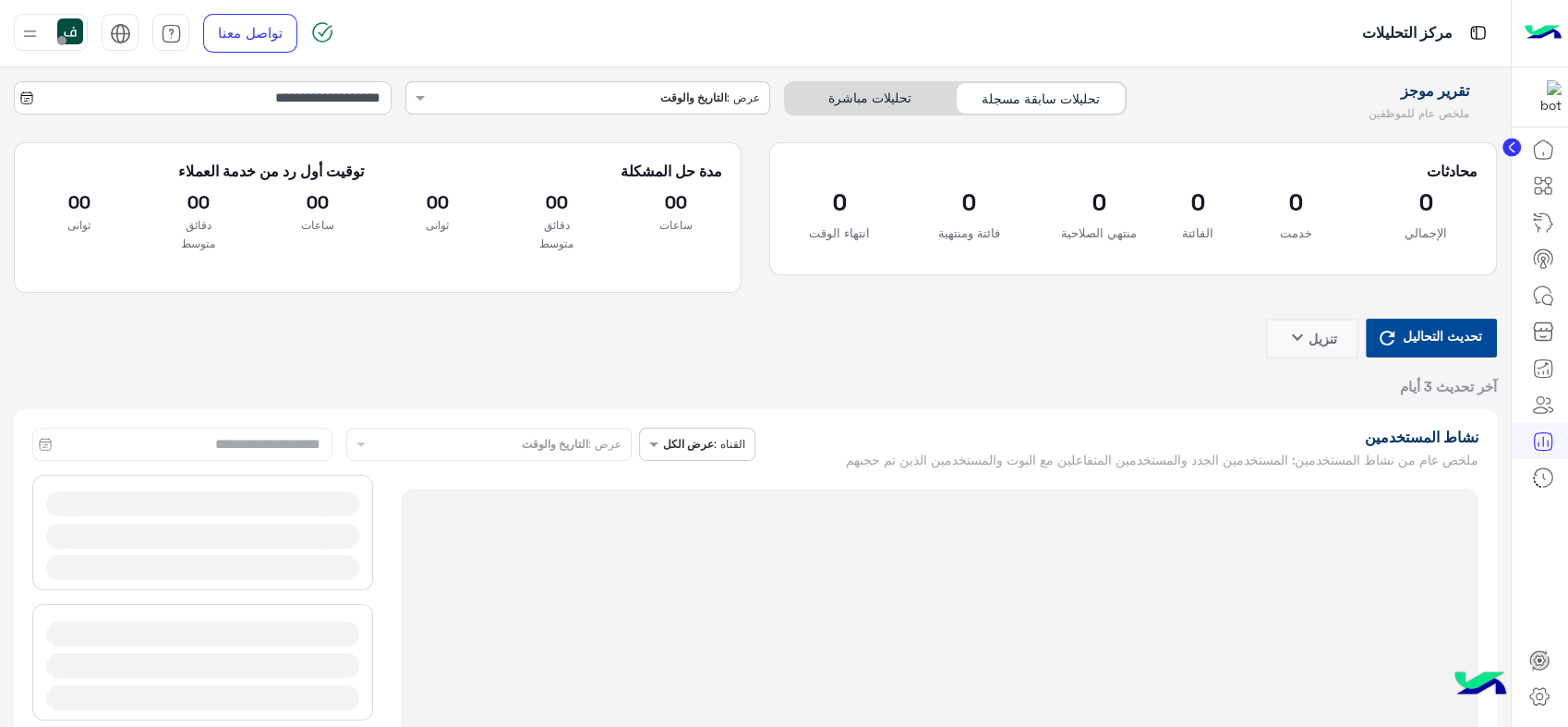
type input "**********"
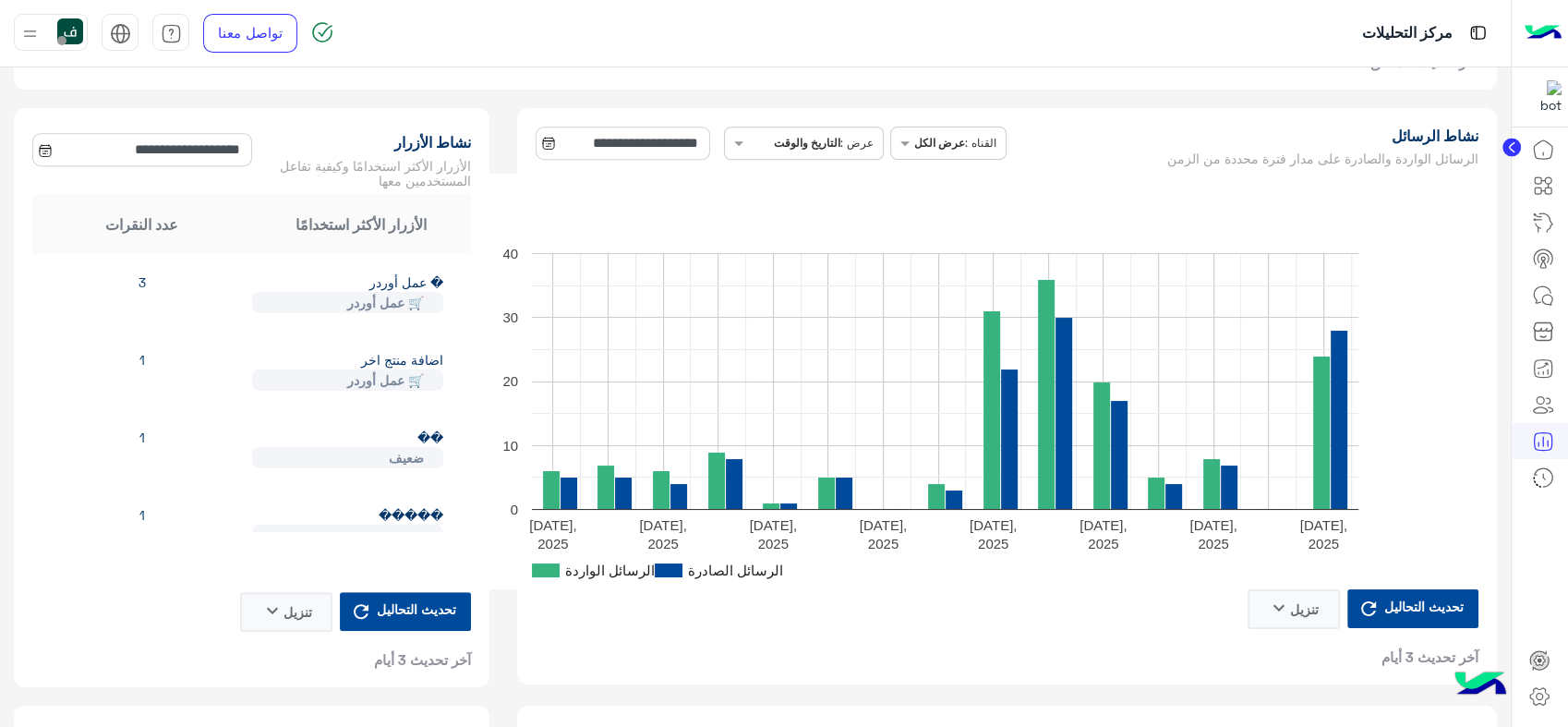
scroll to position [718, 0]
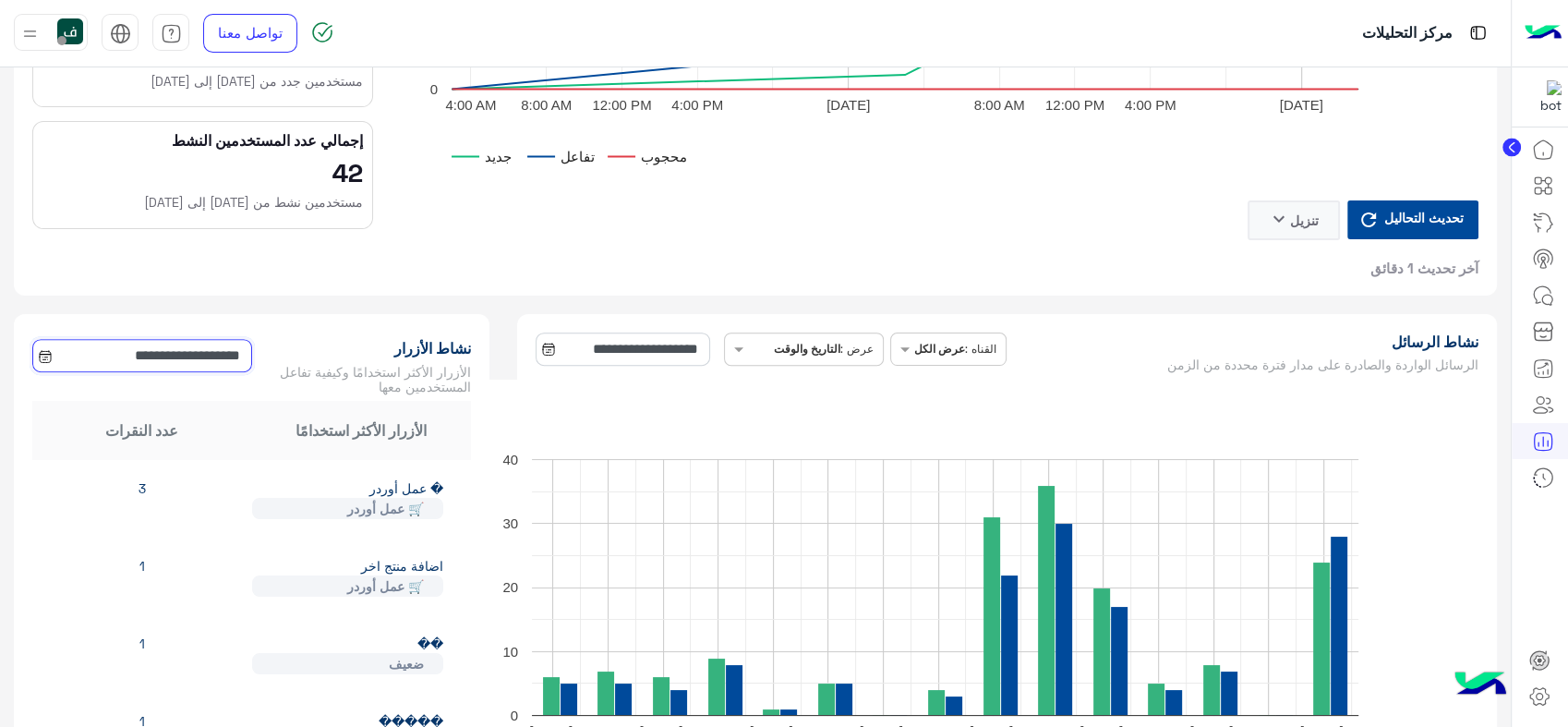
drag, startPoint x: 82, startPoint y: 350, endPoint x: 108, endPoint y: 357, distance: 26.9
click at [108, 357] on input "**********" at bounding box center [142, 356] width 220 height 34
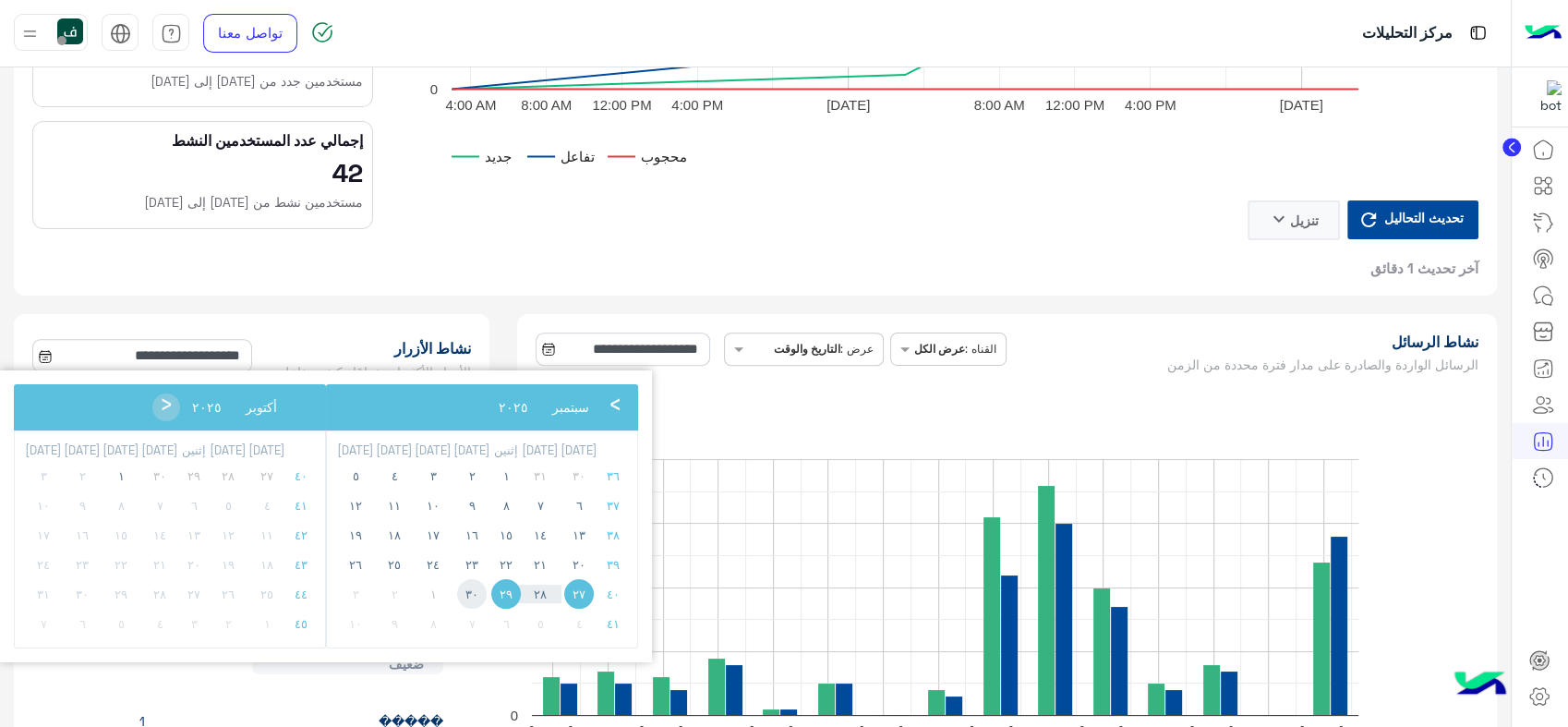
click at [457, 590] on span "٣٠" at bounding box center [472, 594] width 30 height 30
click at [106, 473] on span "١" at bounding box center [121, 476] width 30 height 30
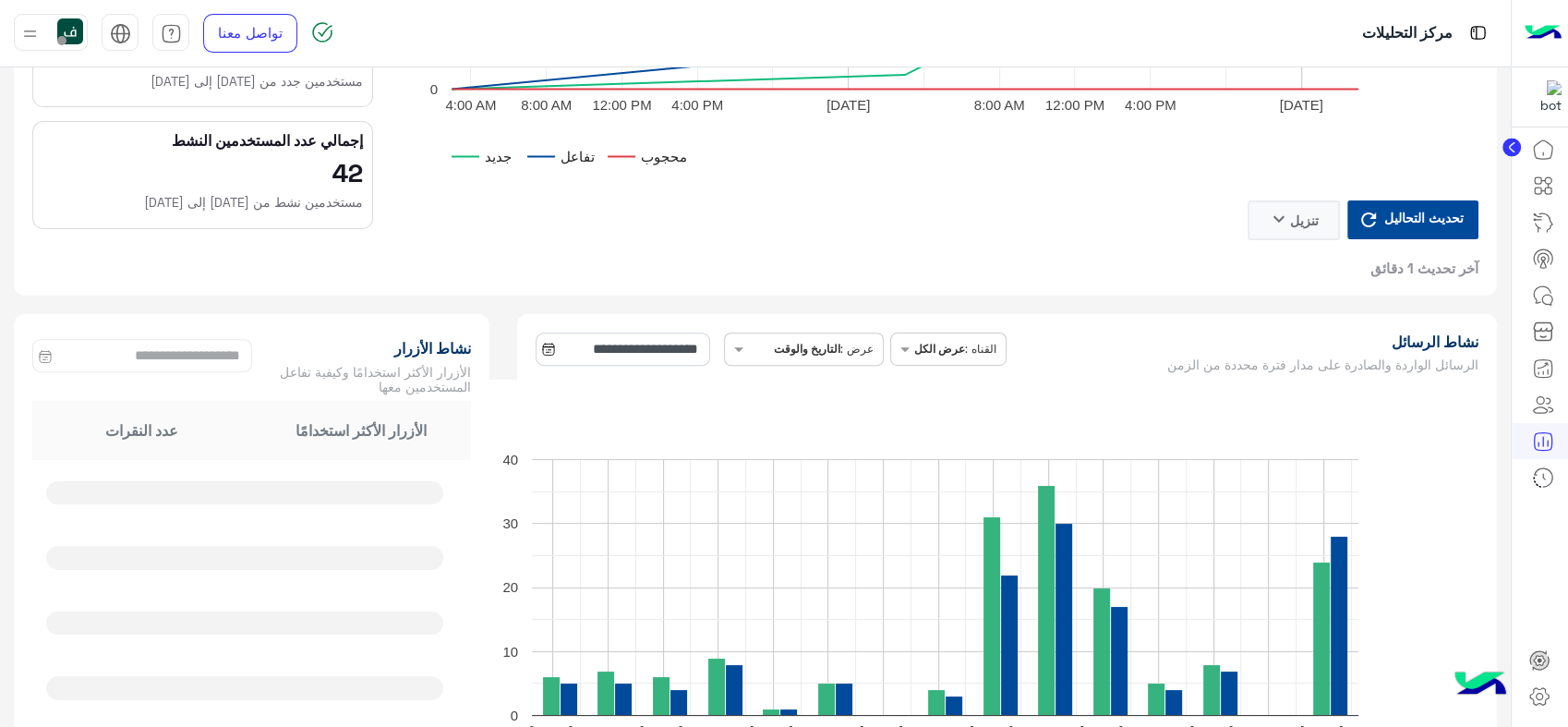
type input "**********"
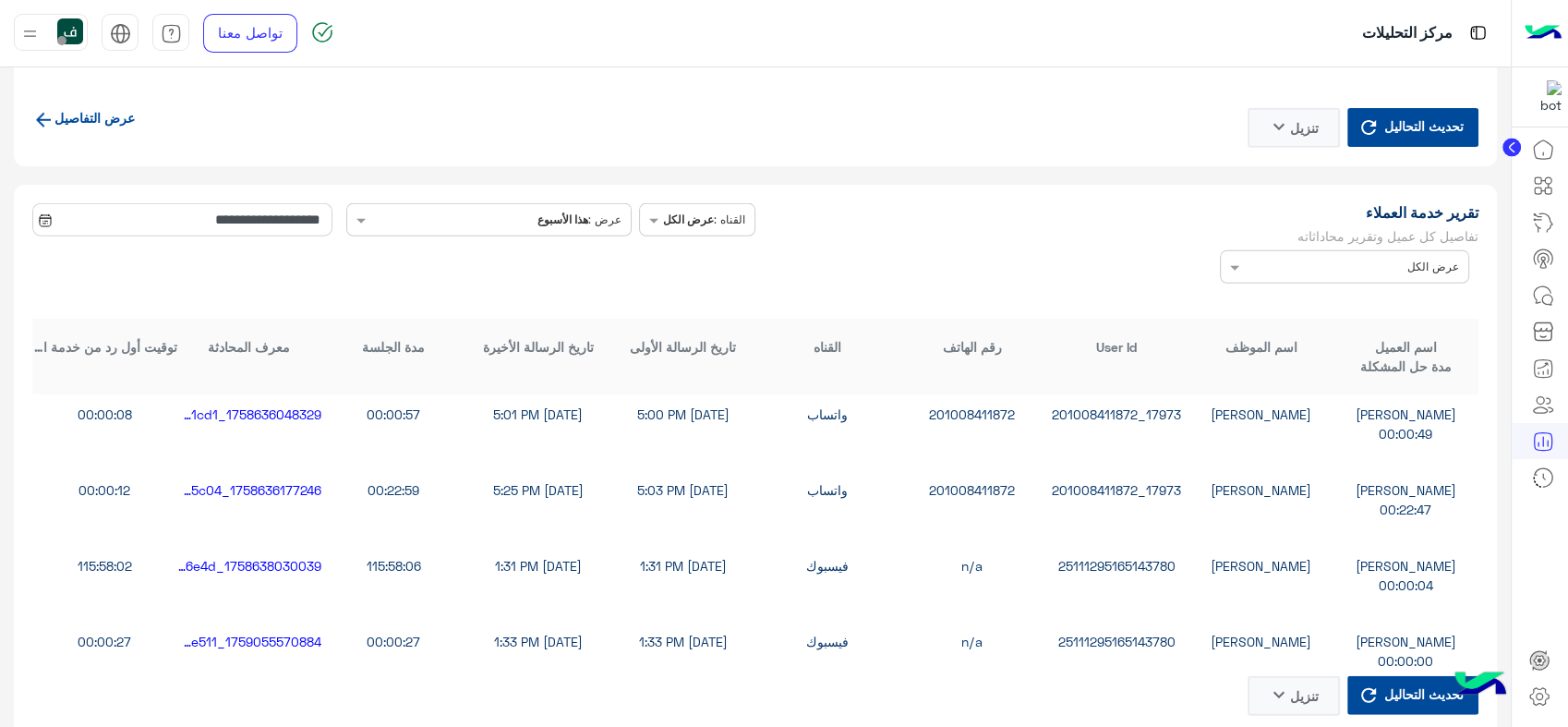
scroll to position [0, 0]
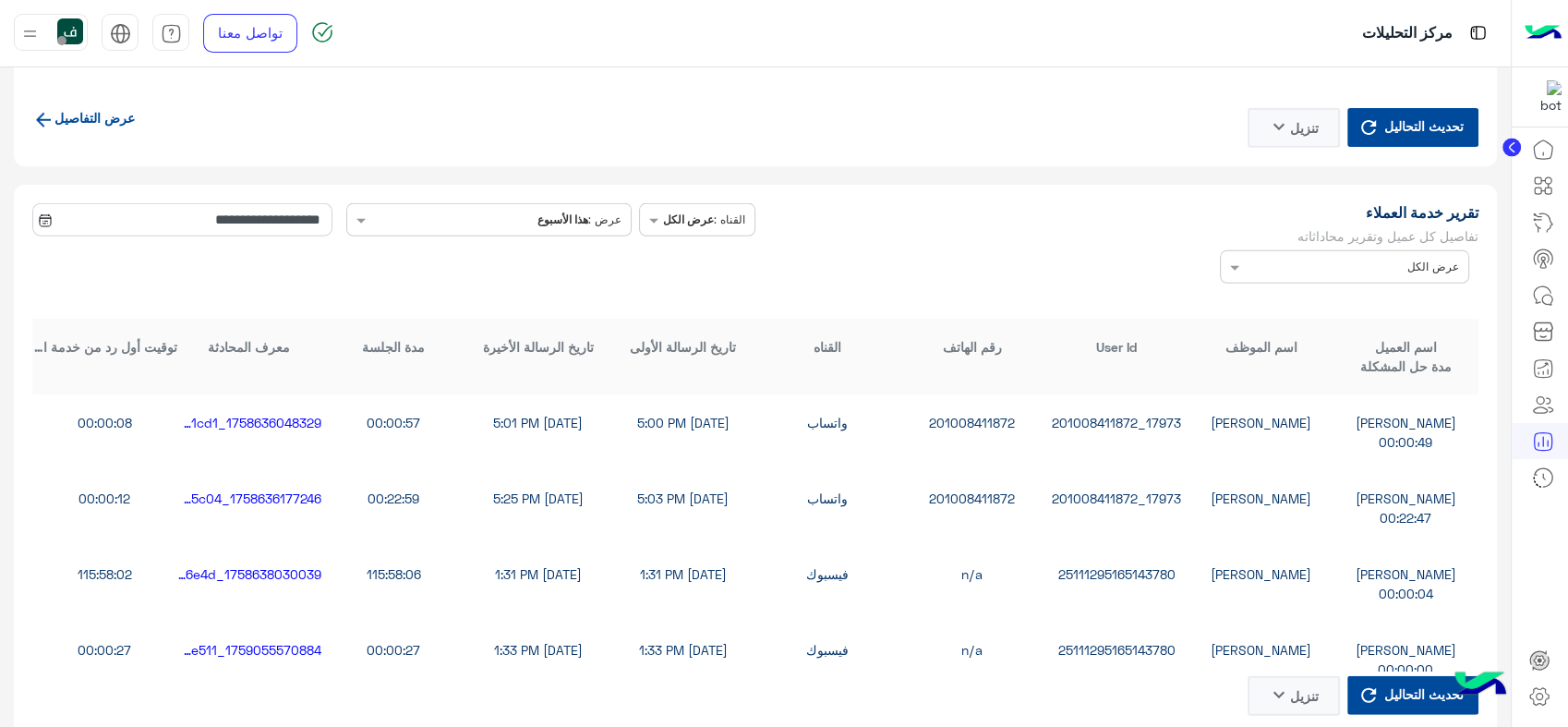
click at [528, 225] on div "عرض : هذا الأسبوع" at bounding box center [489, 220] width 287 height 34
click at [142, 229] on input "**********" at bounding box center [182, 220] width 301 height 34
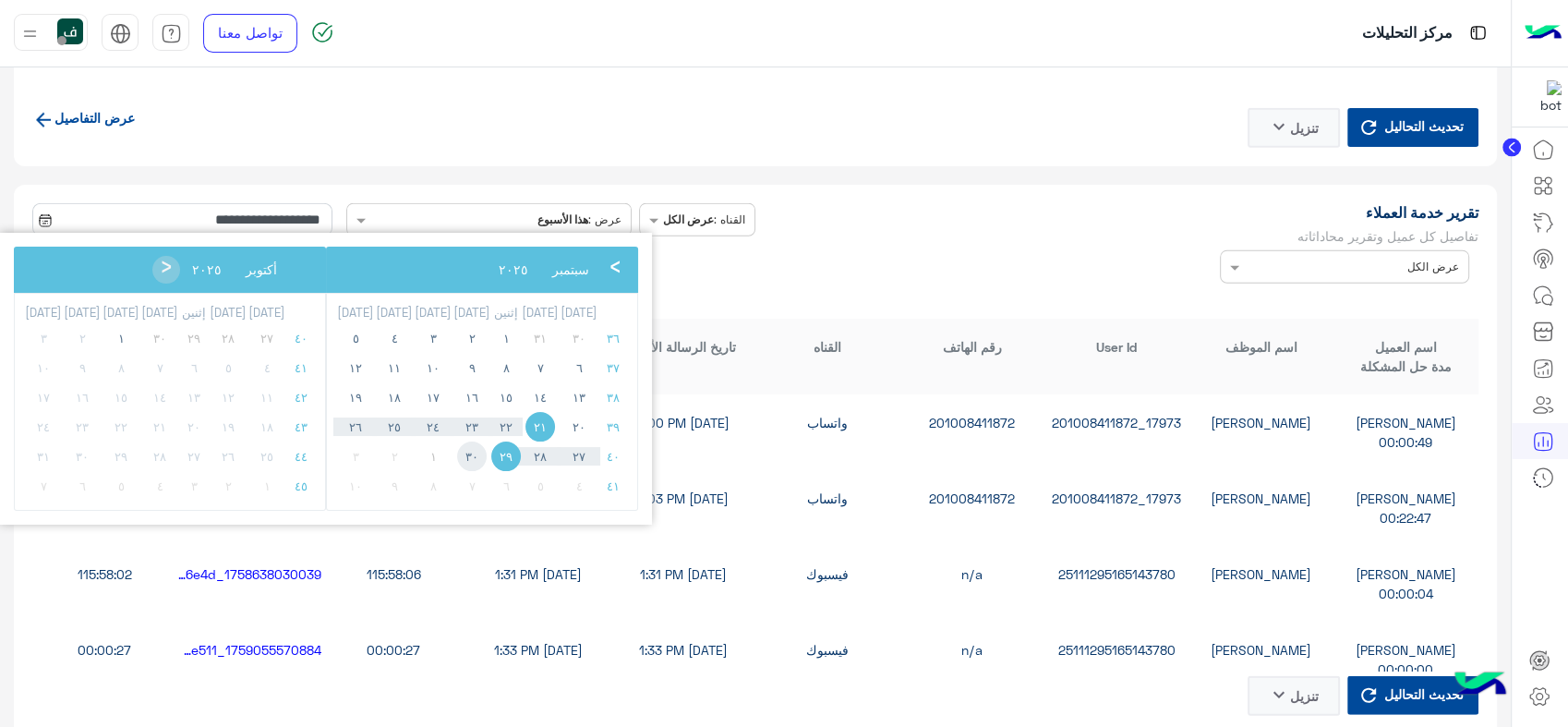
click at [457, 458] on span "٣٠" at bounding box center [472, 456] width 30 height 30
click at [110, 331] on span "١" at bounding box center [121, 338] width 30 height 30
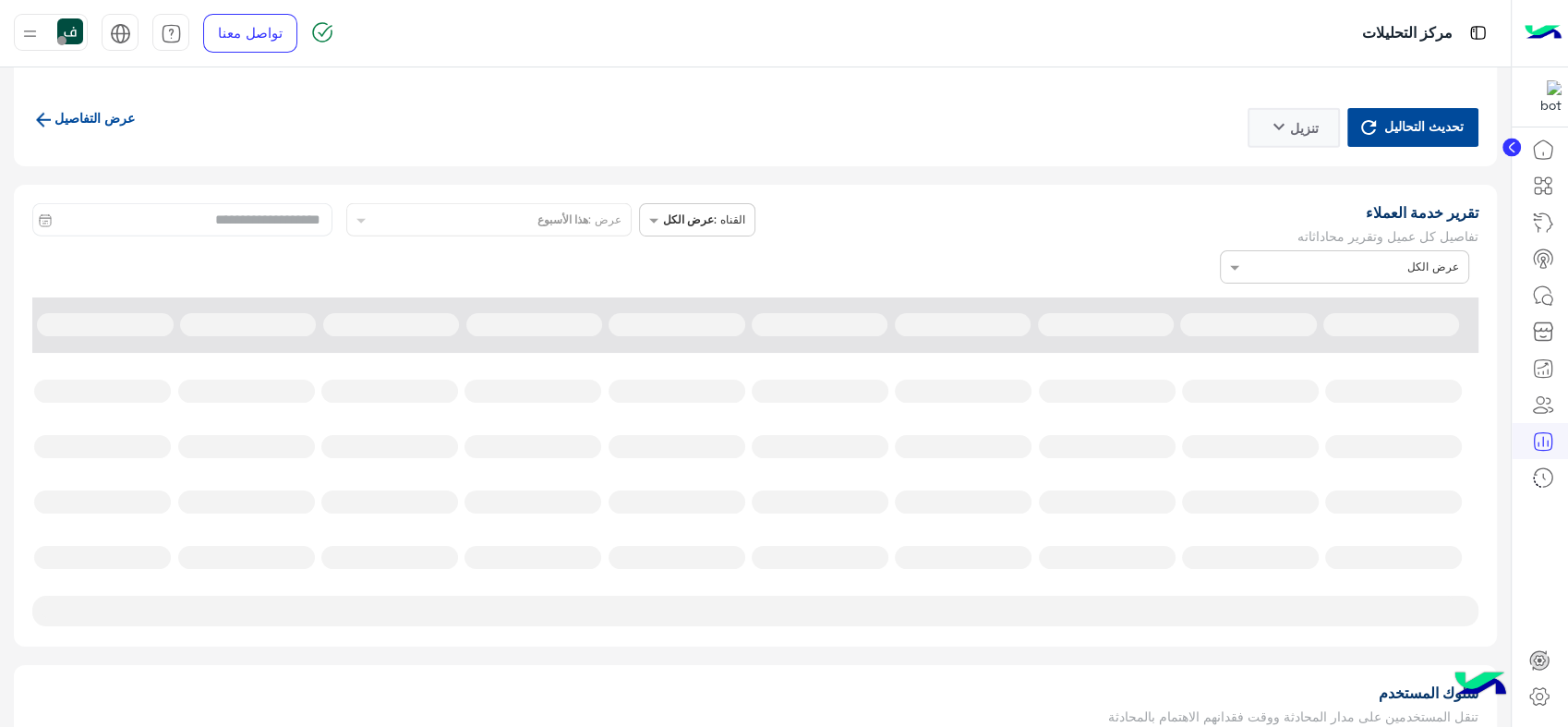
type input "**********"
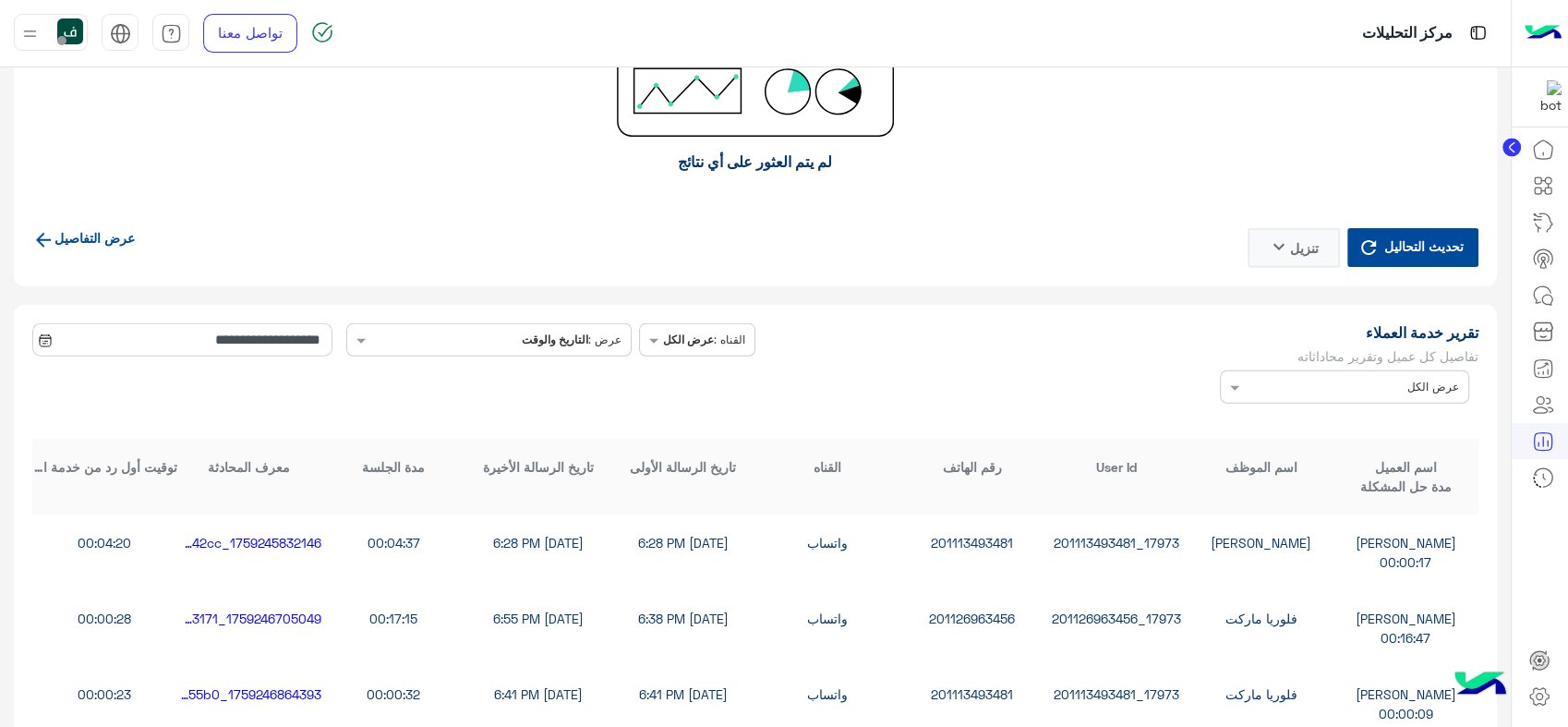
scroll to position [4824, 0]
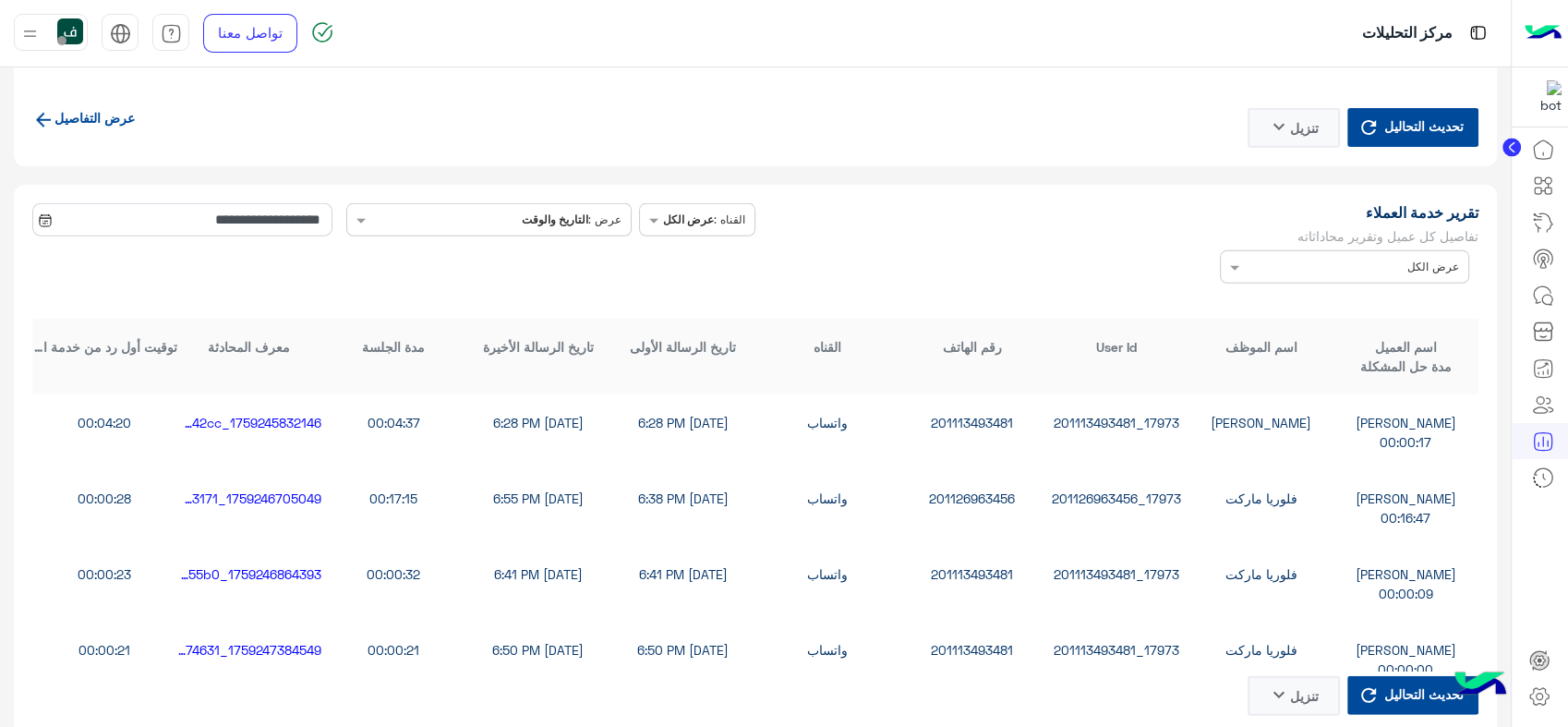
click at [279, 492] on div "1759246705049_b82e23c5-2725-4dc9-8b12-1cd14e903171" at bounding box center [250, 498] width 145 height 20
click at [276, 492] on div "1759246705049_b82e23c5-2725-4dc9-8b12-1cd14e903171" at bounding box center [250, 498] width 145 height 20
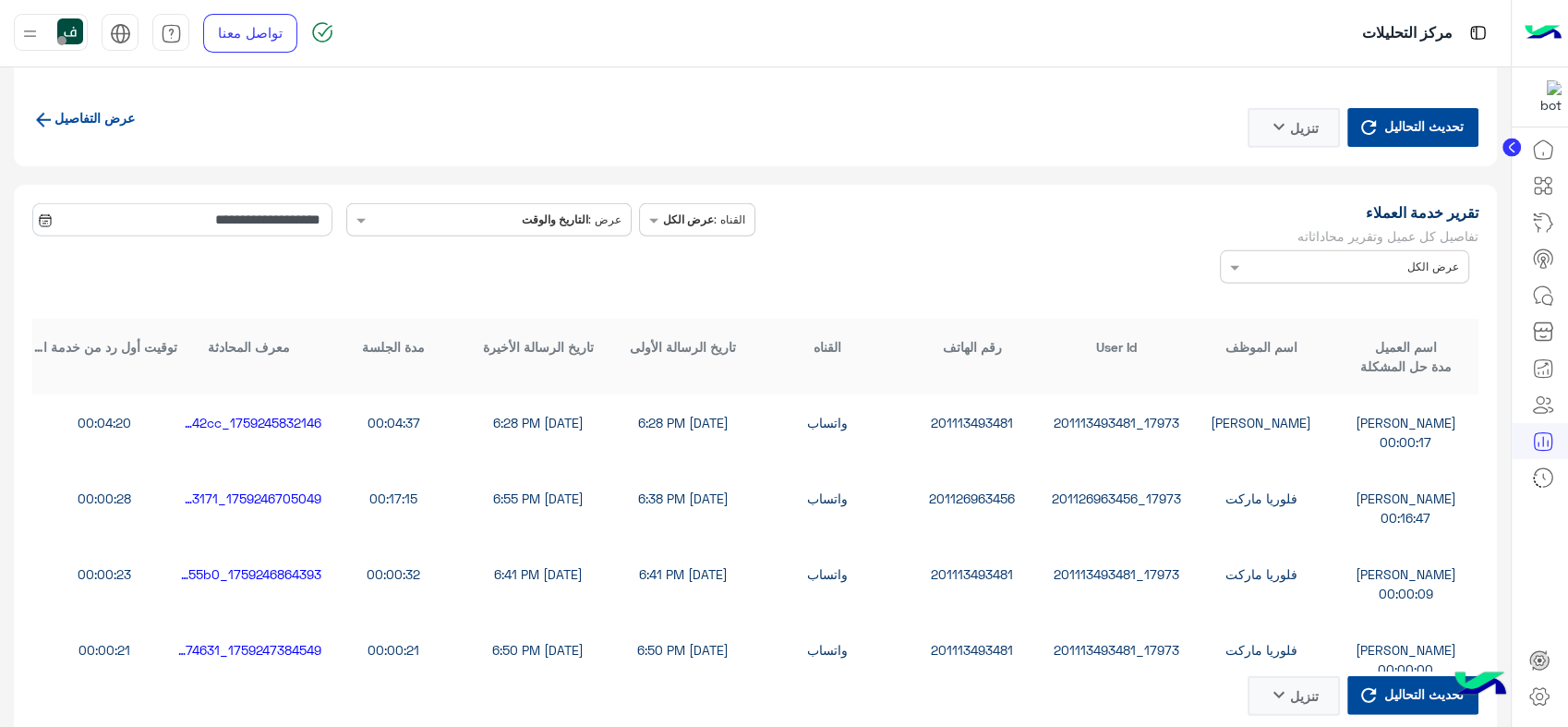
click at [1114, 495] on div "17973_201126963456" at bounding box center [1117, 498] width 145 height 20
copy div "17973_201126963456"
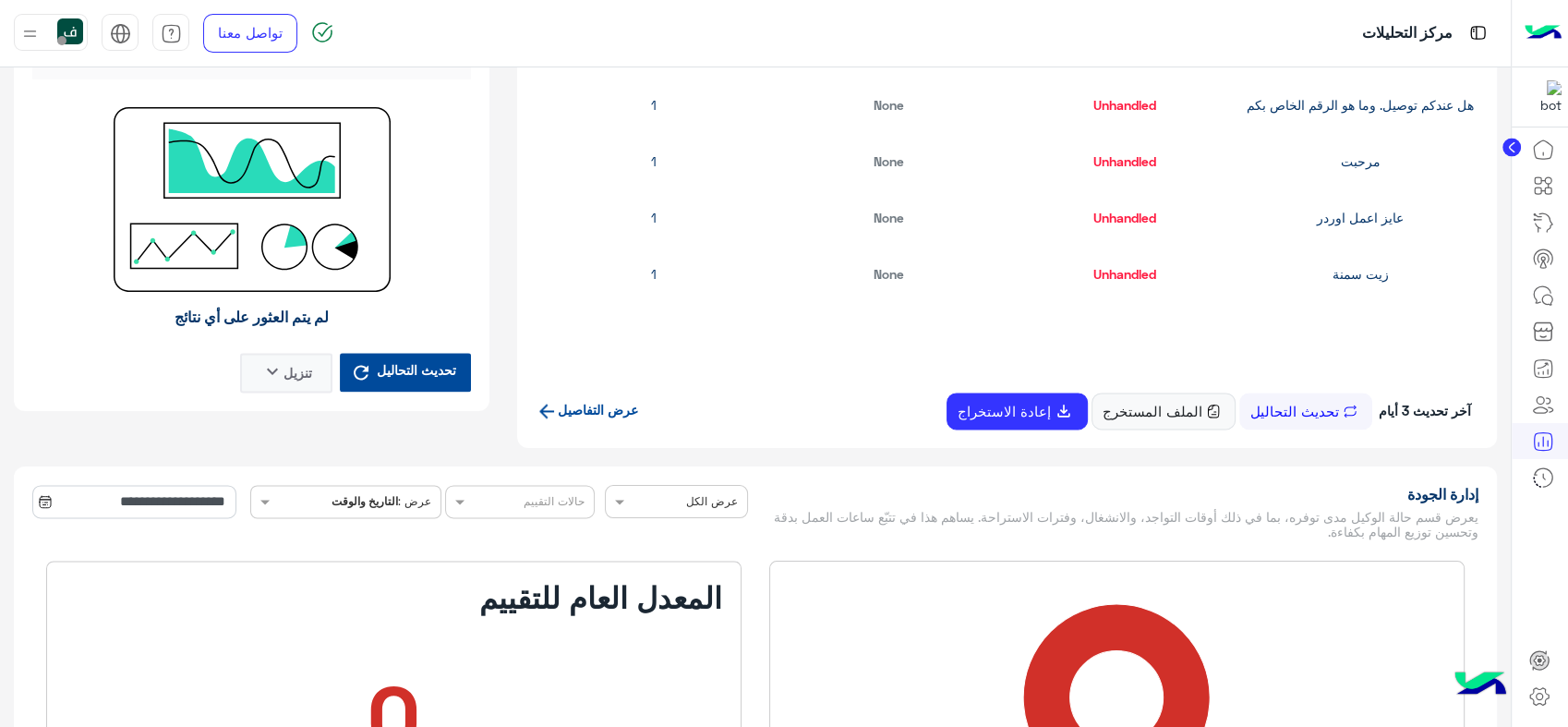
scroll to position [513, 0]
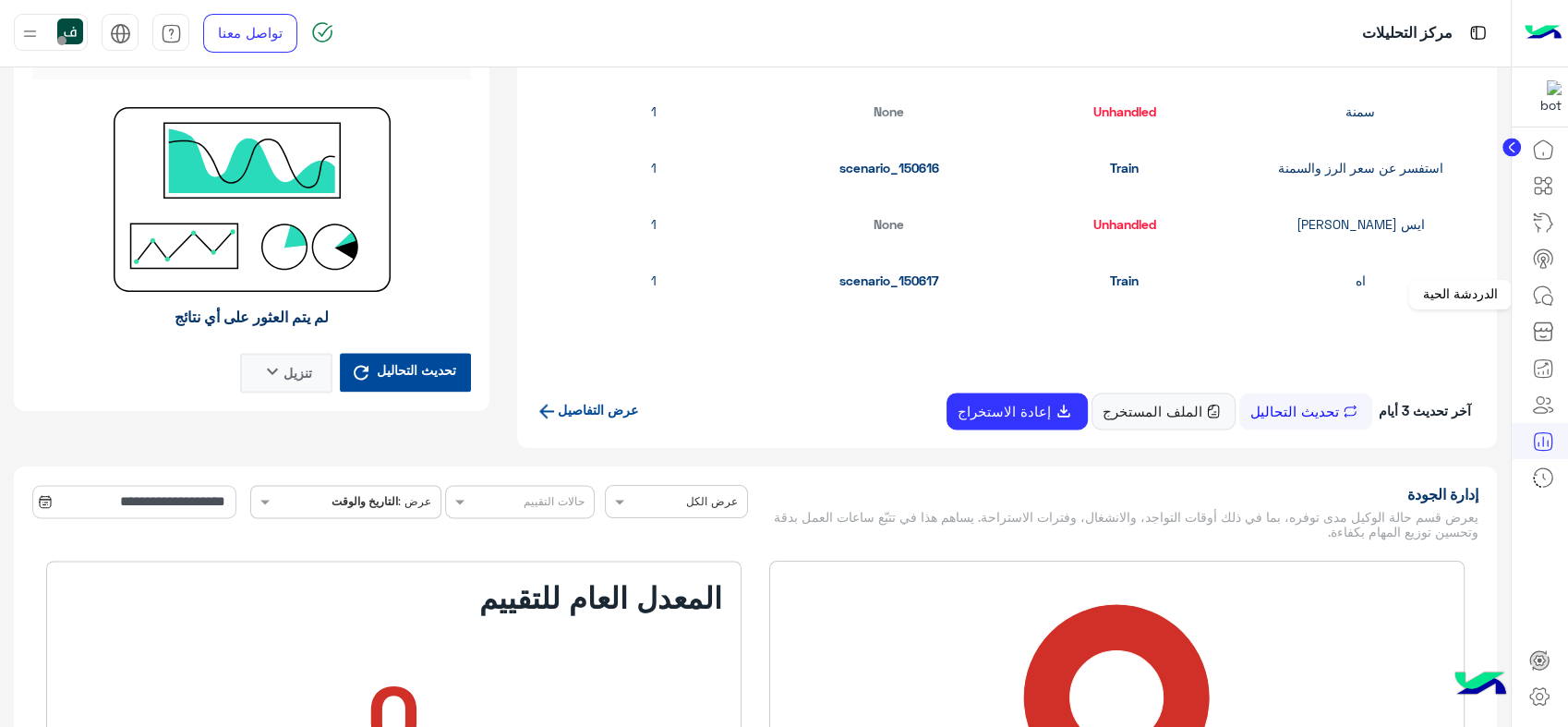
click at [1526, 293] on link at bounding box center [1544, 296] width 50 height 37
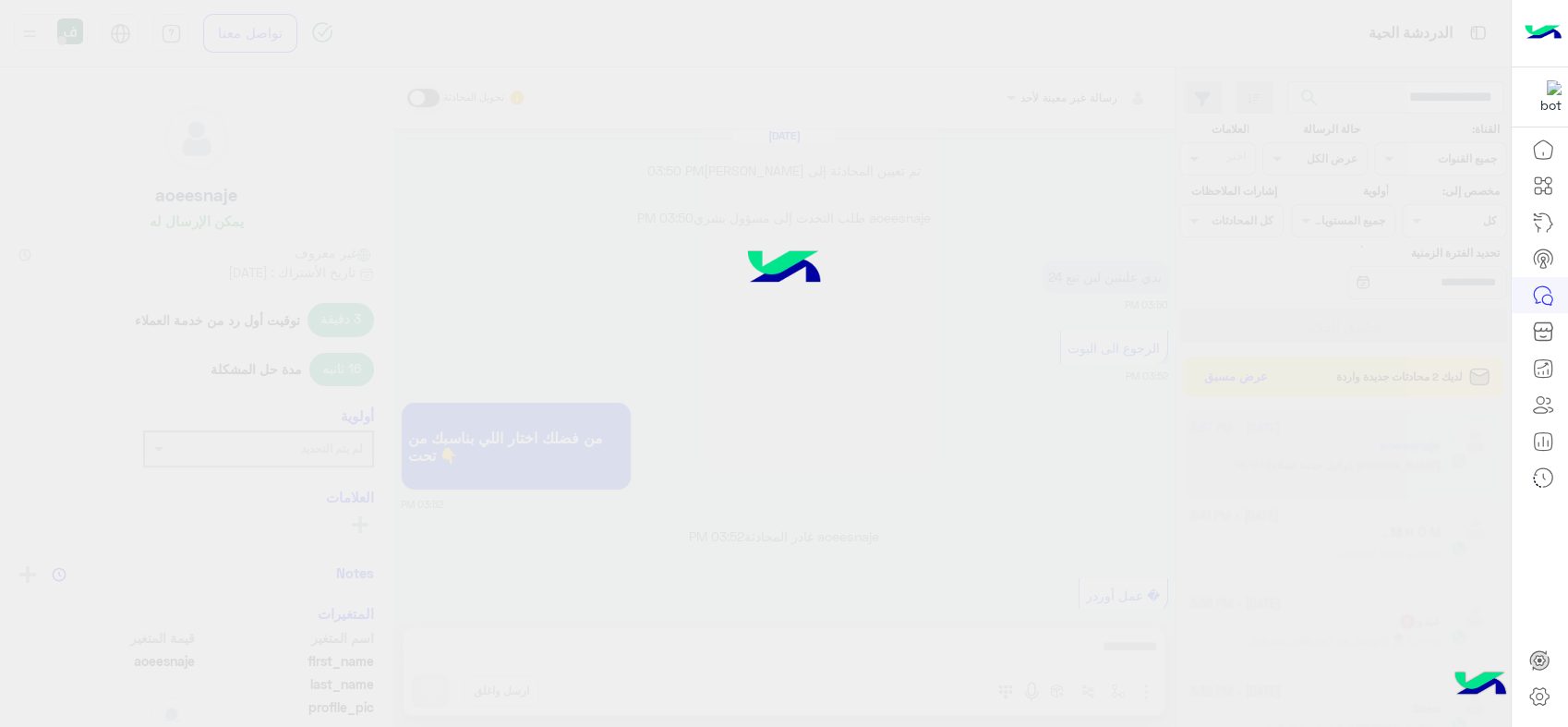
scroll to position [1429, 0]
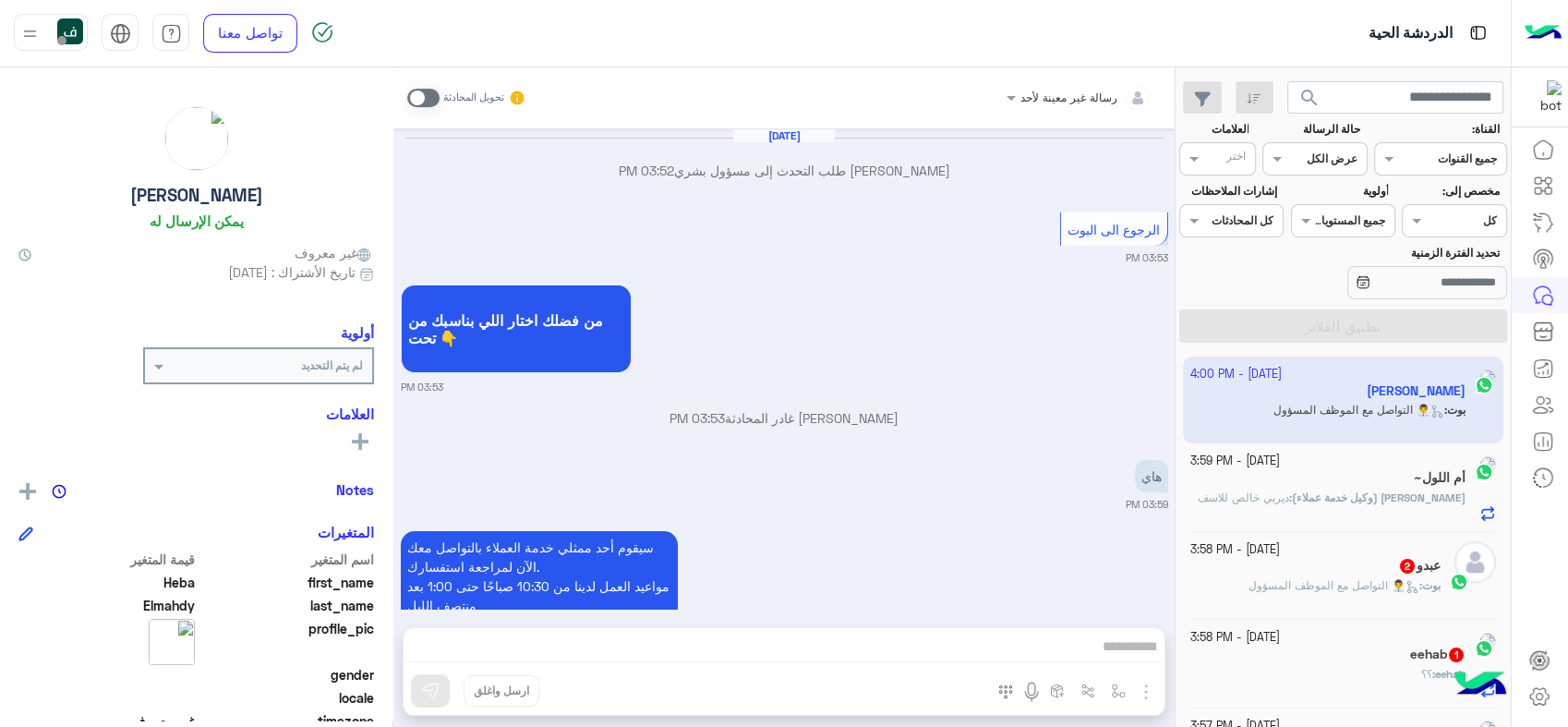
scroll to position [1235, 0]
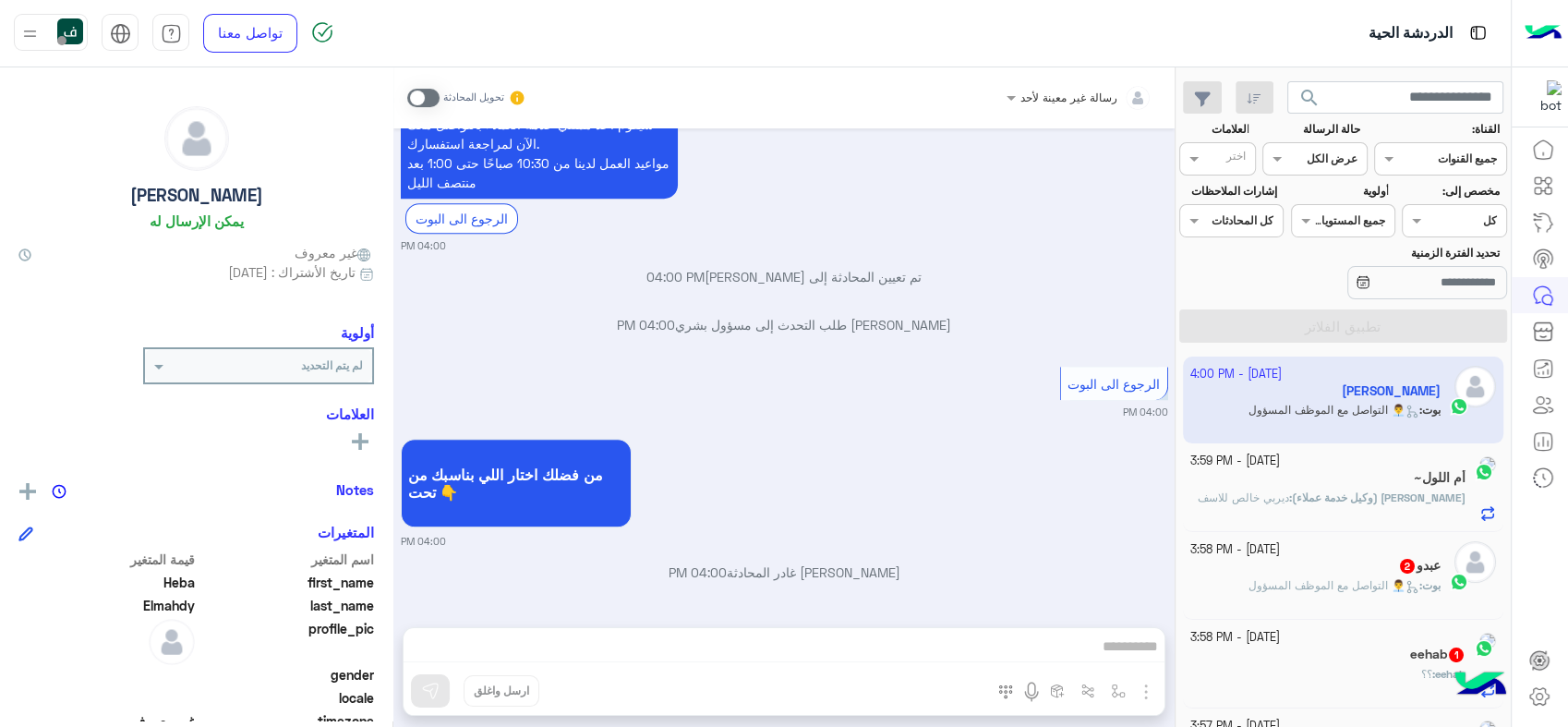
click at [1295, 151] on div at bounding box center [1315, 156] width 102 height 18
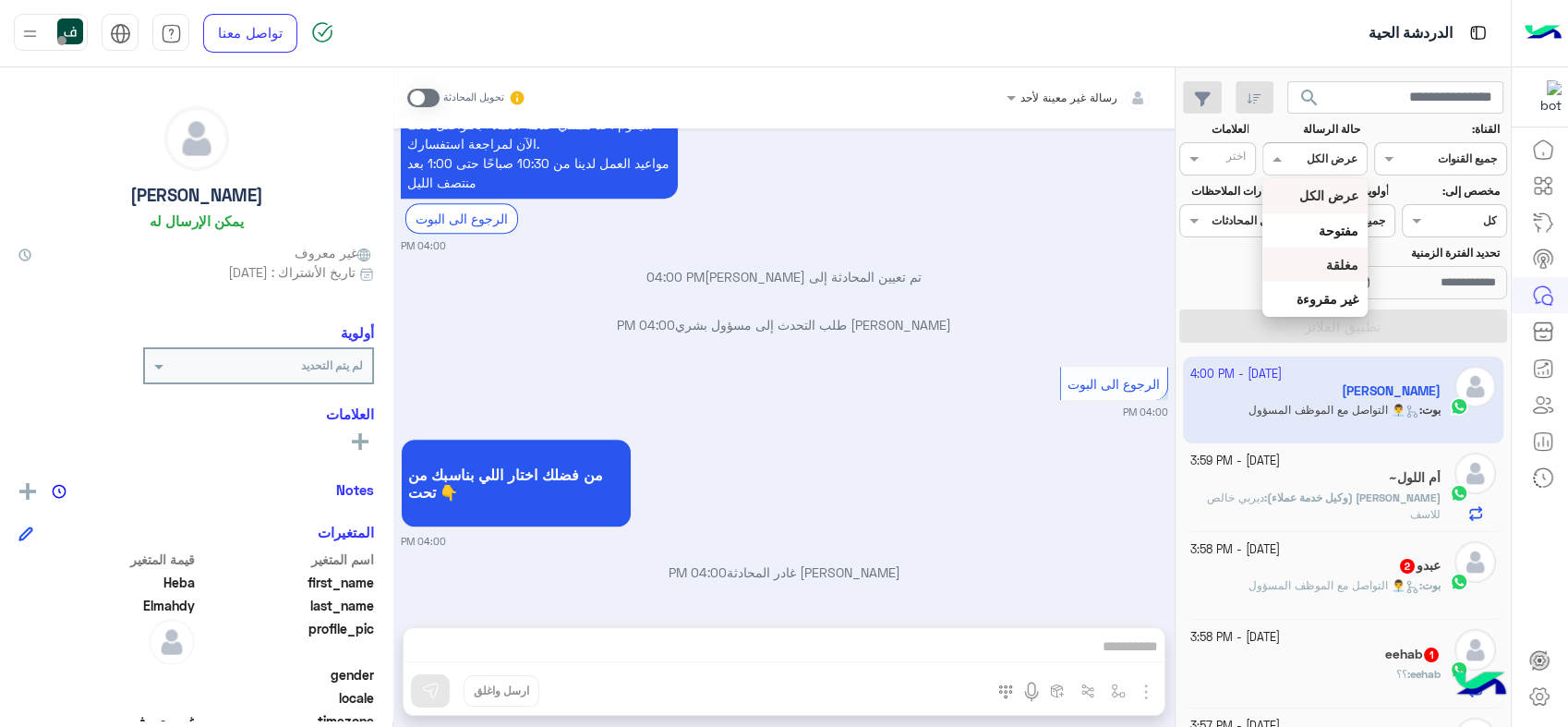
click at [1321, 276] on div "مغلقة" at bounding box center [1315, 264] width 104 height 34
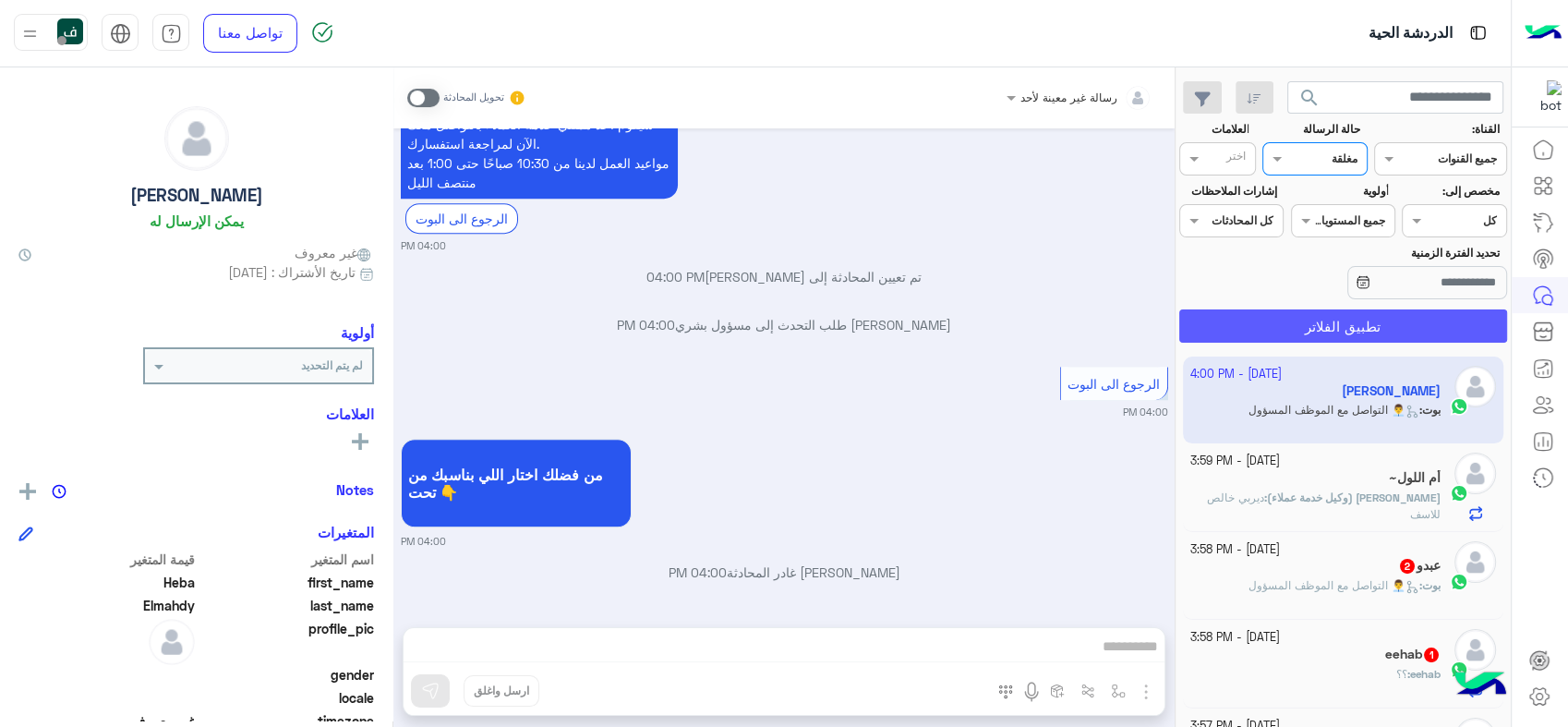
click at [1337, 318] on button "تطبيق الفلاتر" at bounding box center [1343, 326] width 328 height 34
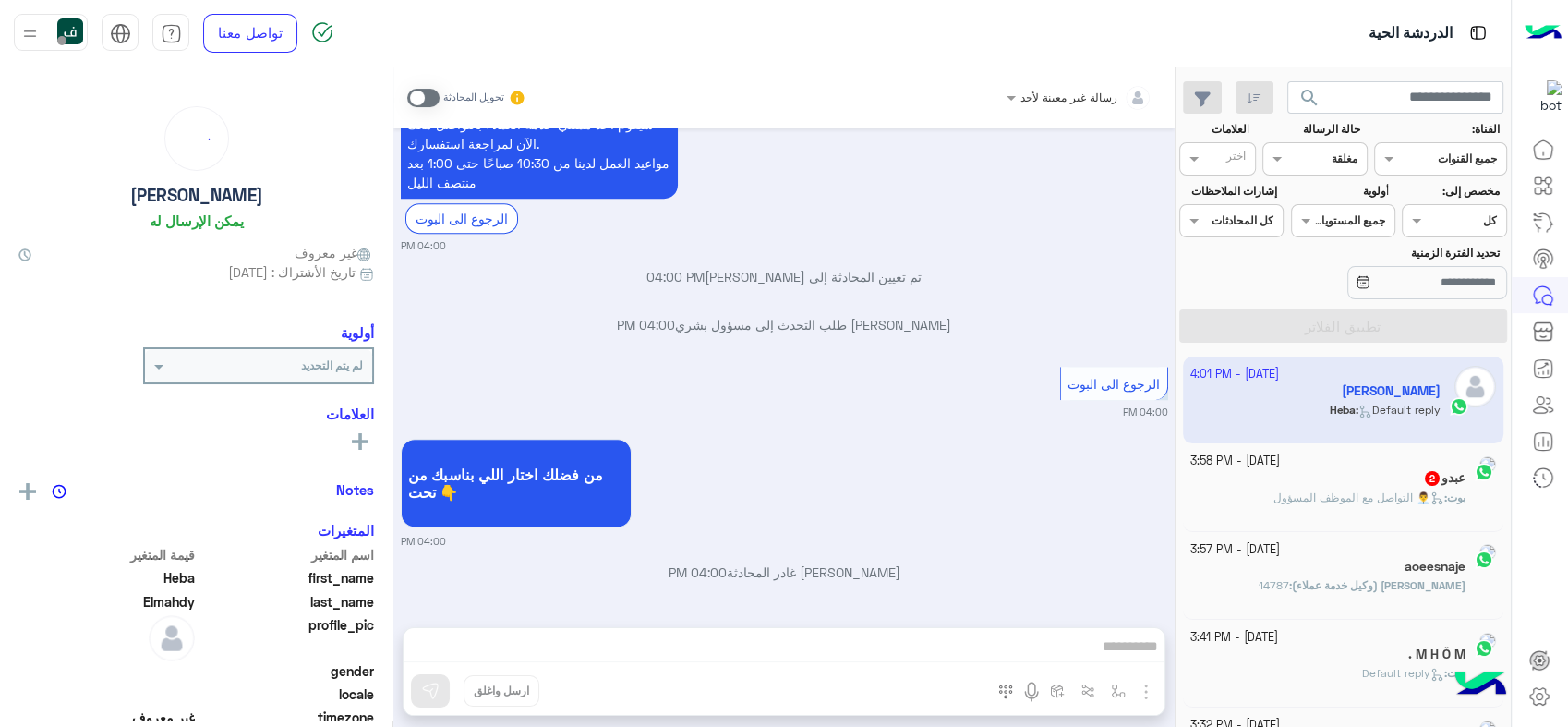
scroll to position [1306, 0]
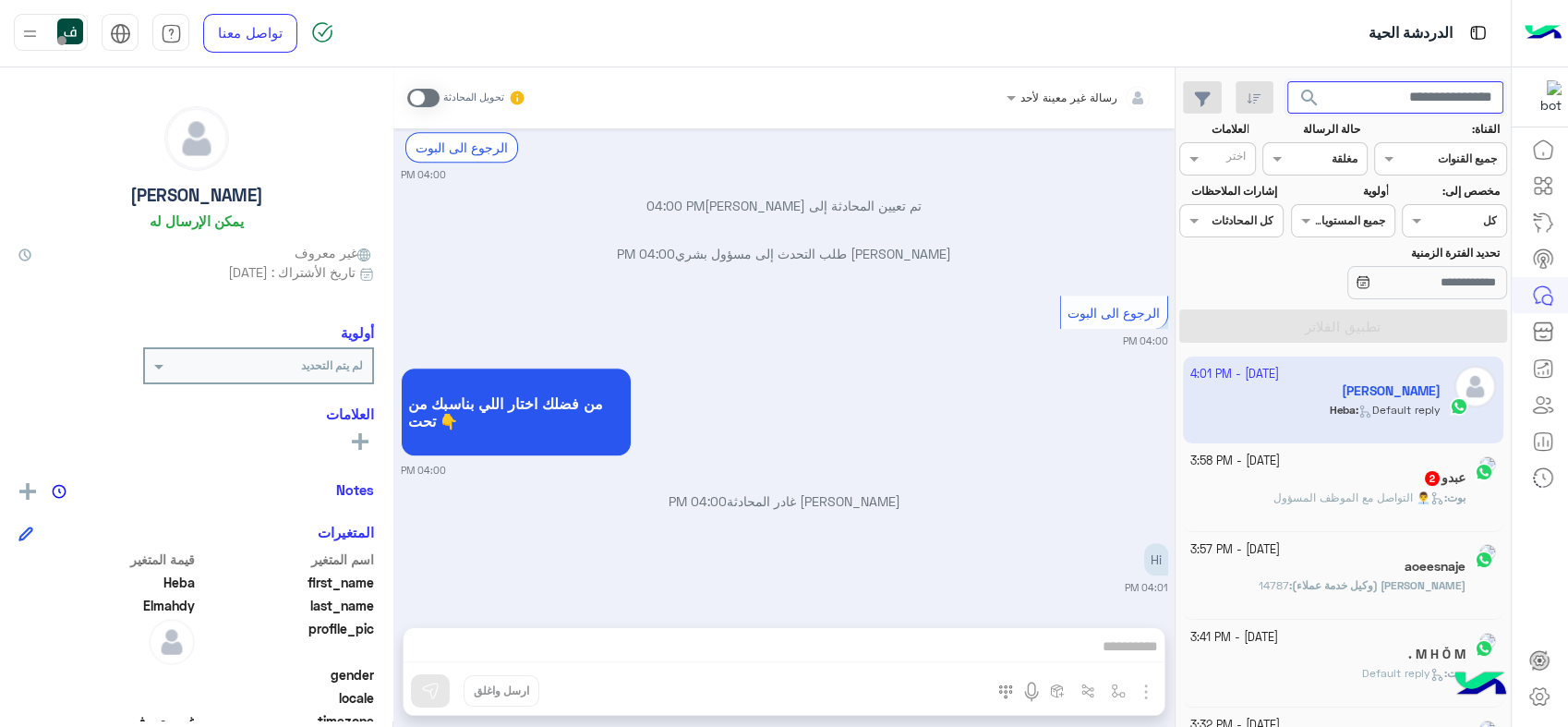
click at [1384, 105] on input "text" at bounding box center [1395, 98] width 217 height 34
paste input "**********"
type input "**********"
click at [1287, 81] on button "search" at bounding box center [1309, 101] width 46 height 40
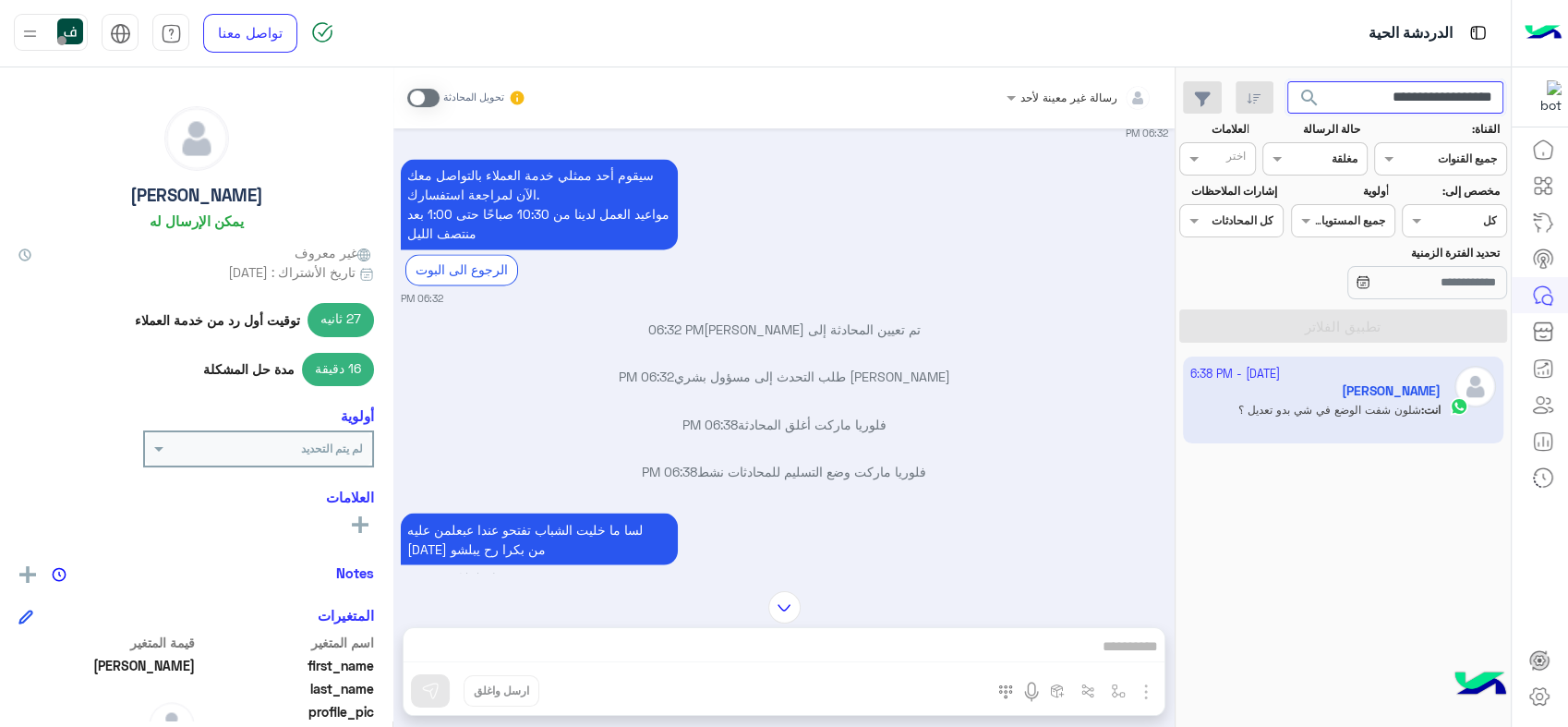
scroll to position [3476, 0]
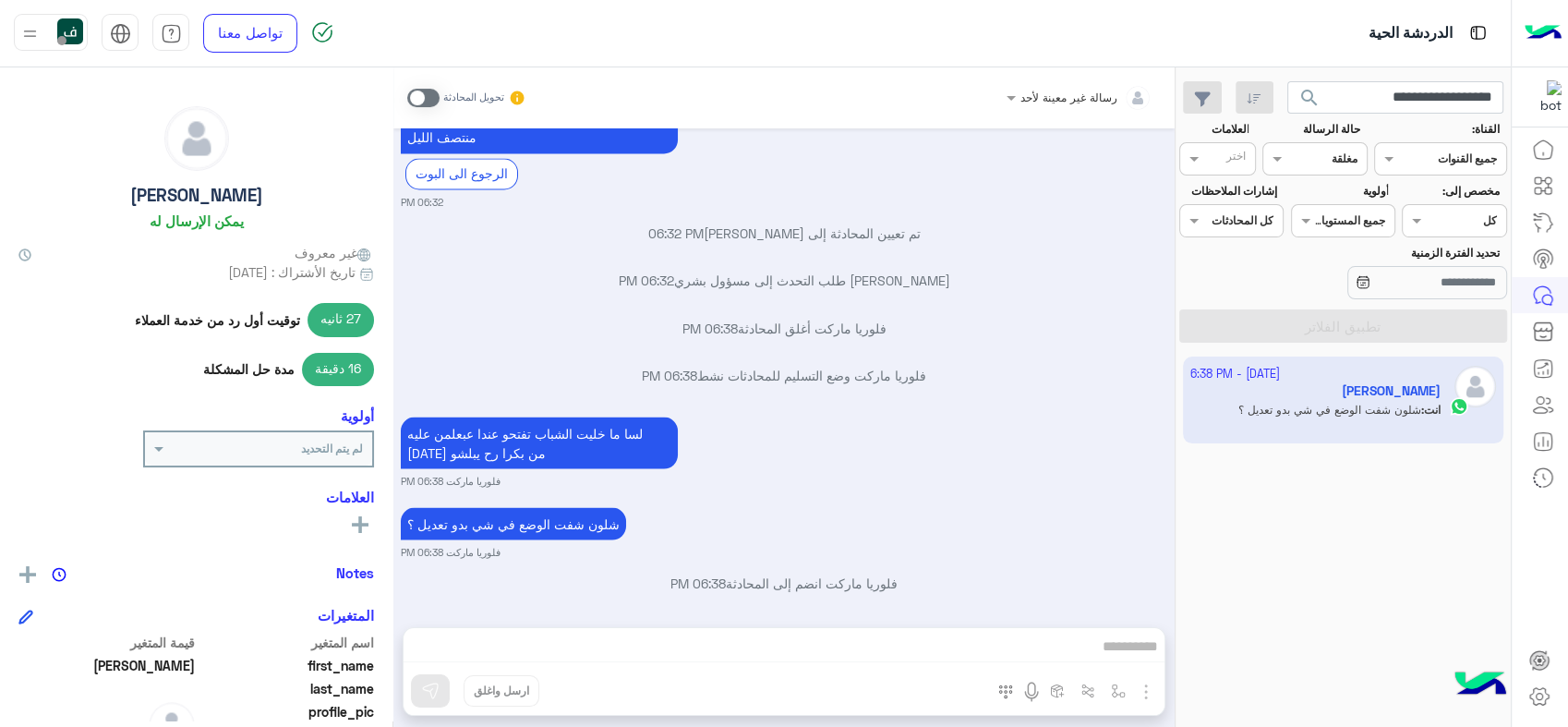
click at [362, 510] on div "العلامات رؤية الكل" at bounding box center [196, 515] width 355 height 53
click at [358, 525] on rect at bounding box center [360, 525] width 4 height 17
click at [339, 527] on input "text" at bounding box center [329, 527] width 57 height 17
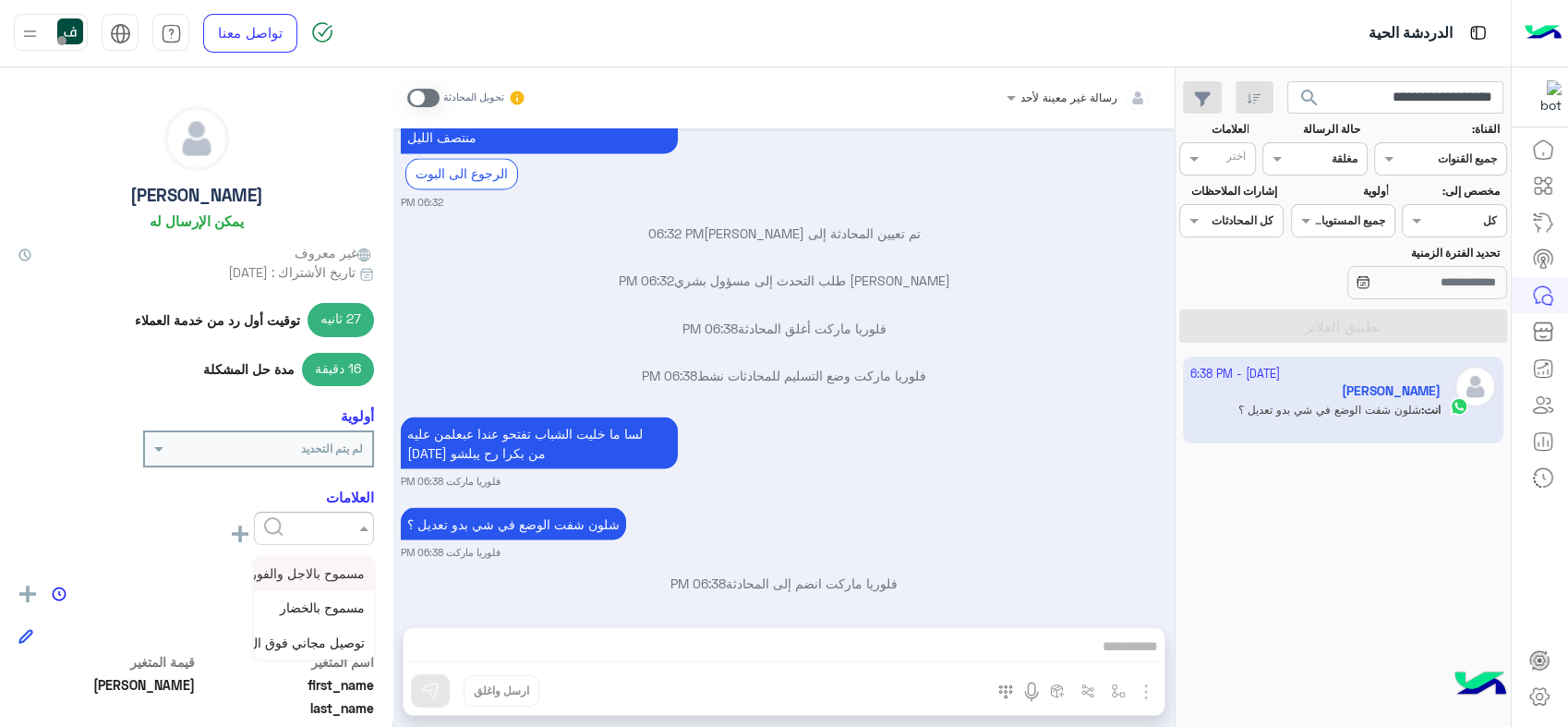
click at [300, 571] on span "مسموح بالاجل والفوري" at bounding box center [302, 572] width 125 height 16
click at [236, 529] on icon at bounding box center [240, 534] width 17 height 17
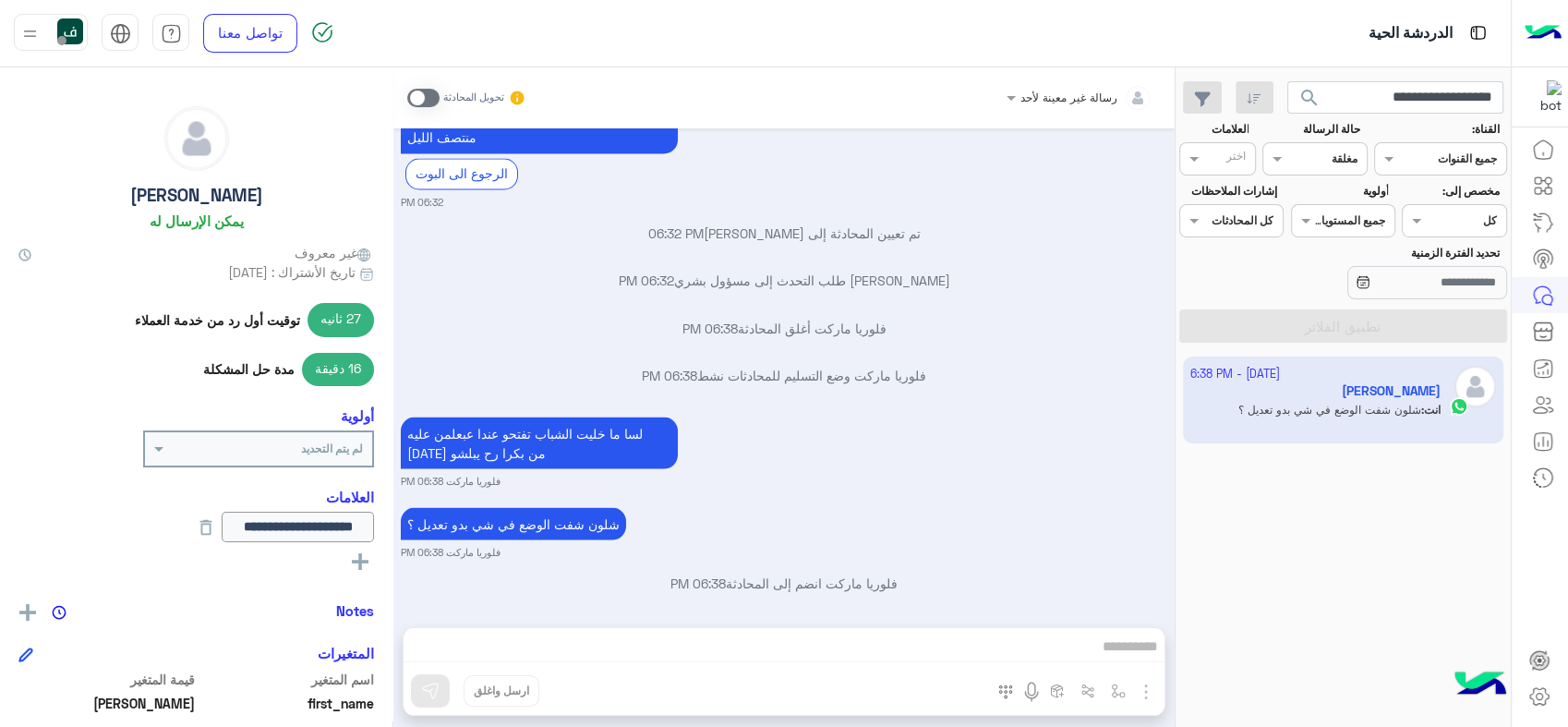
click at [355, 562] on icon at bounding box center [360, 561] width 17 height 17
click at [344, 563] on input "text" at bounding box center [329, 564] width 57 height 17
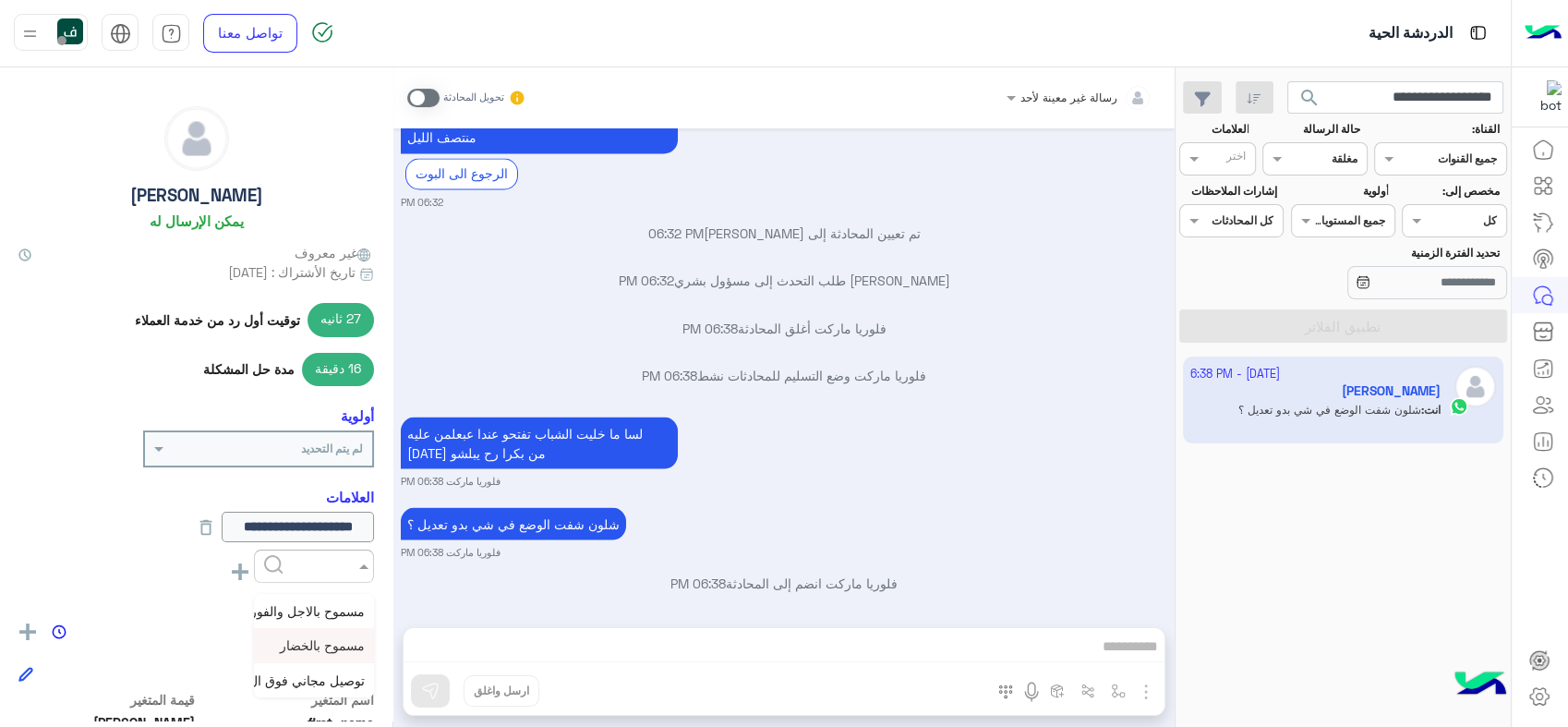
click at [322, 641] on span "مسموح بالخضار" at bounding box center [322, 645] width 85 height 16
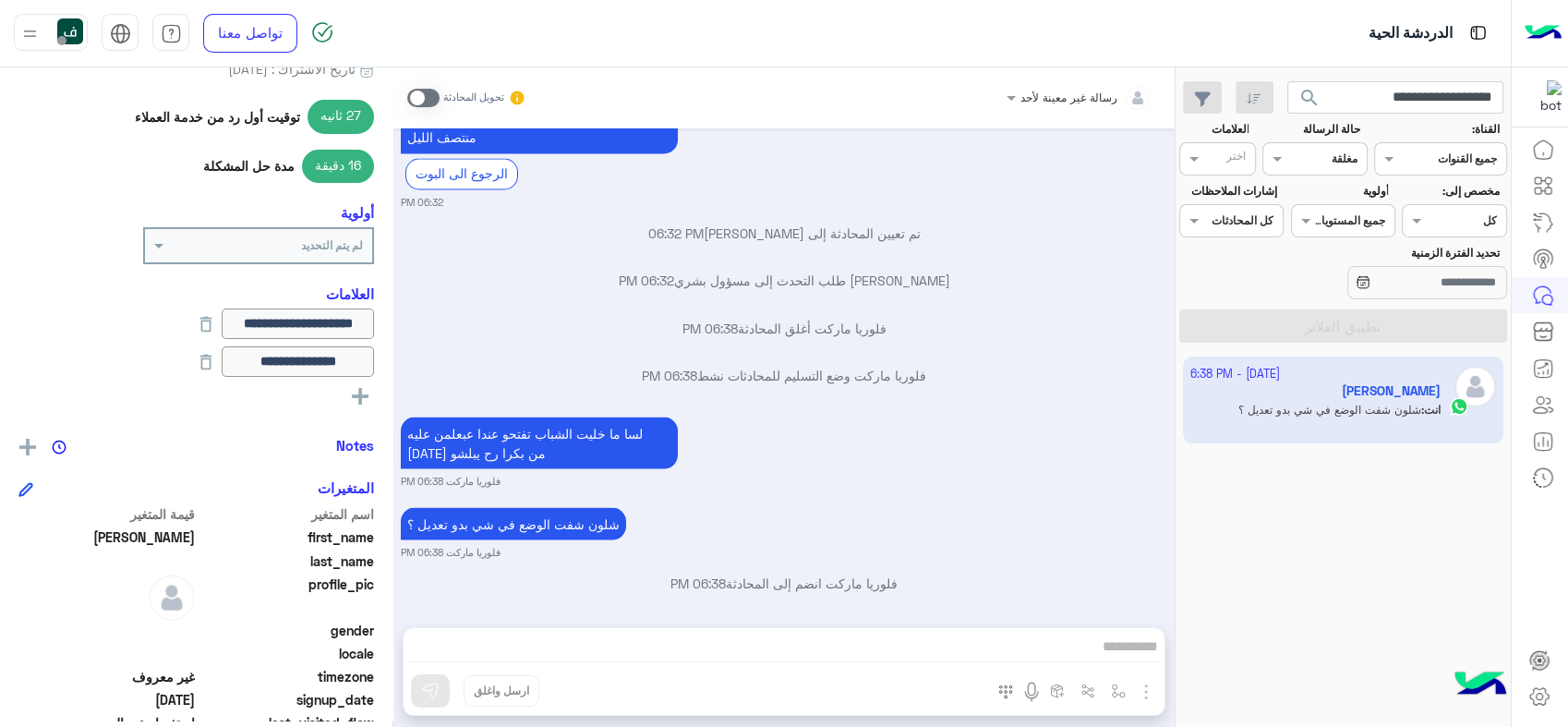
scroll to position [205, 0]
click at [29, 437] on img at bounding box center [28, 445] width 17 height 17
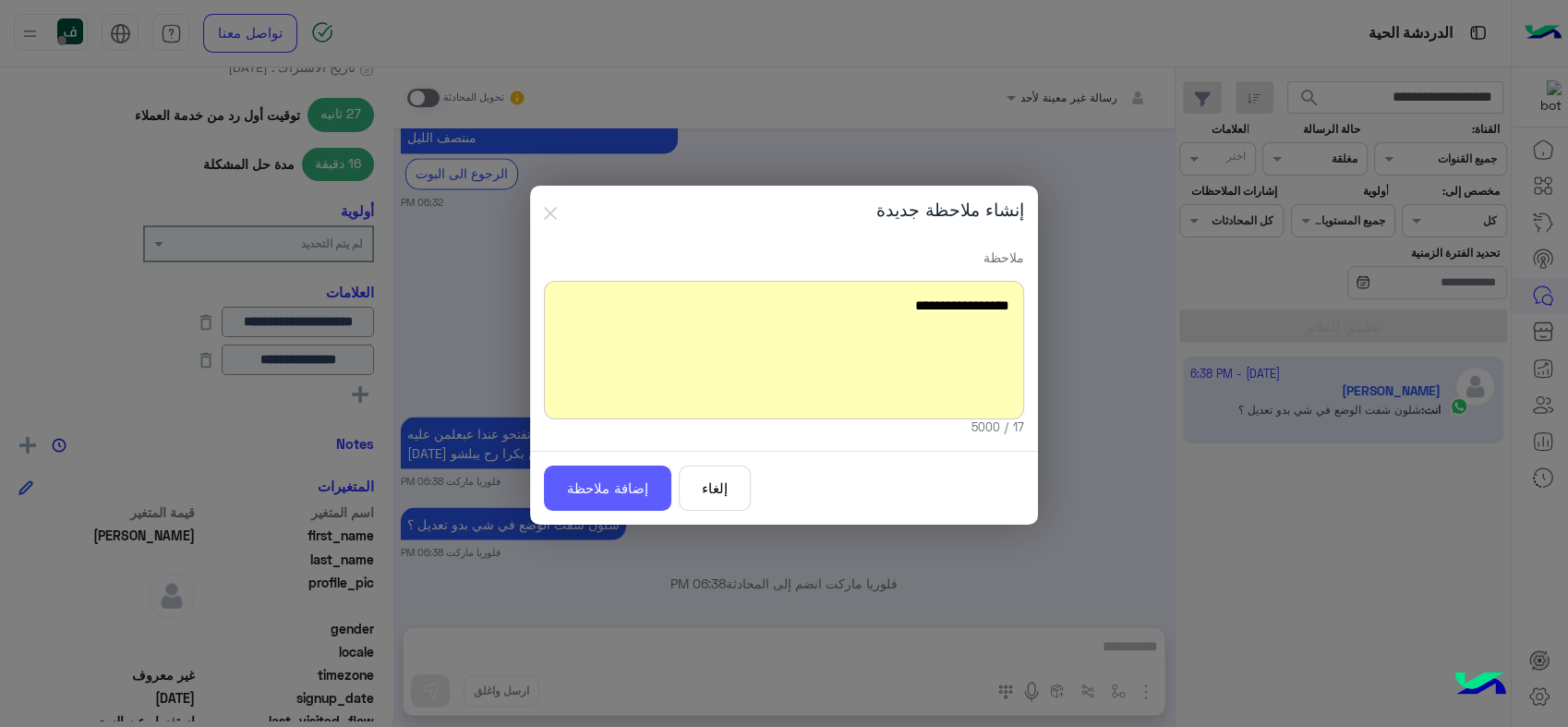
click at [591, 502] on button "إضافة ملاحظة" at bounding box center [608, 488] width 127 height 46
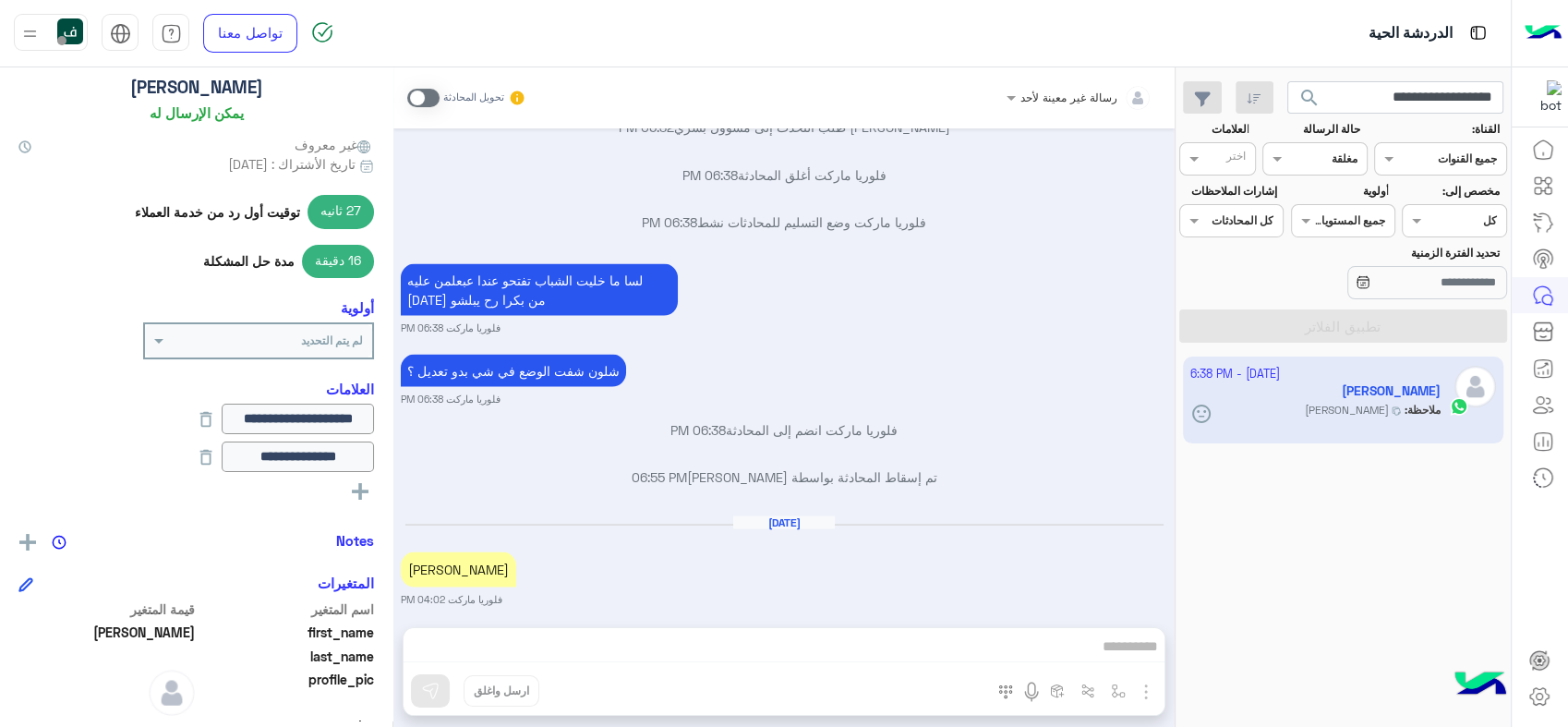
scroll to position [0, 0]
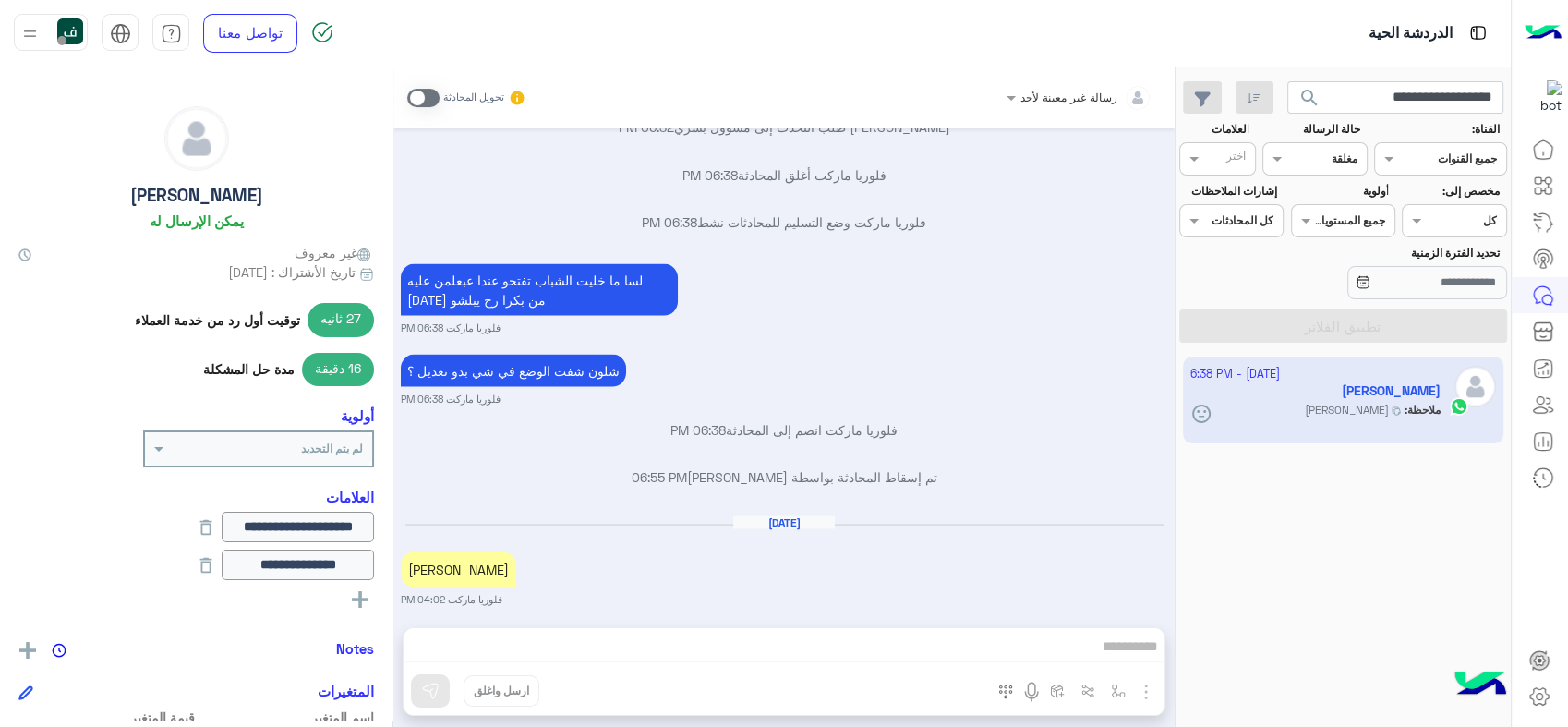
drag, startPoint x: 1330, startPoint y: 98, endPoint x: 1566, endPoint y: 31, distance: 245.3
click at [1567, 34] on html "**********" at bounding box center [784, 363] width 1568 height 727
click at [1339, 88] on input "**********" at bounding box center [1395, 98] width 217 height 34
click at [1287, 81] on button "search" at bounding box center [1309, 101] width 46 height 40
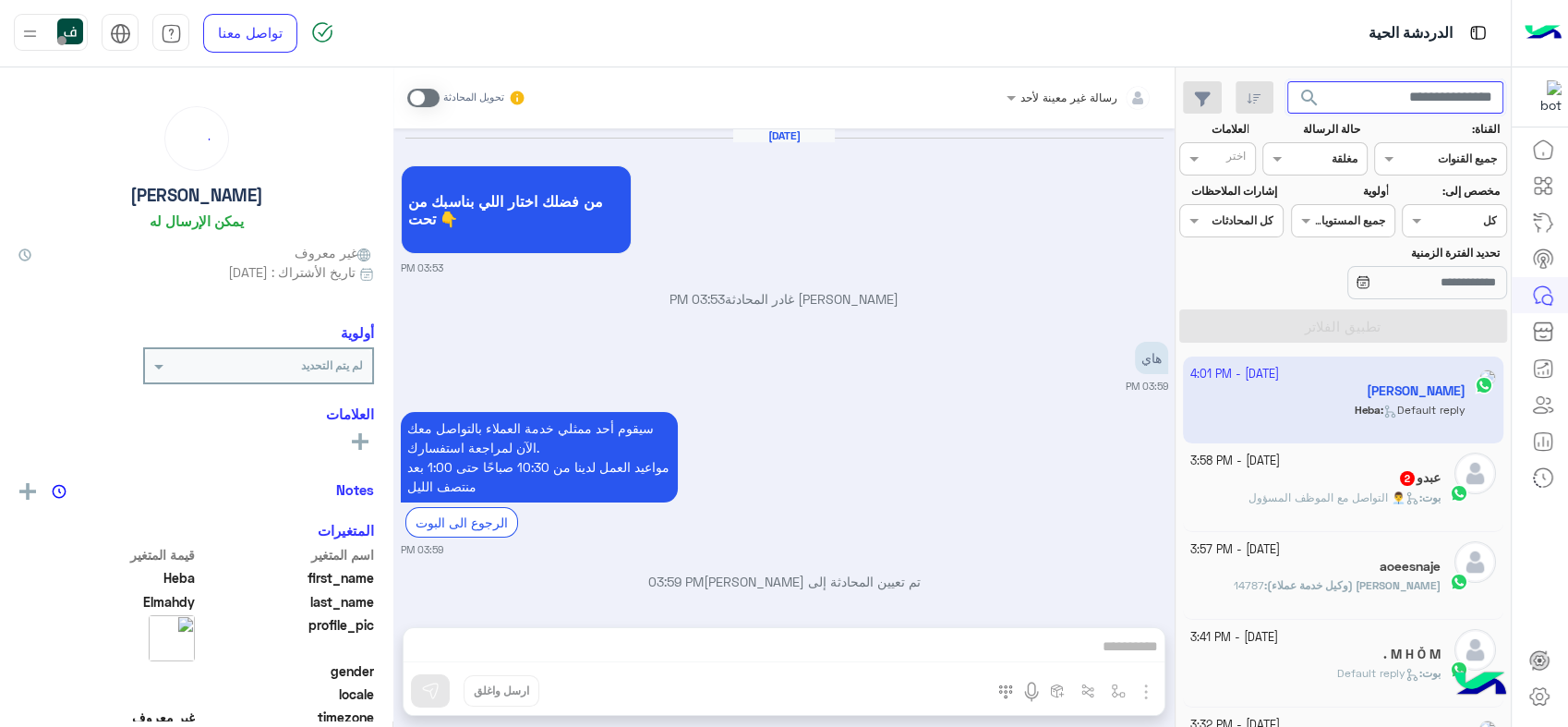
scroll to position [1258, 0]
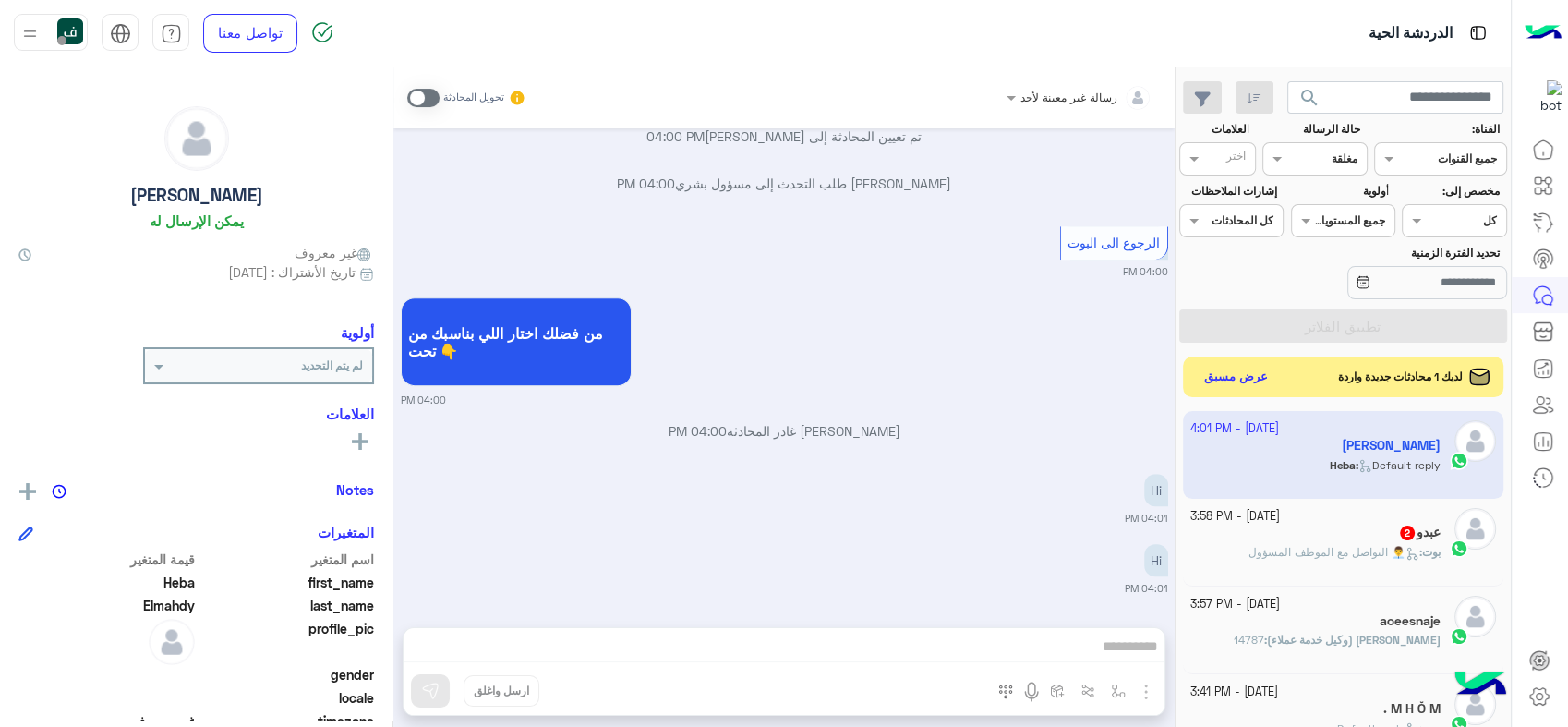
click at [1266, 541] on div "عبدو 2" at bounding box center [1316, 534] width 251 height 20
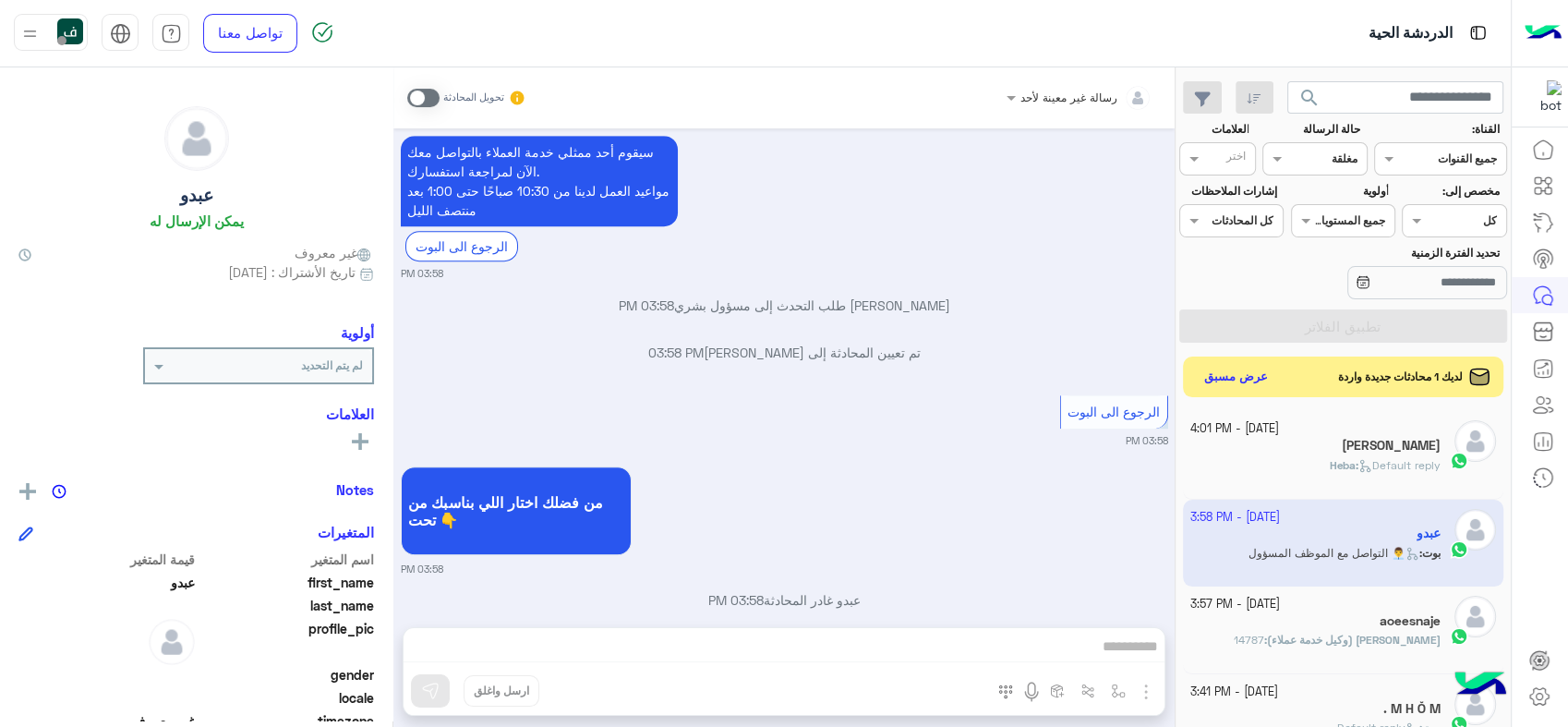
scroll to position [1330, 0]
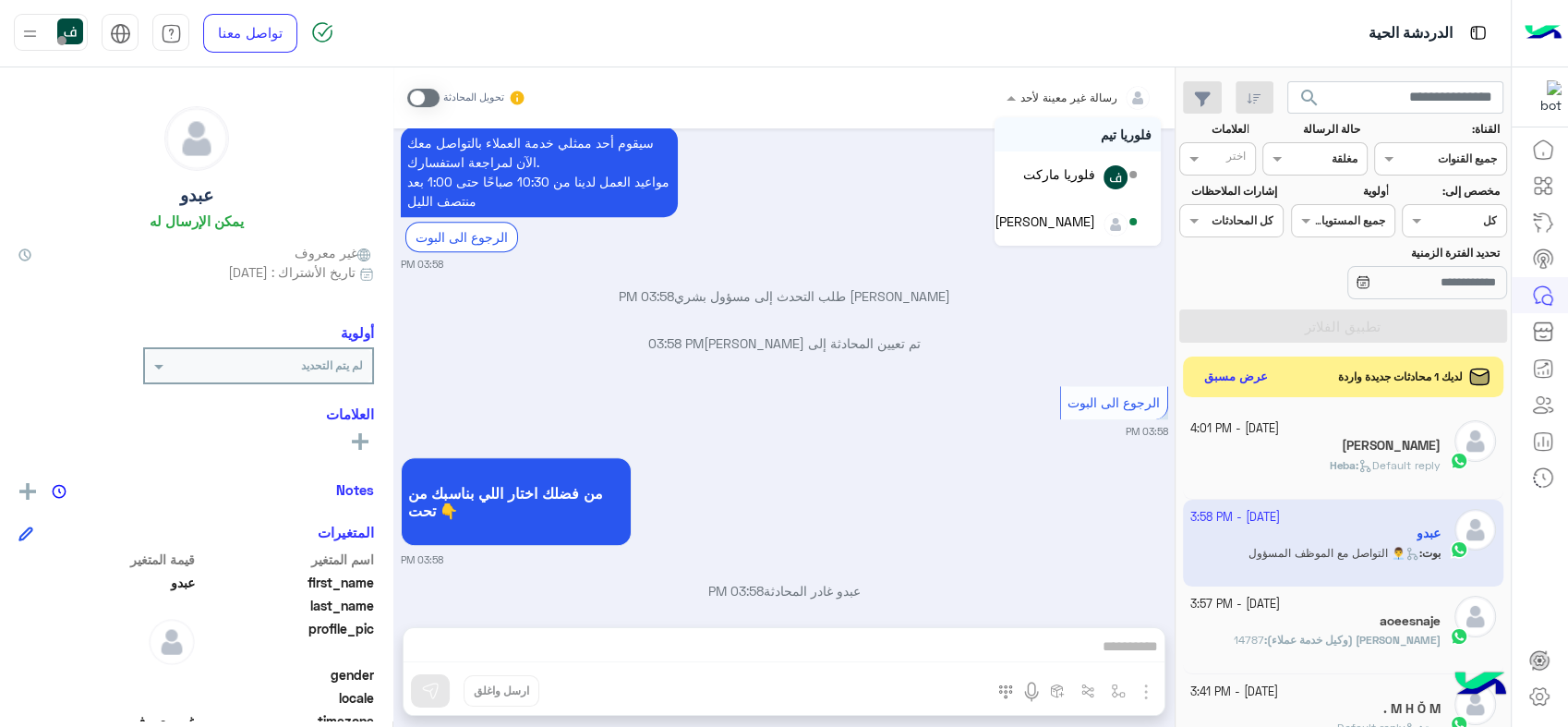
click at [1033, 110] on div "رسالة غير معينة لأحد" at bounding box center [1087, 98] width 132 height 37
click at [1085, 223] on div "[PERSON_NAME]" at bounding box center [1045, 231] width 101 height 20
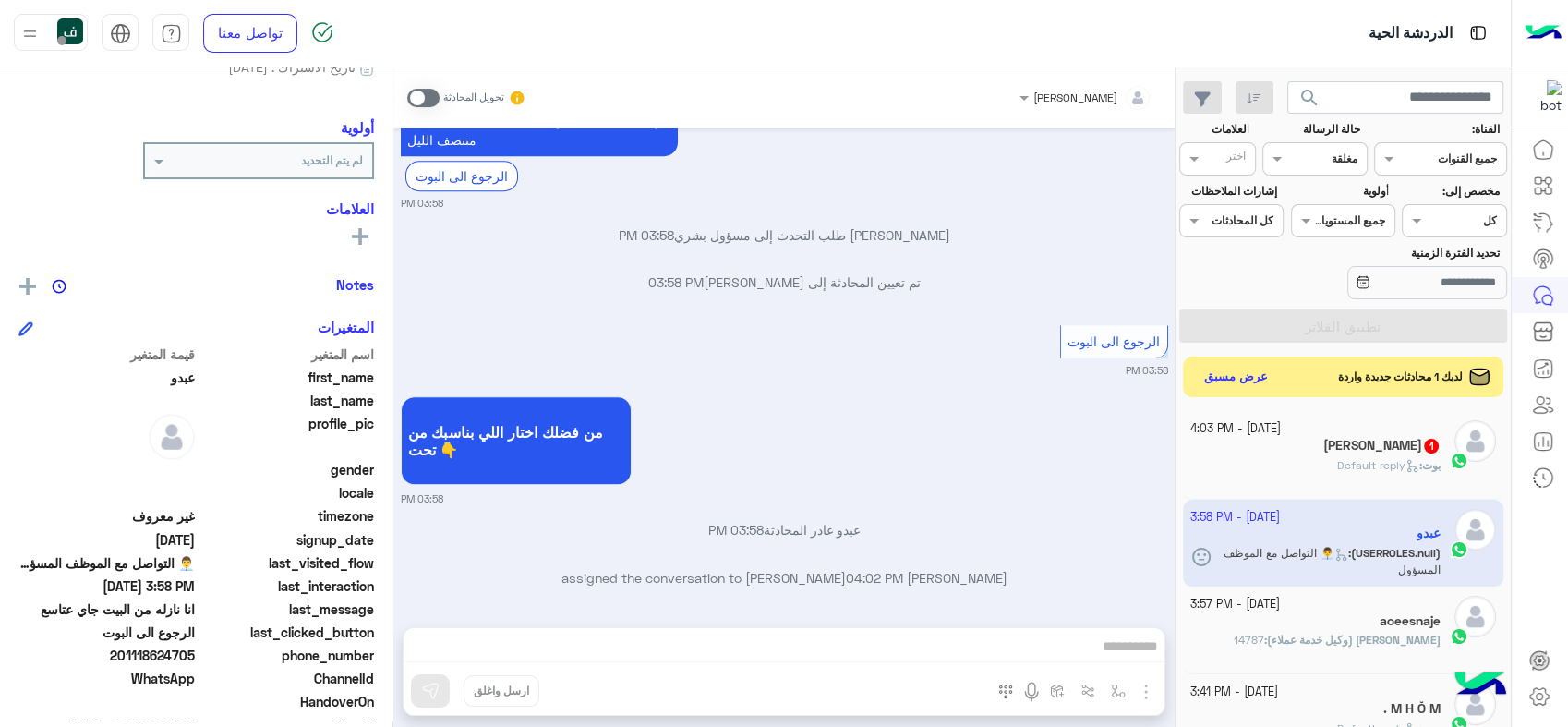
scroll to position [307, 0]
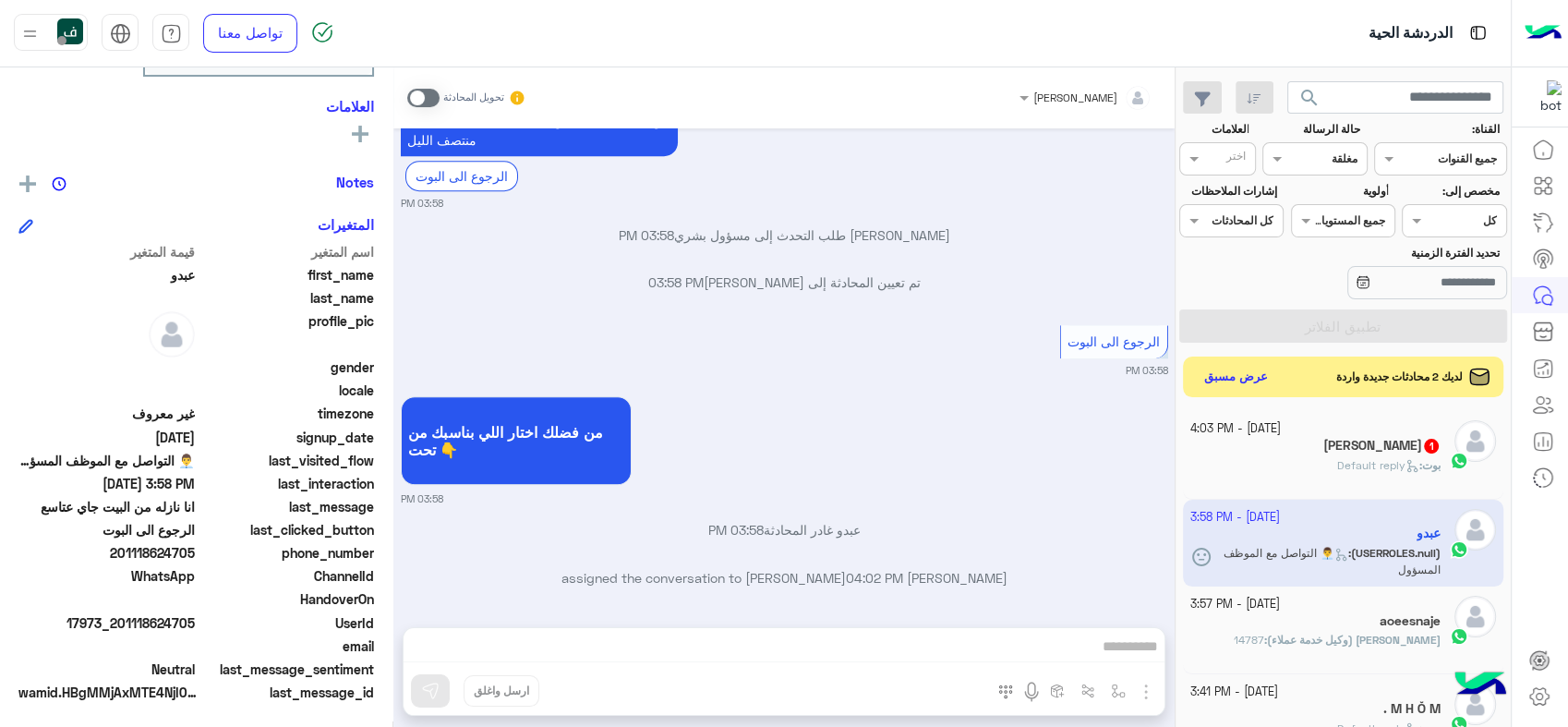
click at [1256, 267] on div "تحديد الفترة الزمنية" at bounding box center [1343, 274] width 335 height 59
click at [1427, 207] on div "Assigned on كل" at bounding box center [1454, 221] width 104 height 34
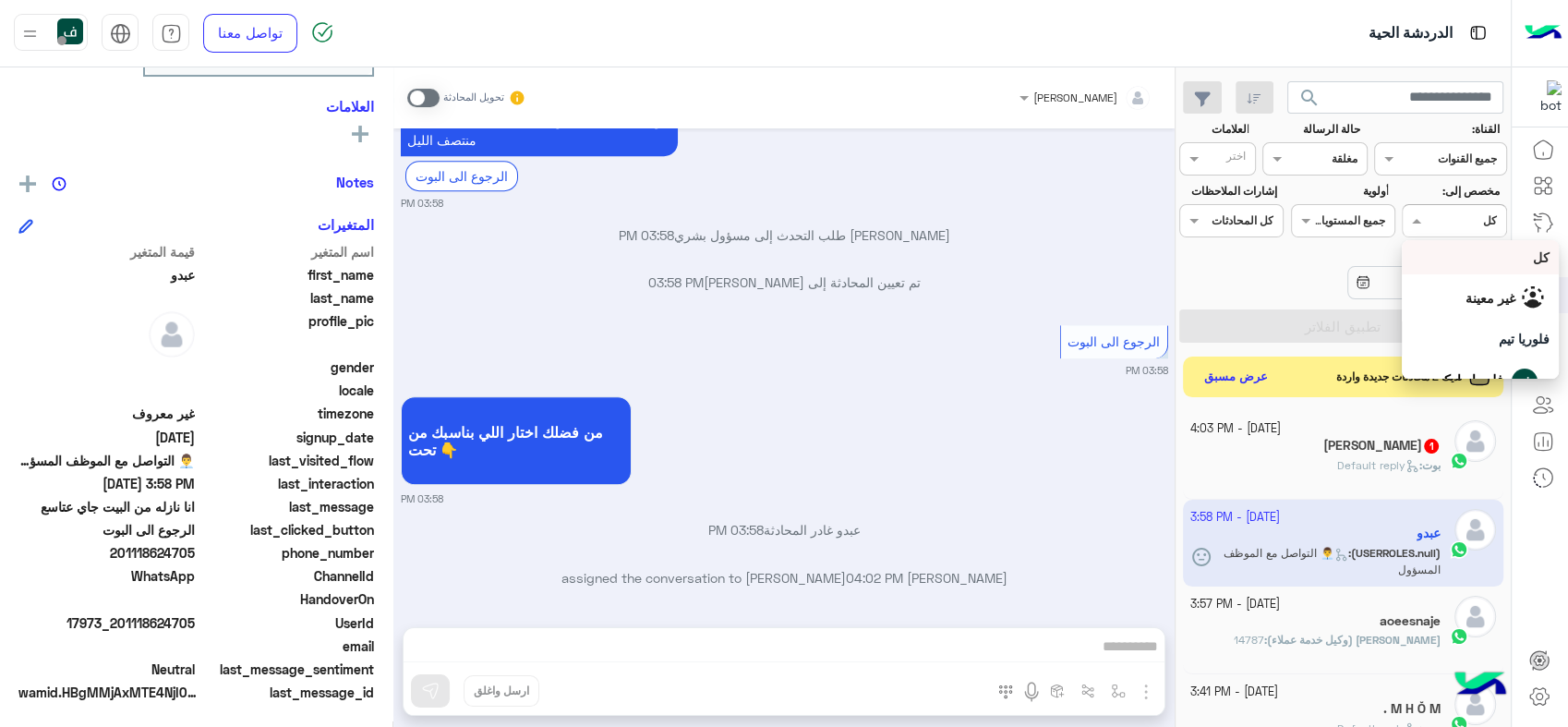
click at [1427, 214] on div at bounding box center [1454, 218] width 102 height 18
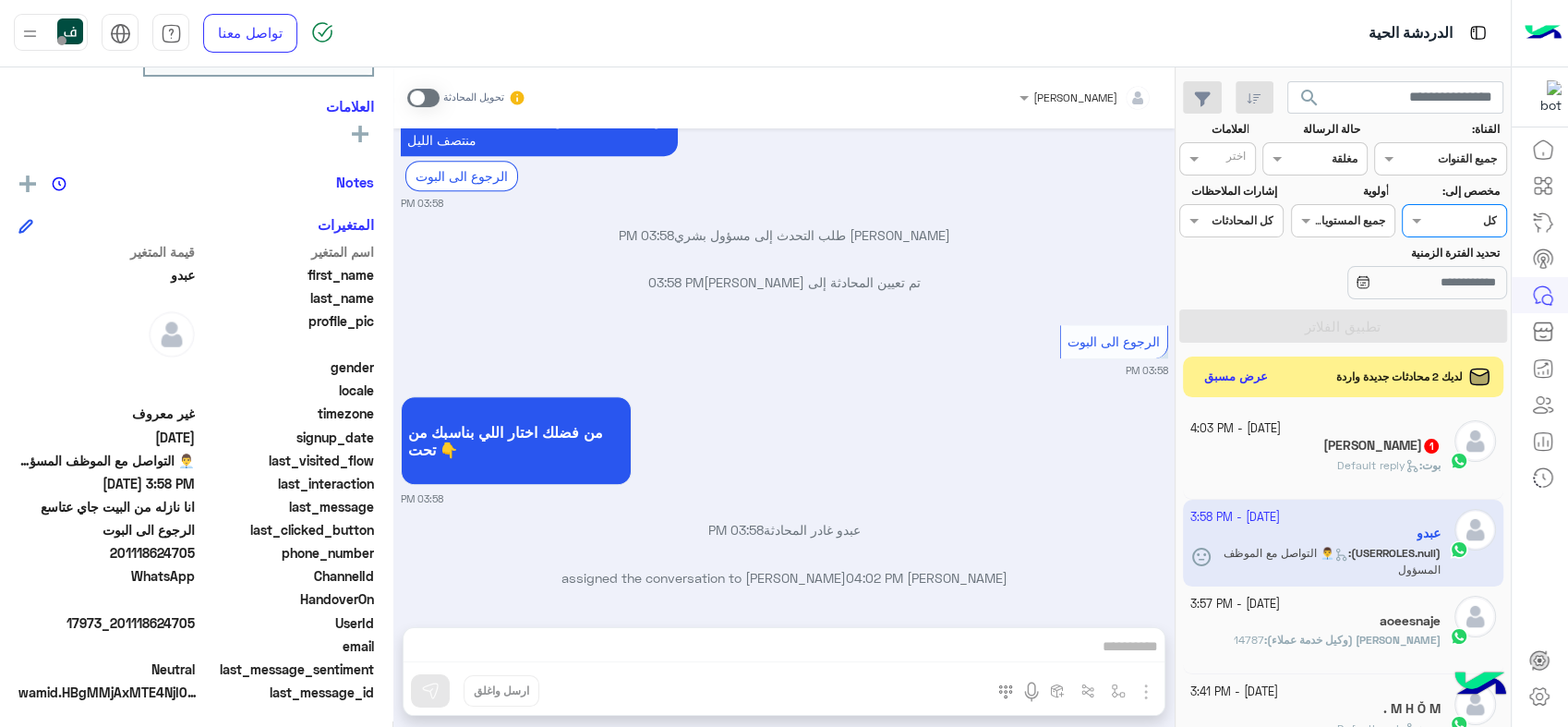
click at [1228, 156] on input "text" at bounding box center [1226, 161] width 38 height 17
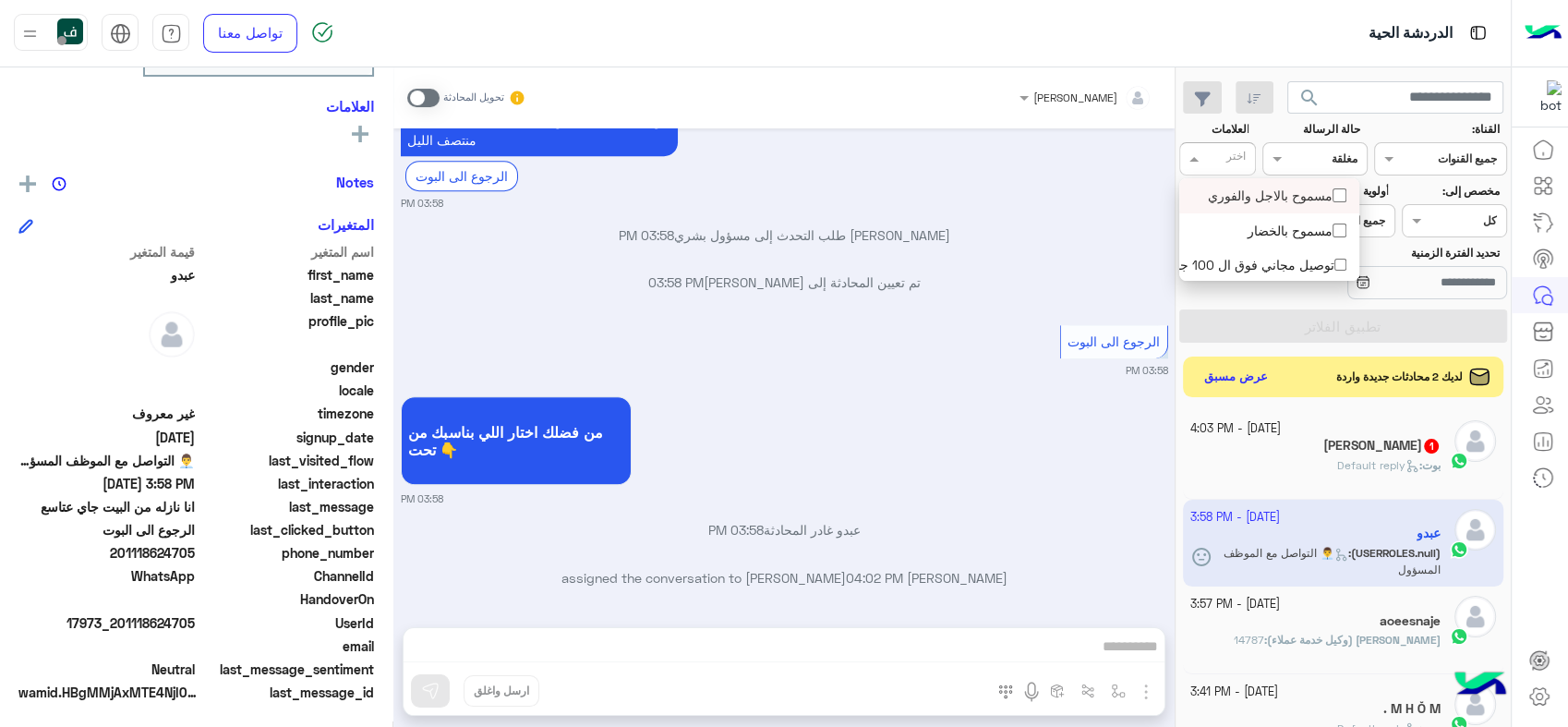
click at [1228, 156] on input "text" at bounding box center [1226, 161] width 38 height 17
click at [1289, 299] on div "تحديد الفترة الزمنية" at bounding box center [1399, 274] width 223 height 59
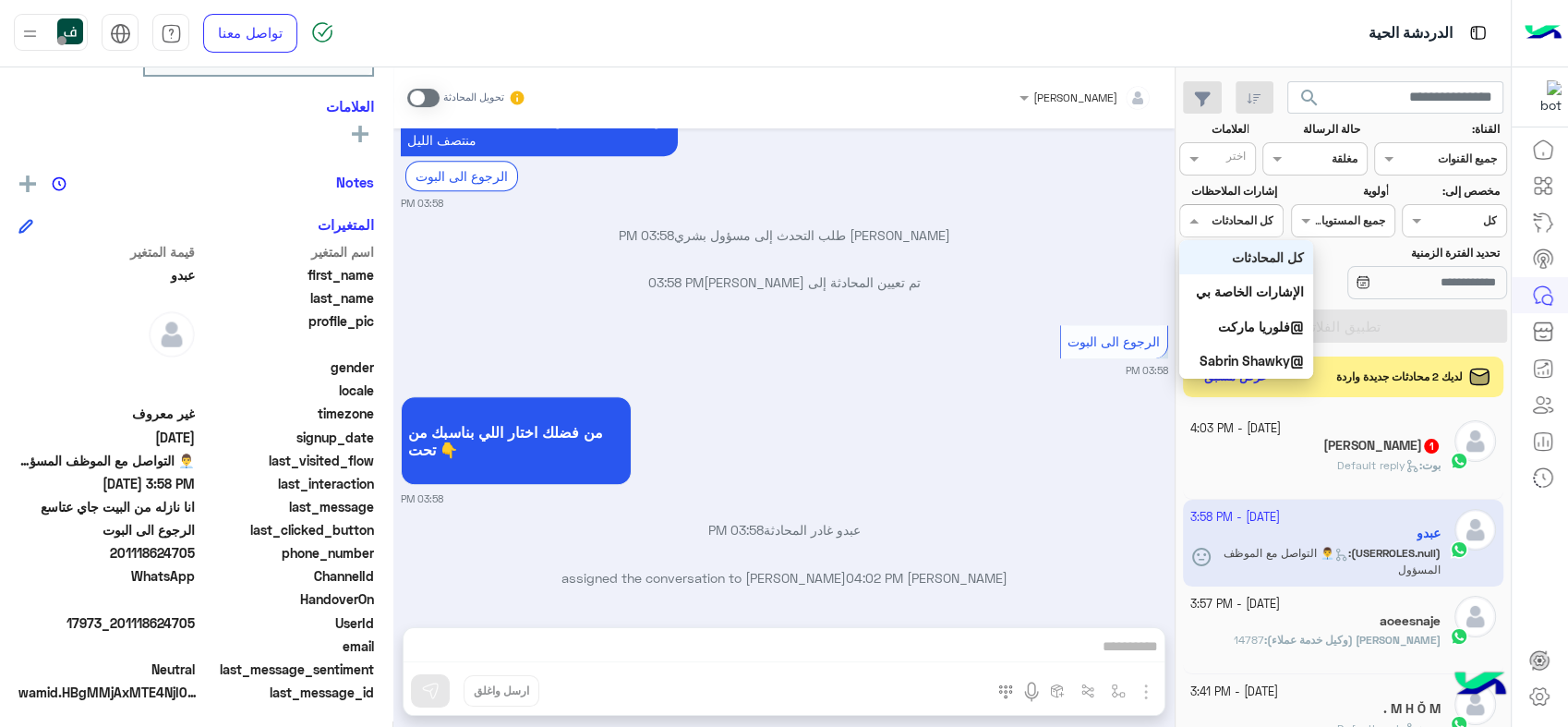
click at [1204, 208] on div "اختر كل المحادثات" at bounding box center [1231, 221] width 104 height 34
click at [1218, 219] on div at bounding box center [1231, 218] width 102 height 18
click at [1204, 222] on div at bounding box center [1231, 218] width 102 height 18
click at [1189, 214] on span at bounding box center [1191, 220] width 23 height 20
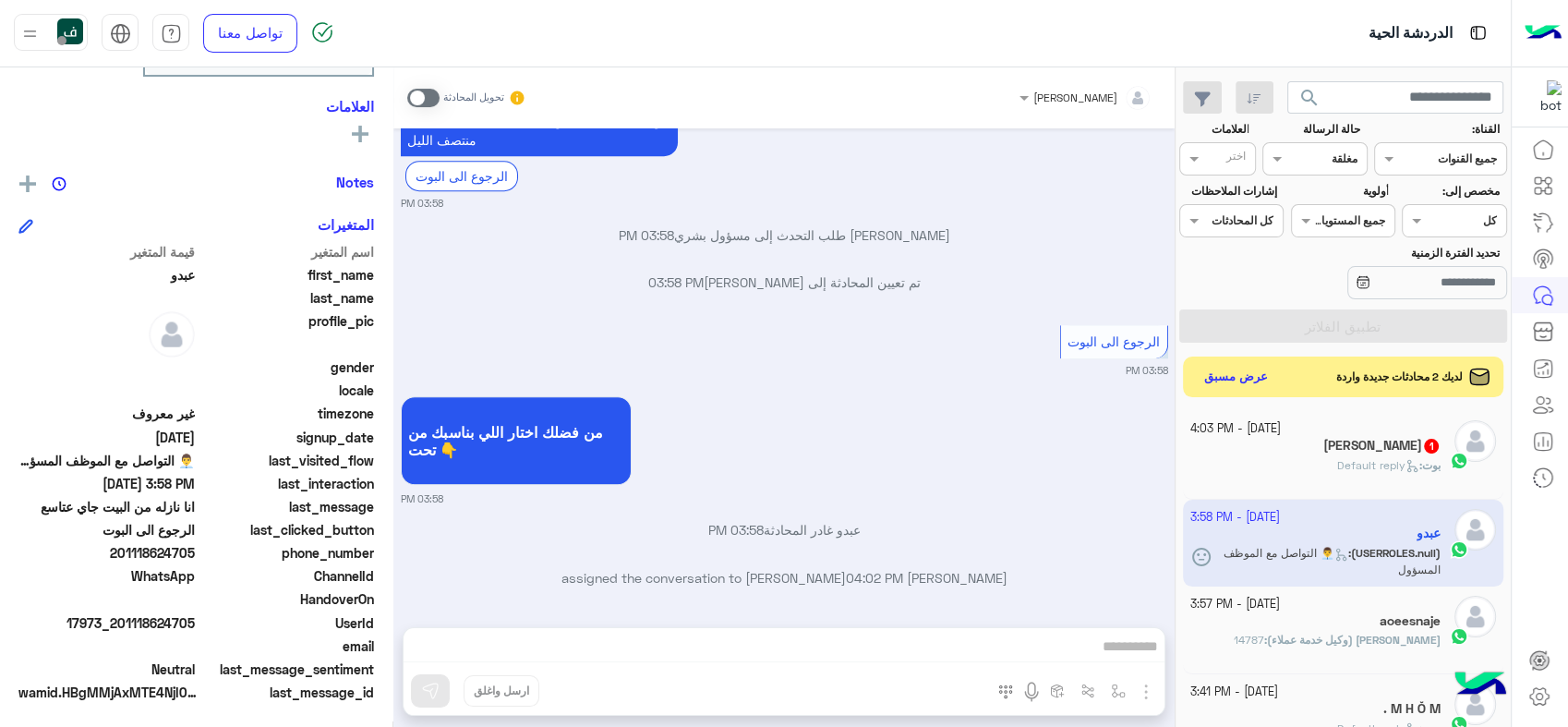
click at [1229, 273] on div "تحديد الفترة الزمنية" at bounding box center [1343, 274] width 335 height 59
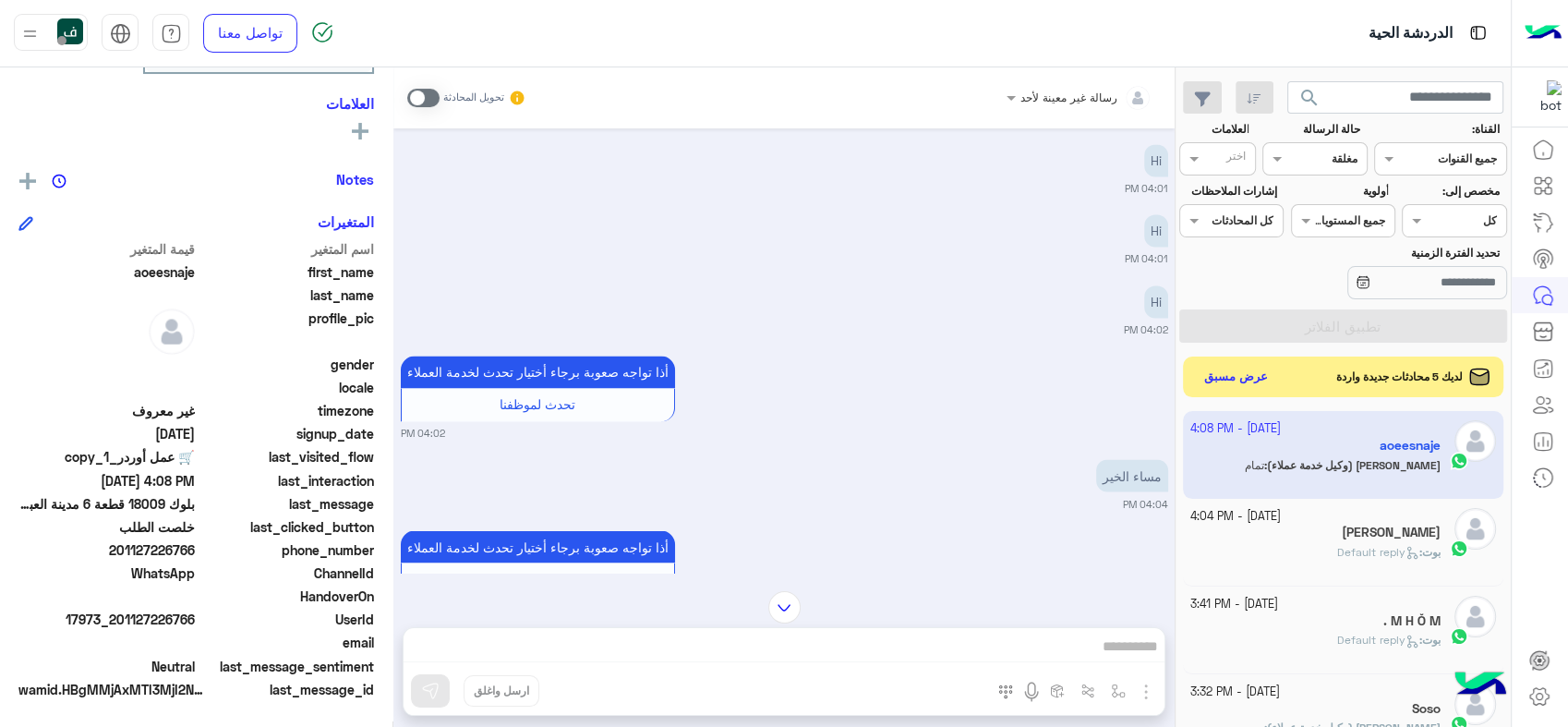
scroll to position [192, 0]
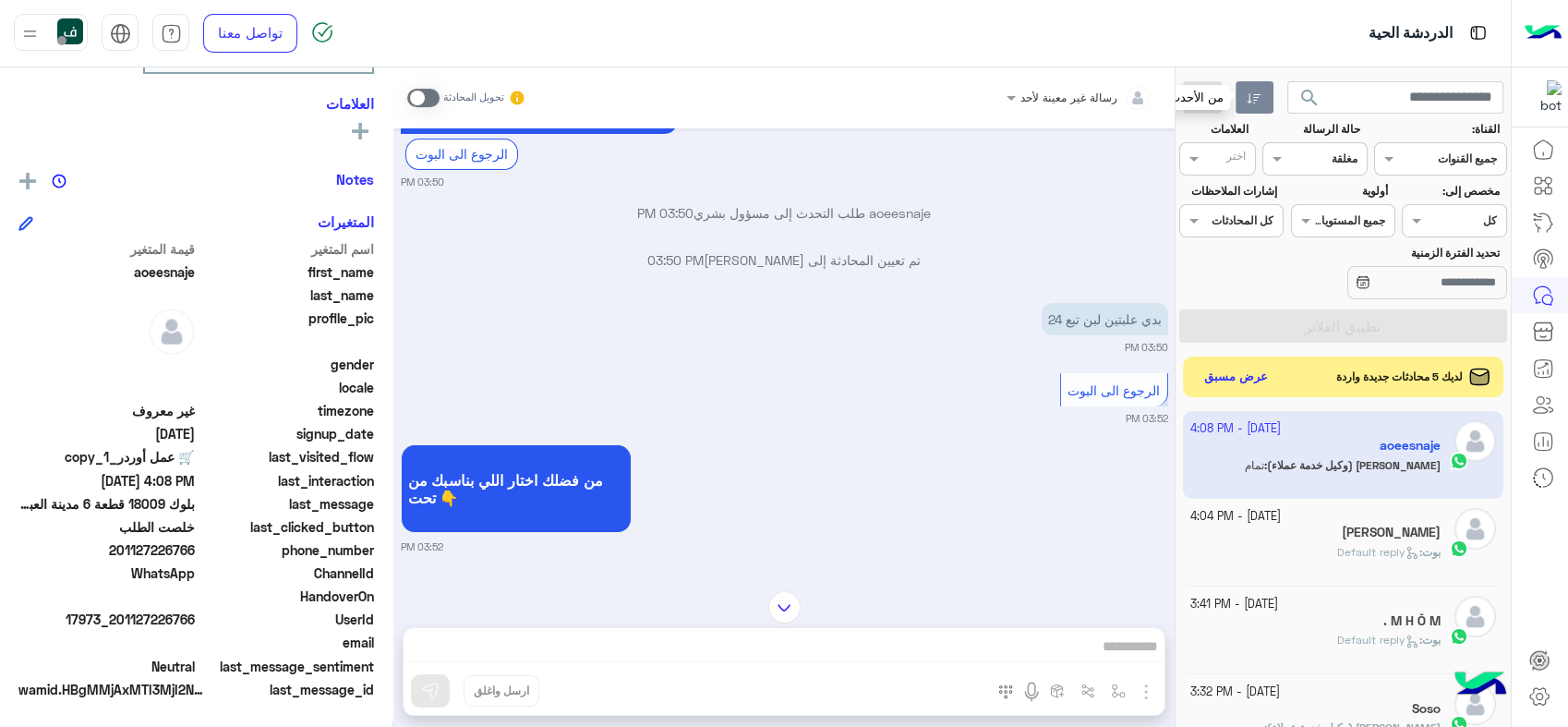
click at [1251, 98] on icon "button" at bounding box center [1254, 99] width 15 height 15
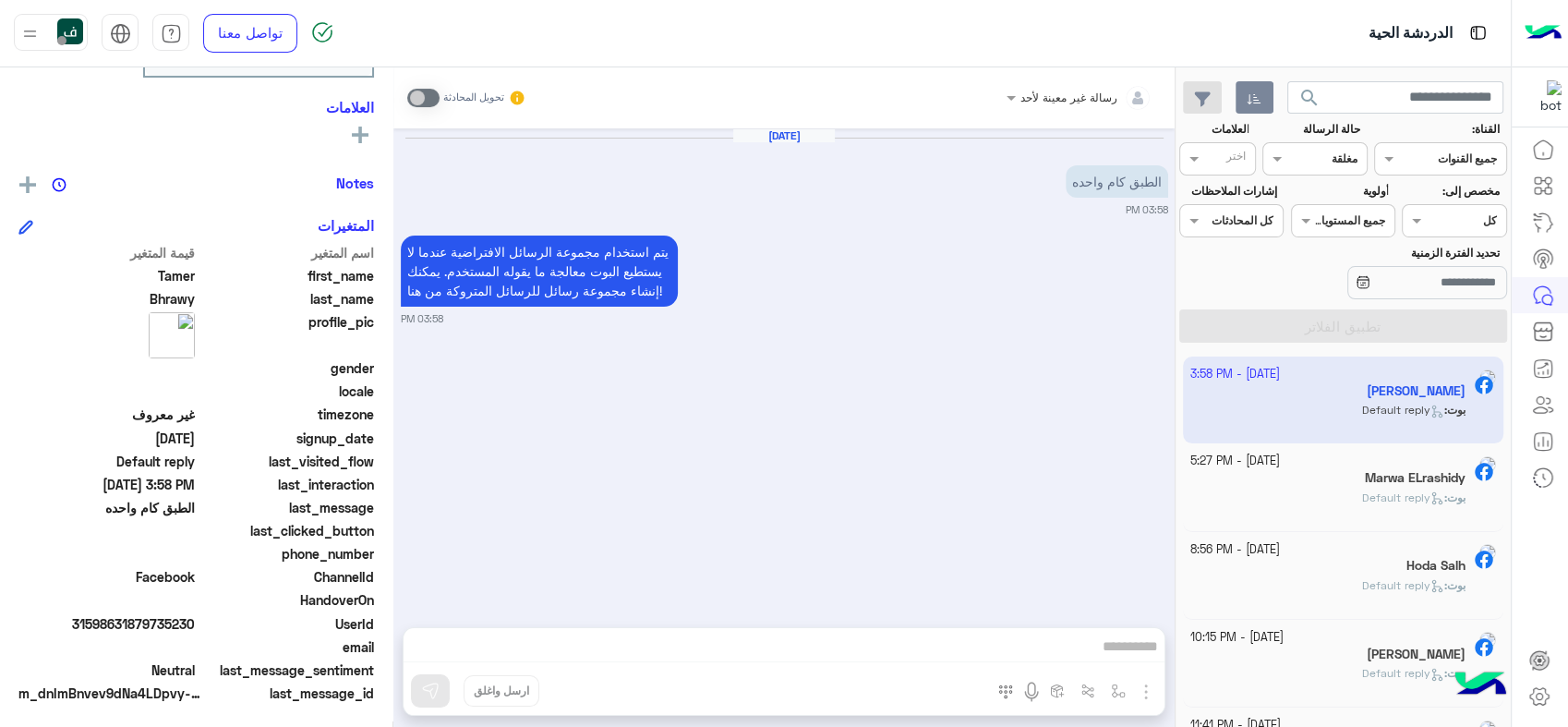
scroll to position [310, 0]
